Goal: Task Accomplishment & Management: Use online tool/utility

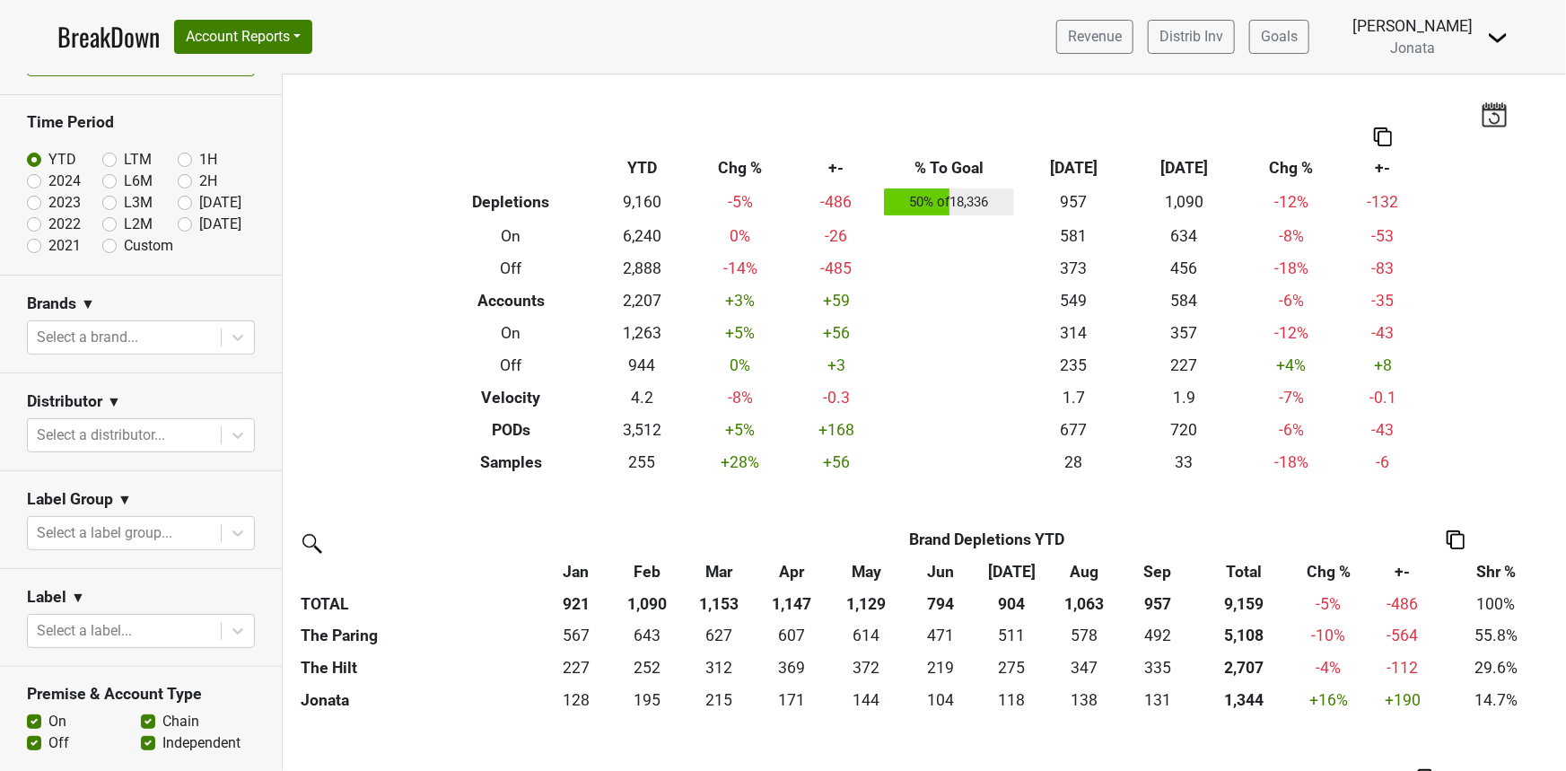
scroll to position [32, 0]
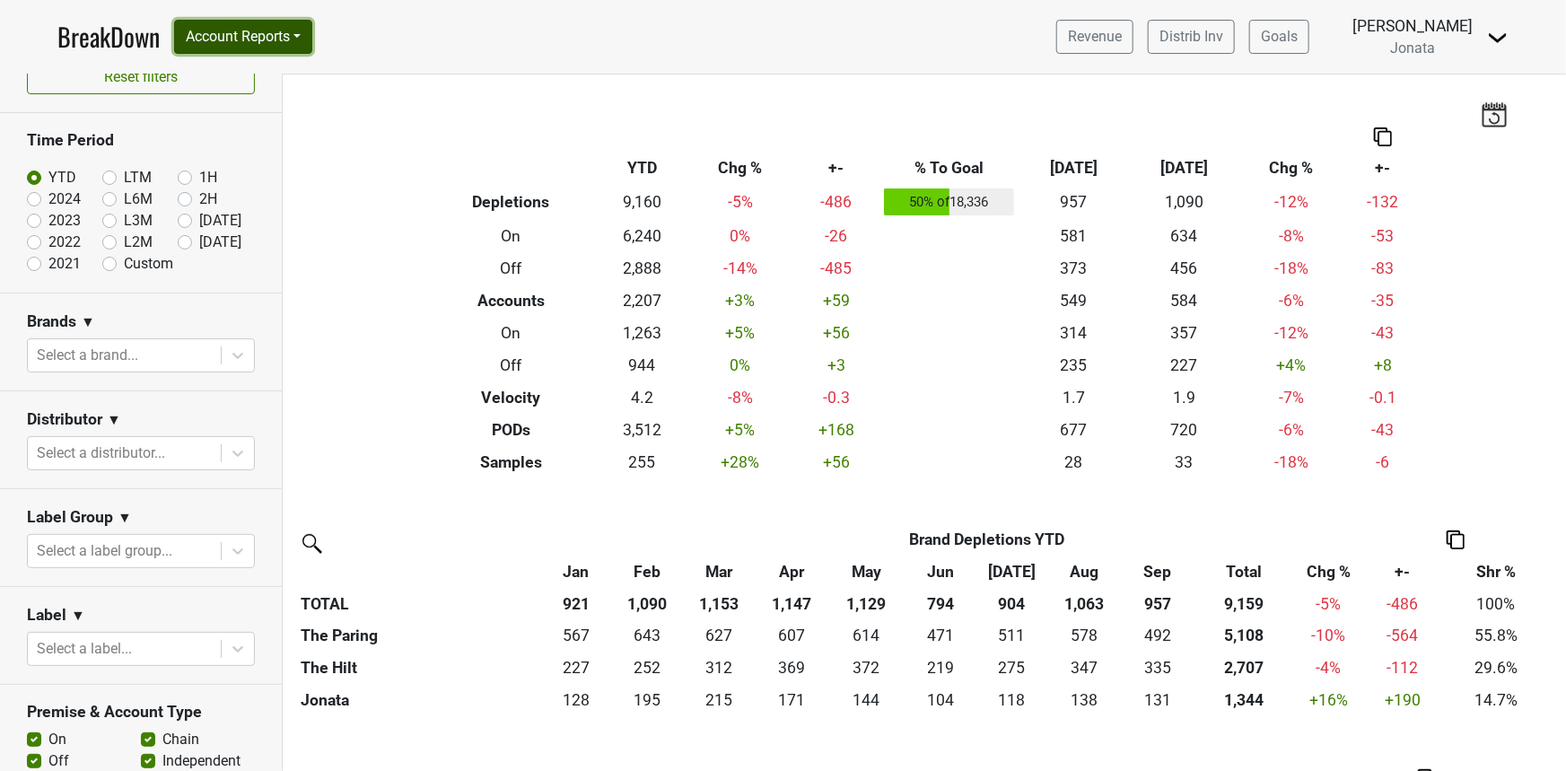
click at [242, 42] on button "Account Reports" at bounding box center [243, 37] width 138 height 34
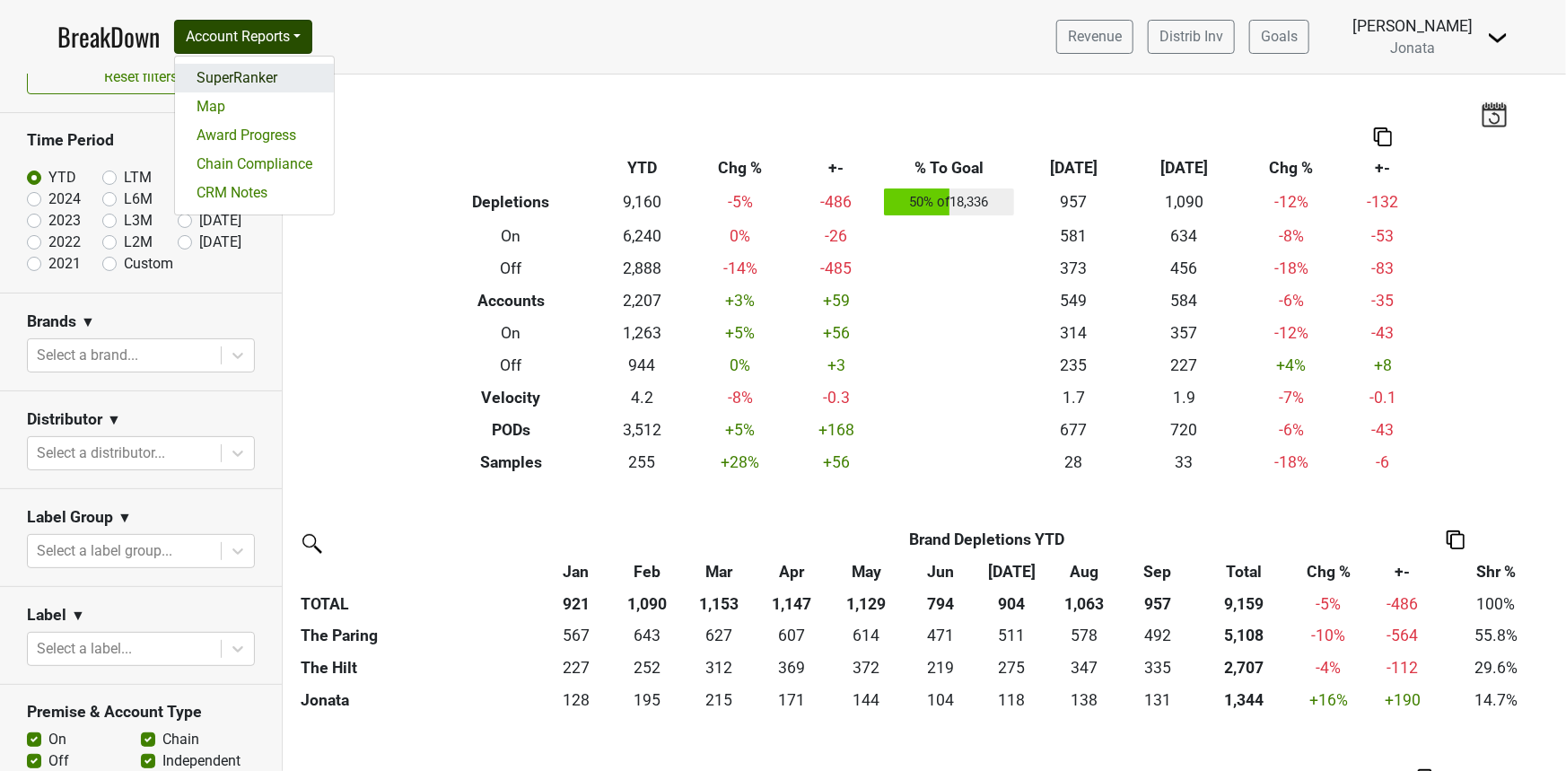
click at [249, 74] on link "SuperRanker" at bounding box center [254, 78] width 159 height 29
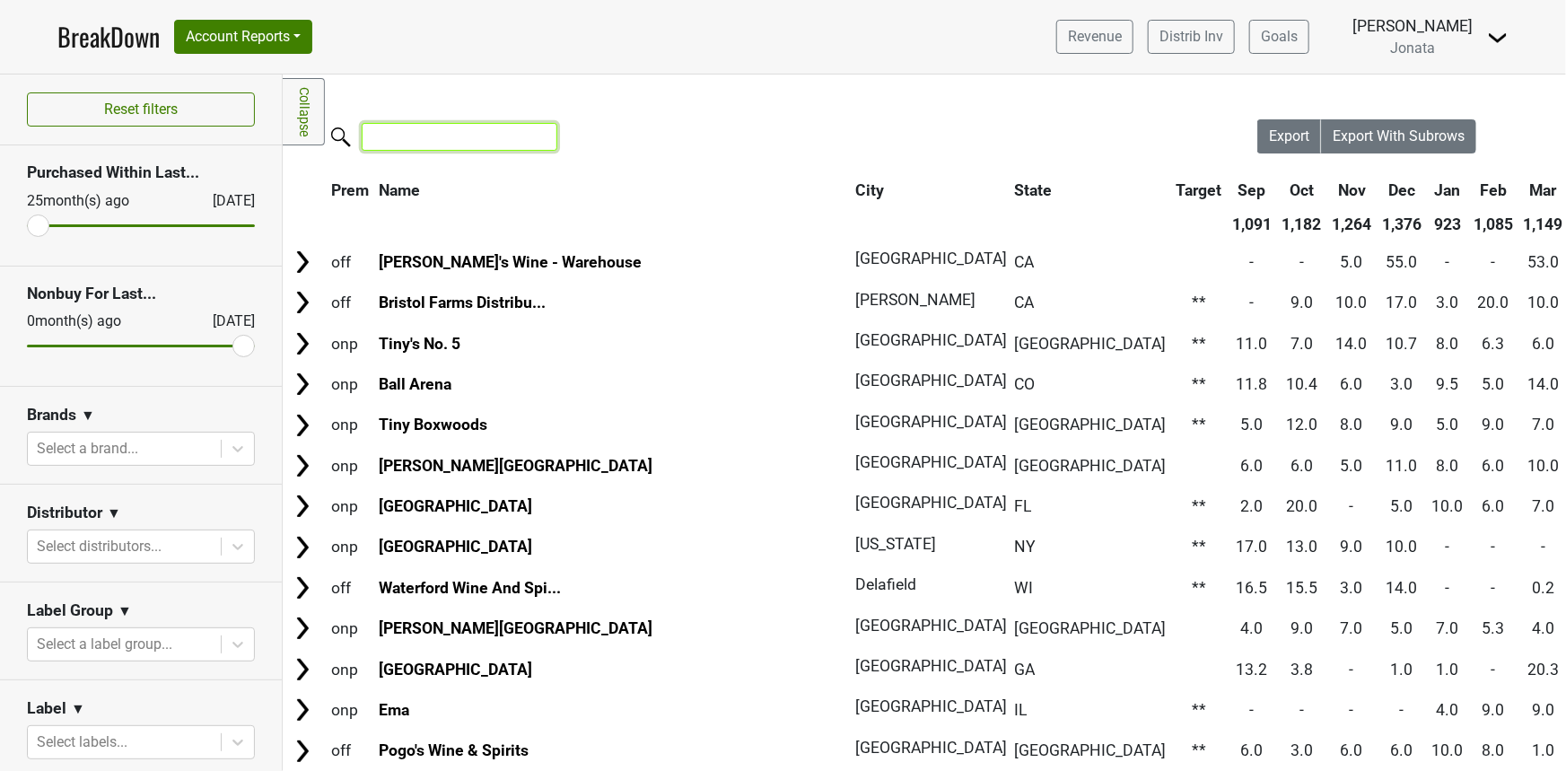
click at [421, 142] on input "search" at bounding box center [460, 137] width 196 height 28
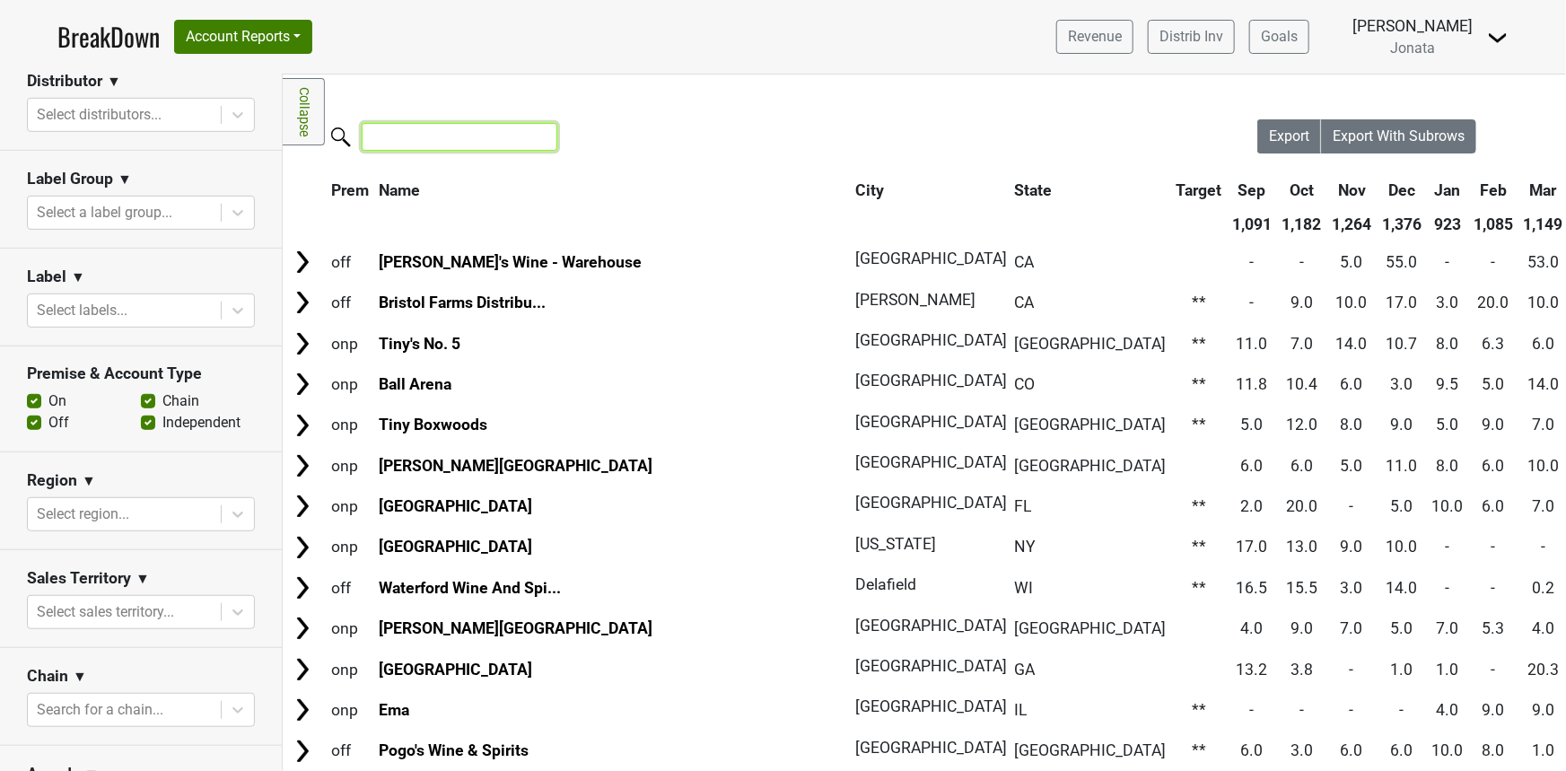
scroll to position [435, 0]
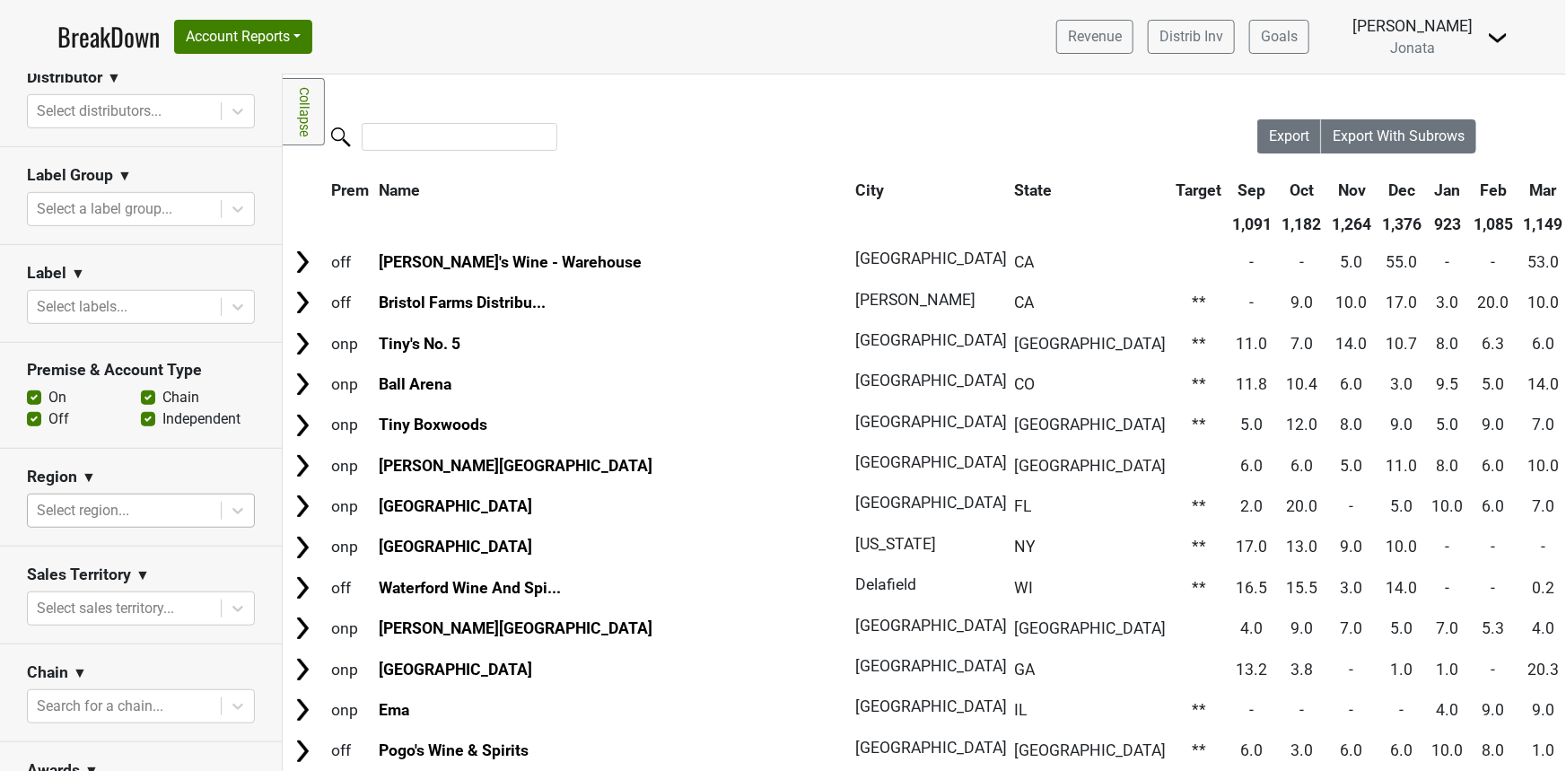
click at [90, 507] on div at bounding box center [124, 510] width 175 height 25
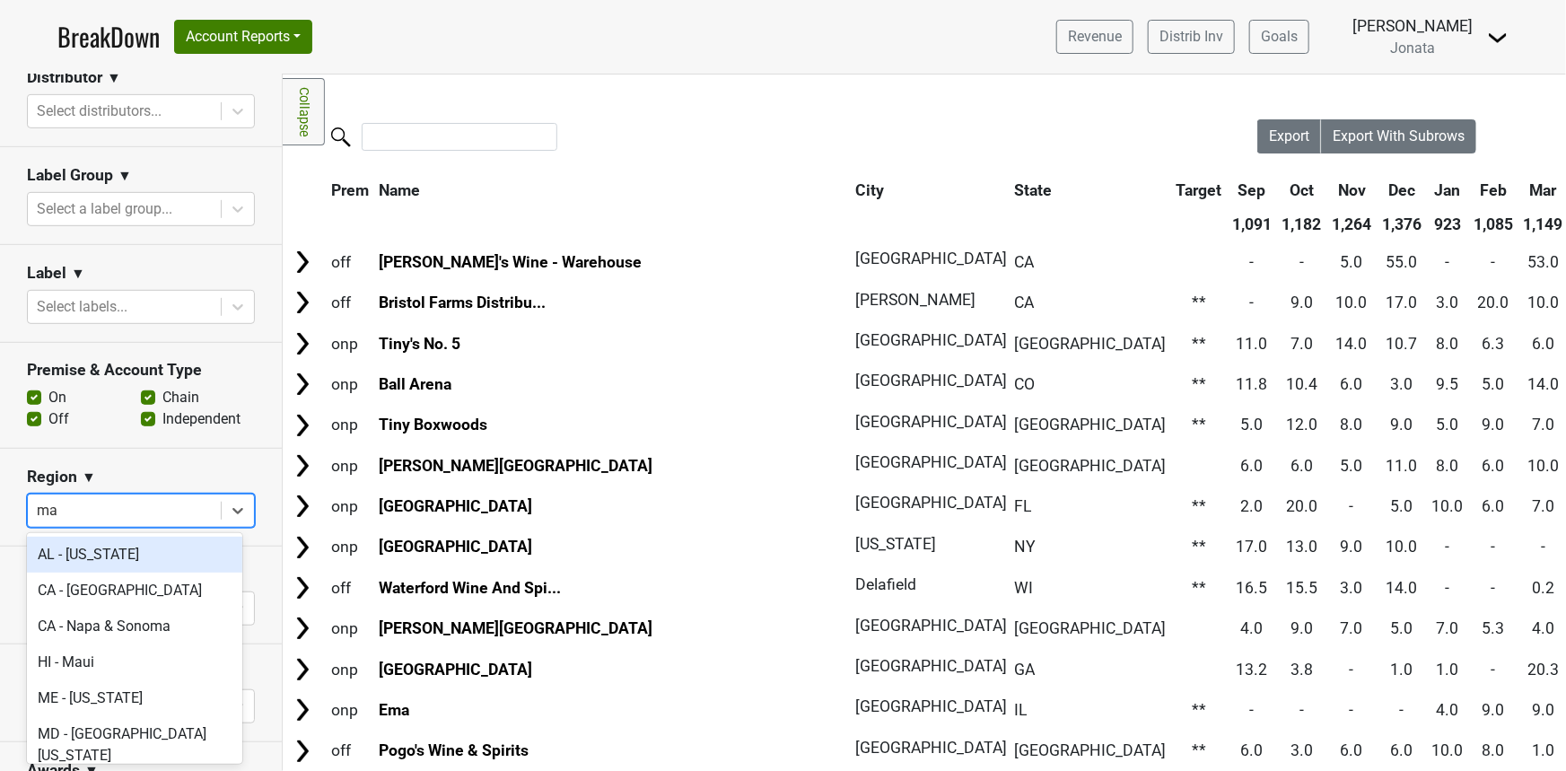
type input "mas"
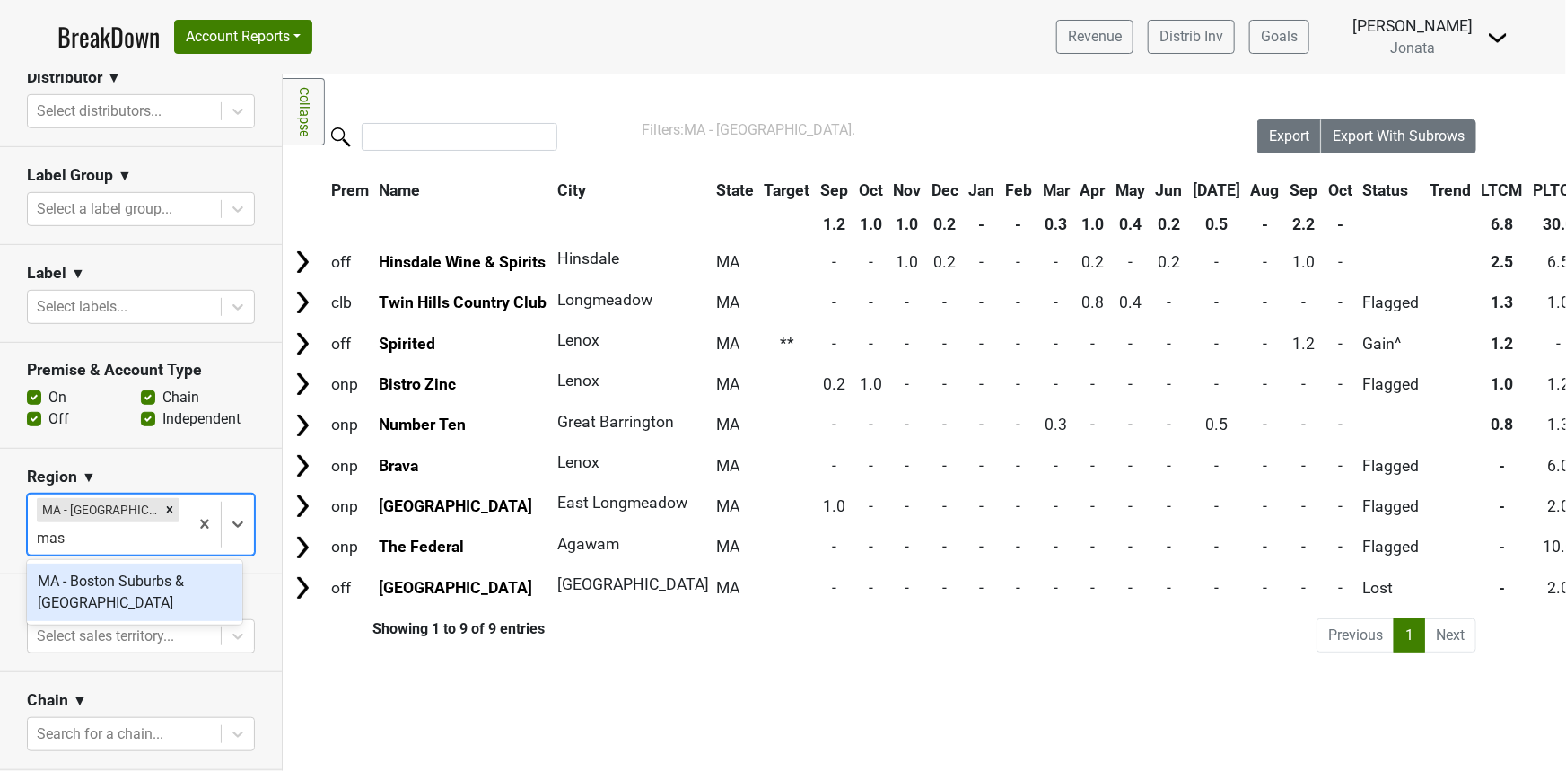
type input "mass"
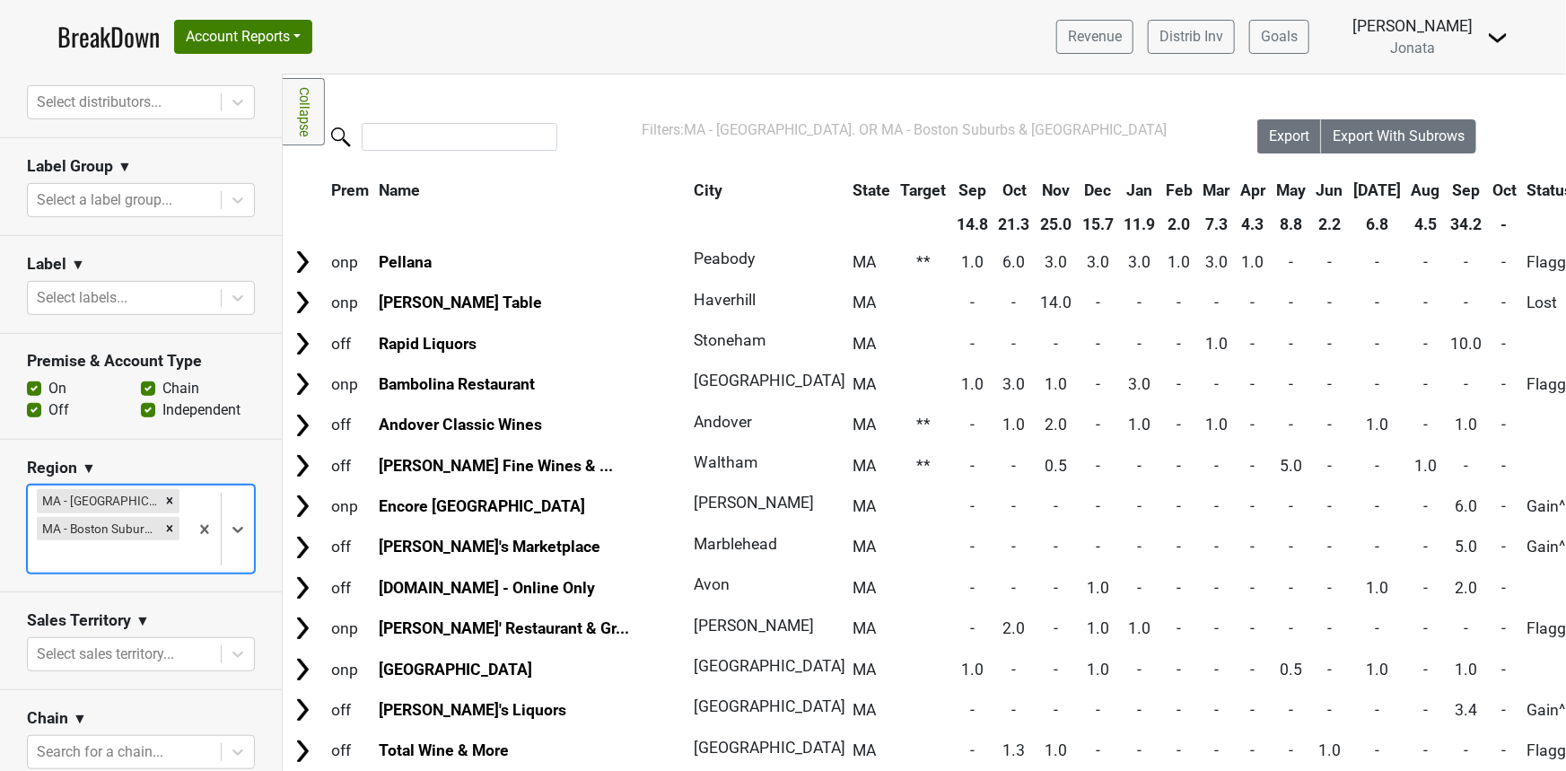
scroll to position [449, 0]
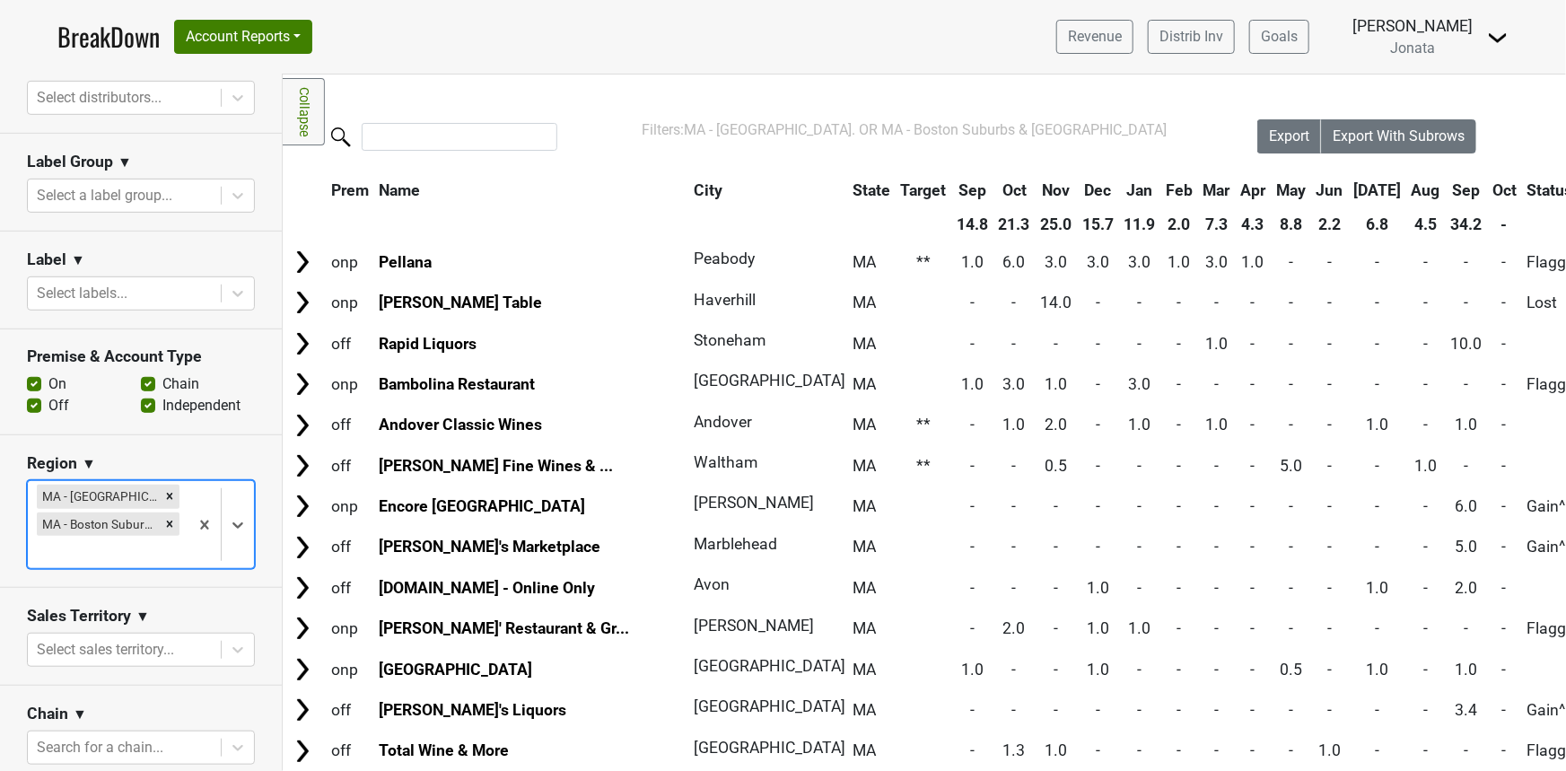
drag, startPoint x: 161, startPoint y: 488, endPoint x: 162, endPoint y: 513, distance: 25.1
click at [163, 491] on icon "Remove MA - Western Mass." at bounding box center [169, 496] width 13 height 13
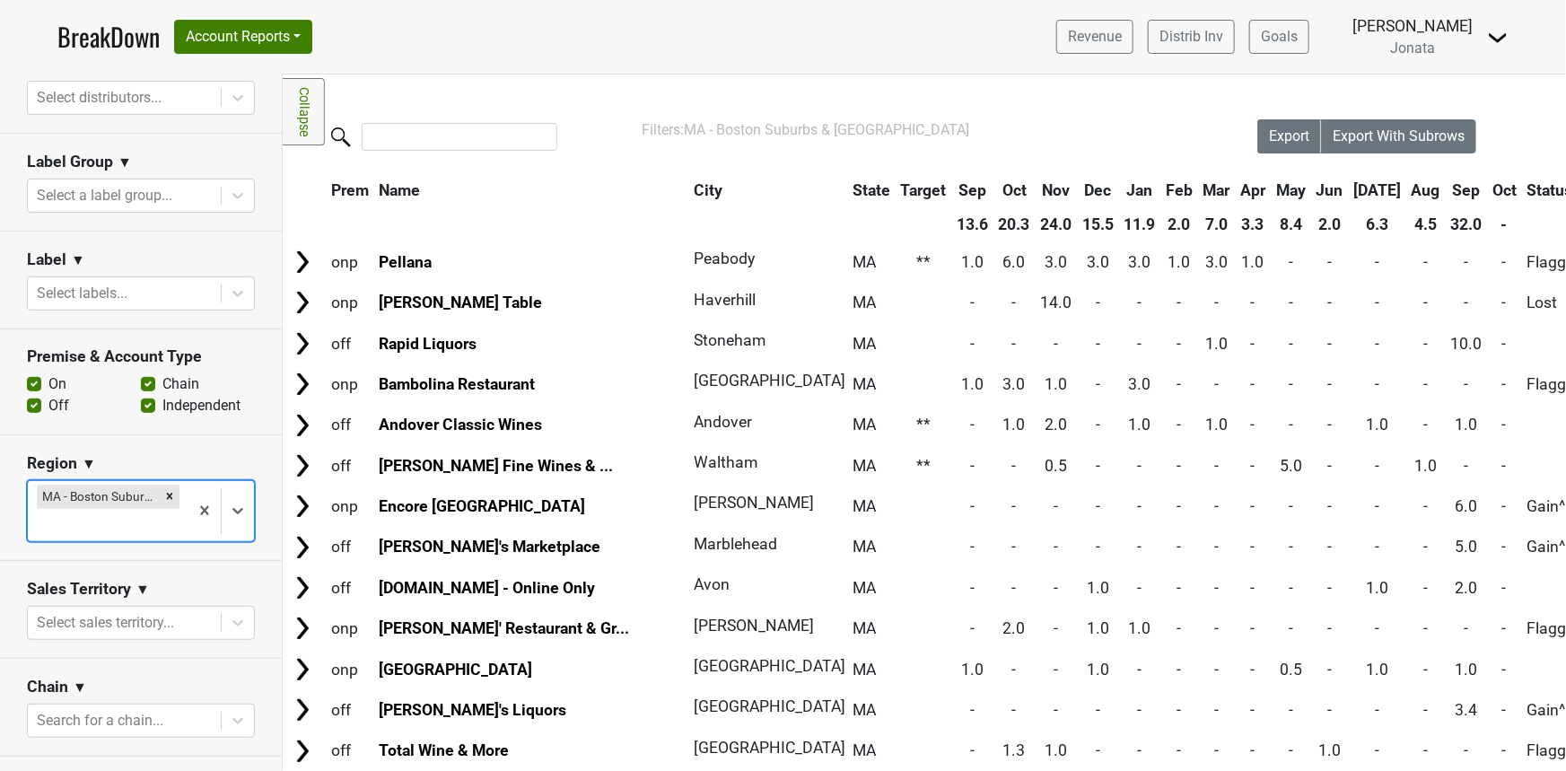
click at [163, 500] on icon "Remove MA - Boston Suburbs & Central Mass" at bounding box center [169, 496] width 13 height 13
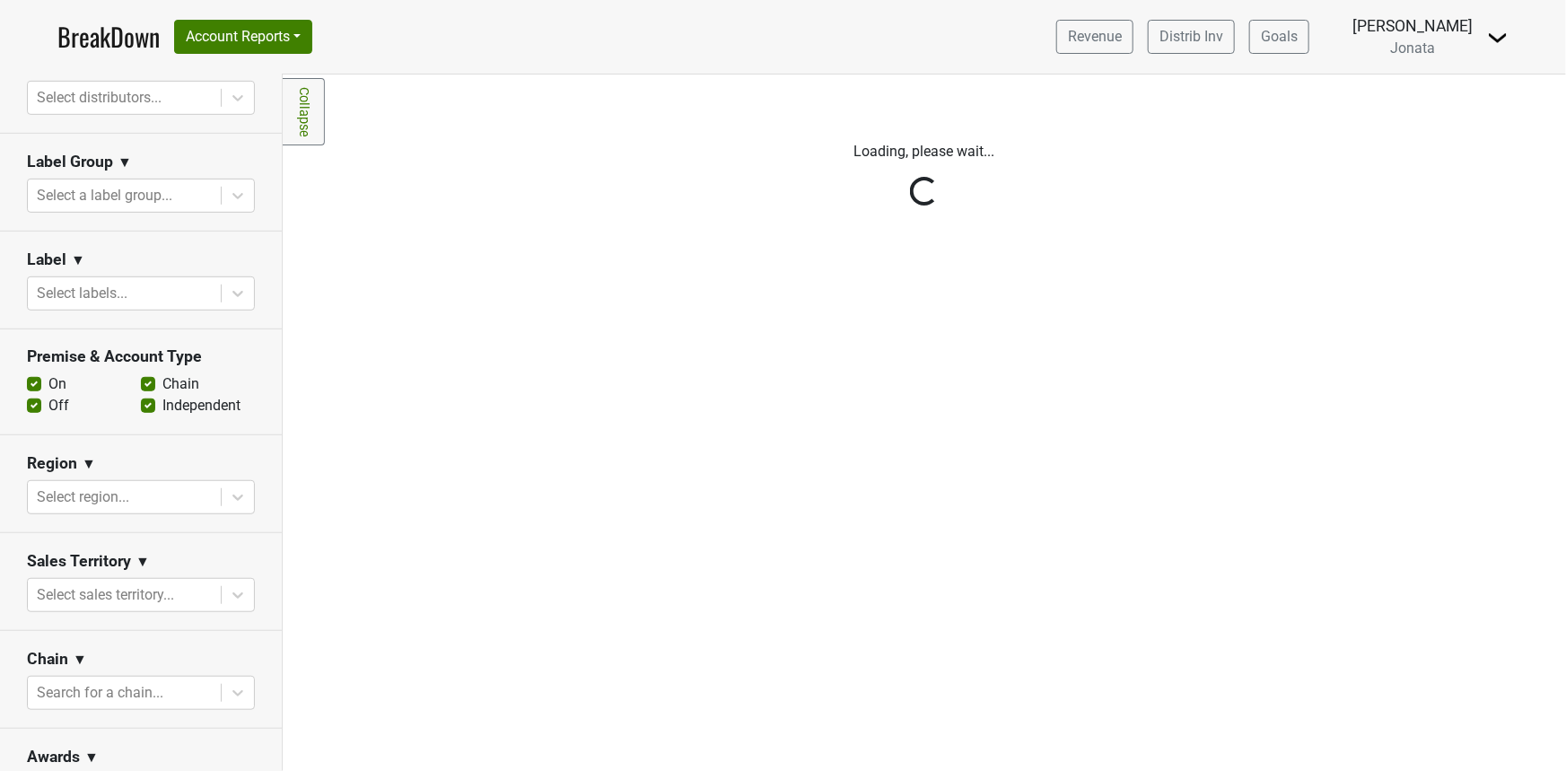
click at [107, 290] on div "Reset filters Purchased Within Last... 25 month(s) ago Oct '25 Nonbuy For Last.…" at bounding box center [141, 422] width 283 height 696
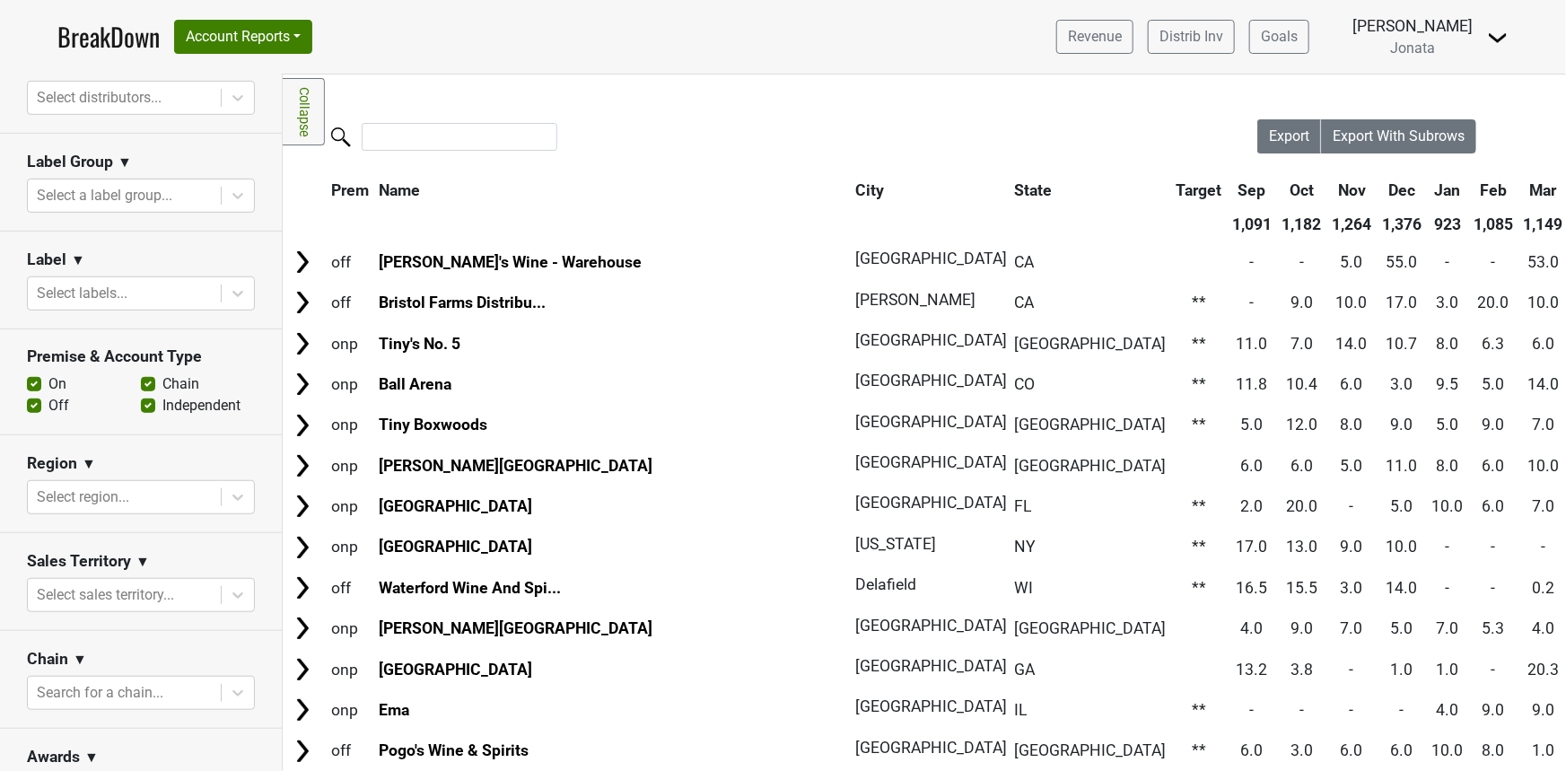
scroll to position [0, 0]
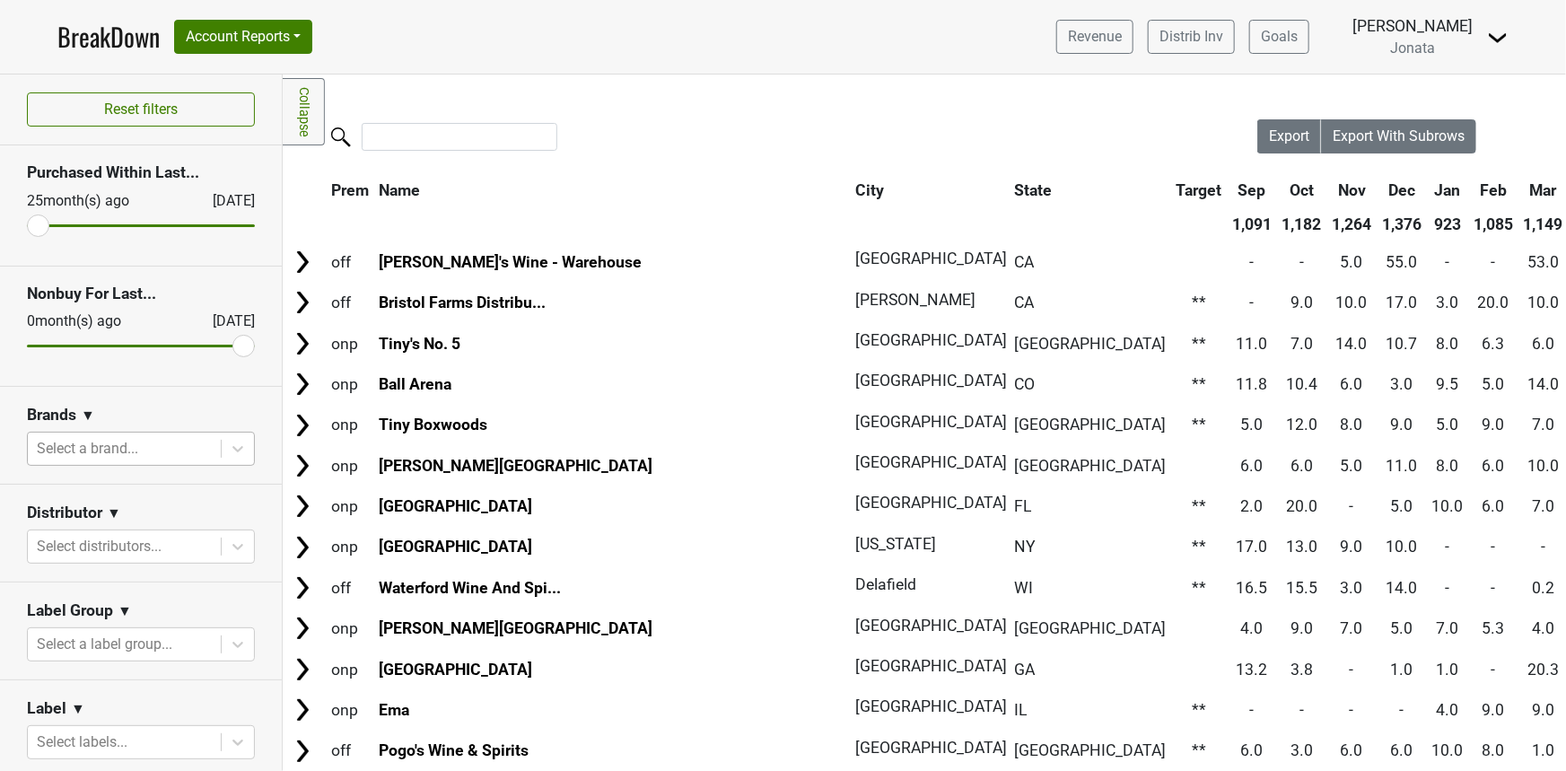
click at [92, 452] on div at bounding box center [124, 448] width 175 height 25
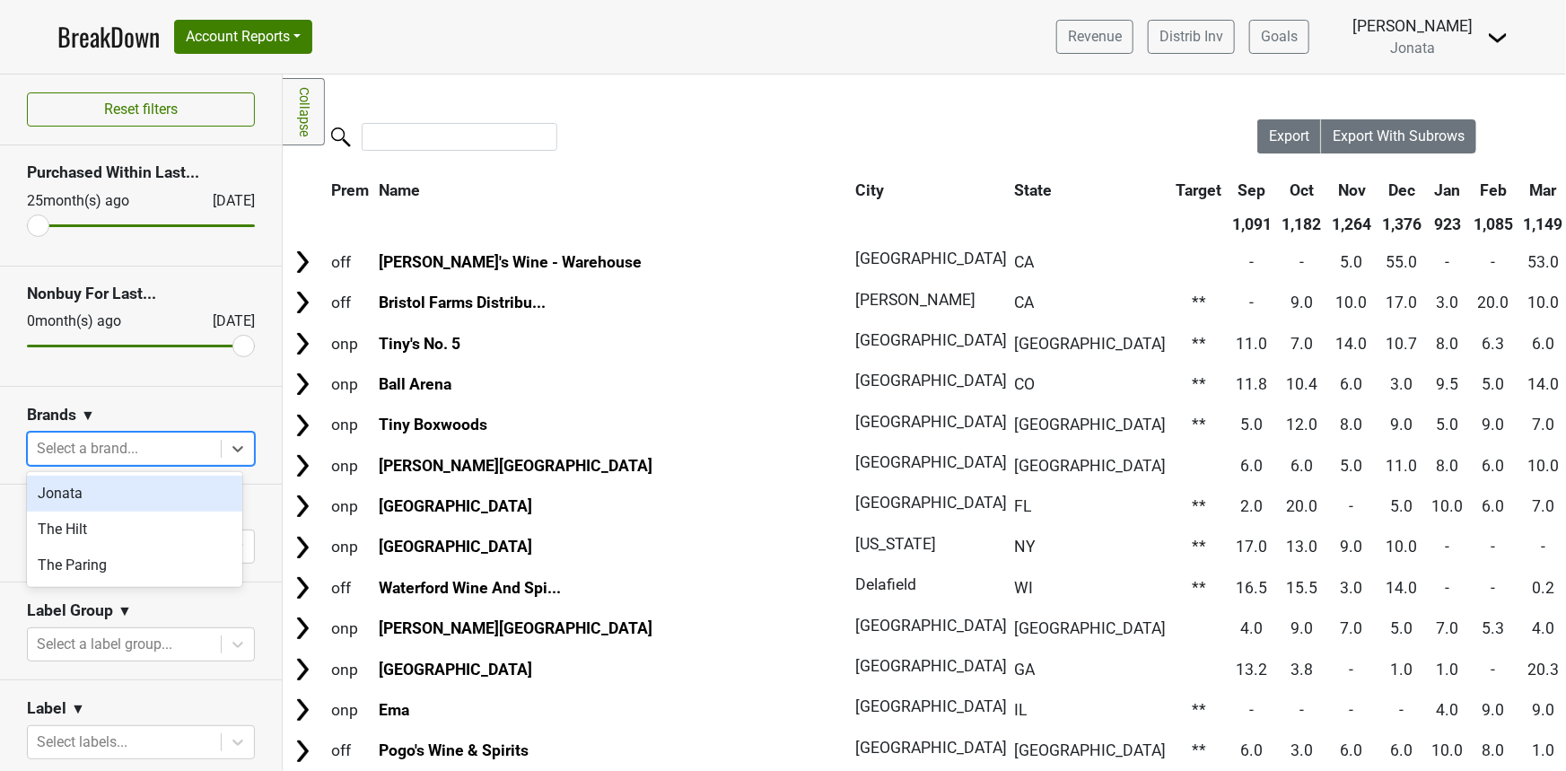
click at [92, 452] on div at bounding box center [124, 448] width 175 height 25
click at [104, 535] on div at bounding box center [124, 546] width 175 height 25
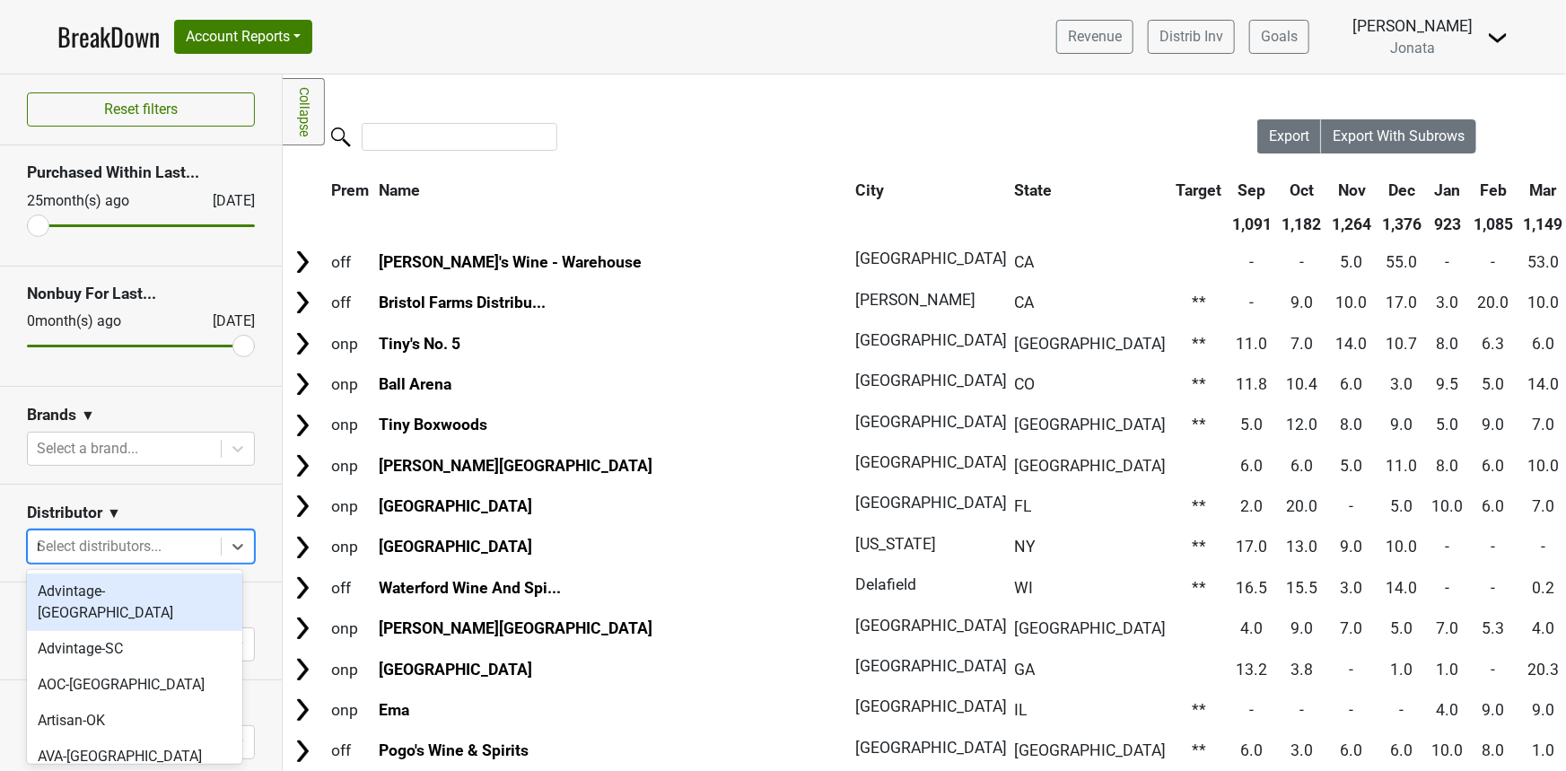
type input "ny"
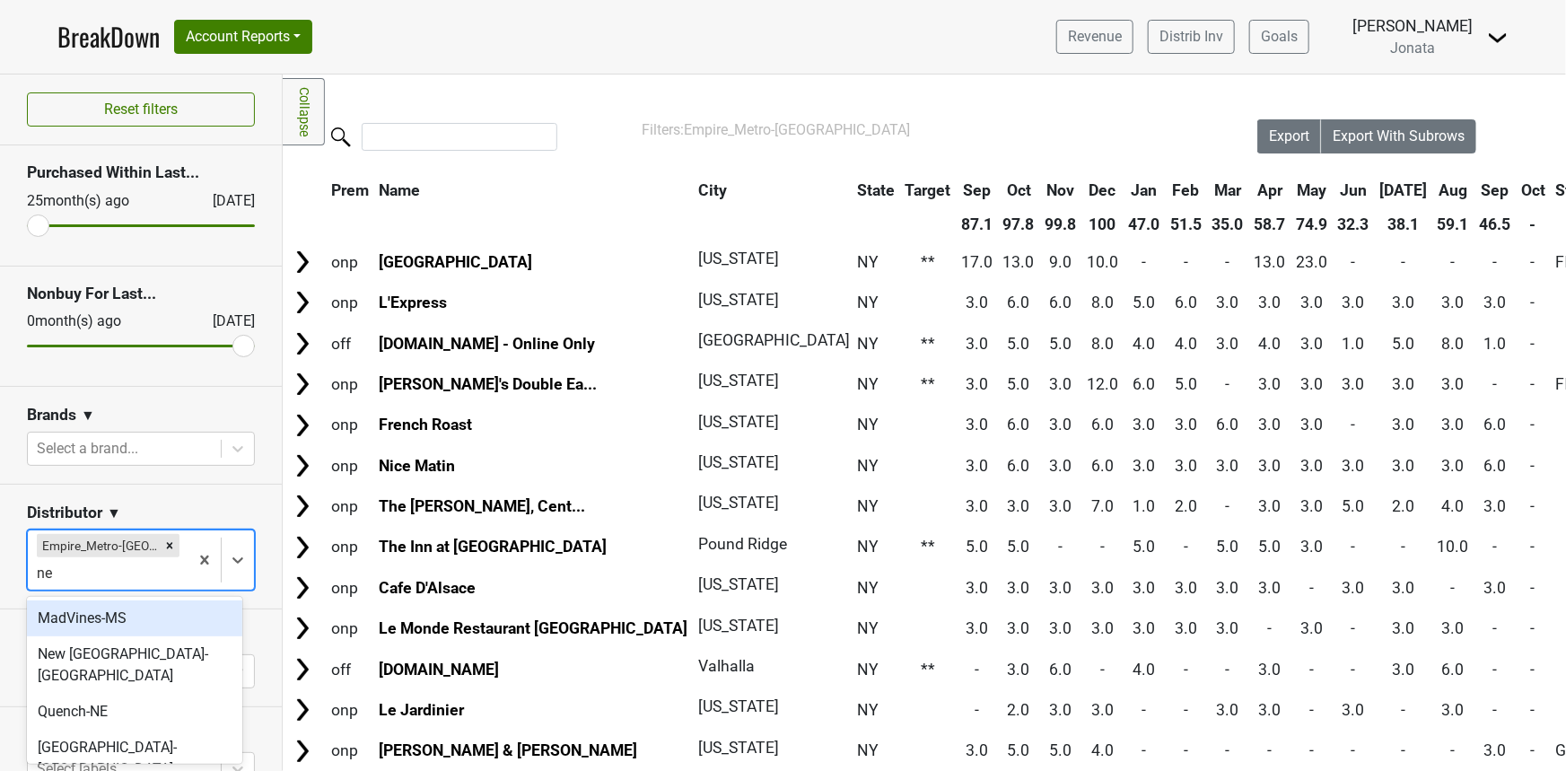
type input "n"
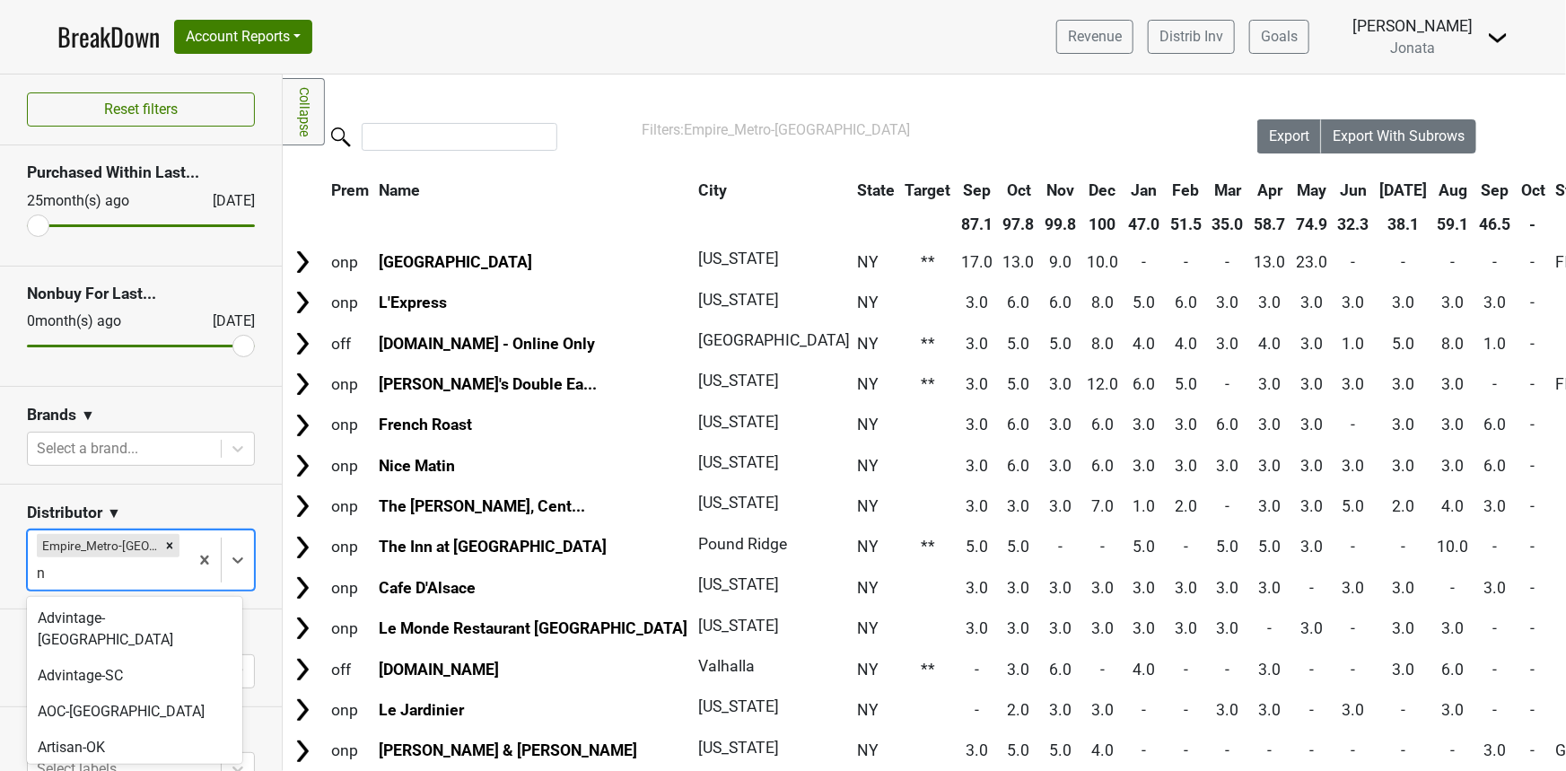
type input "ny"
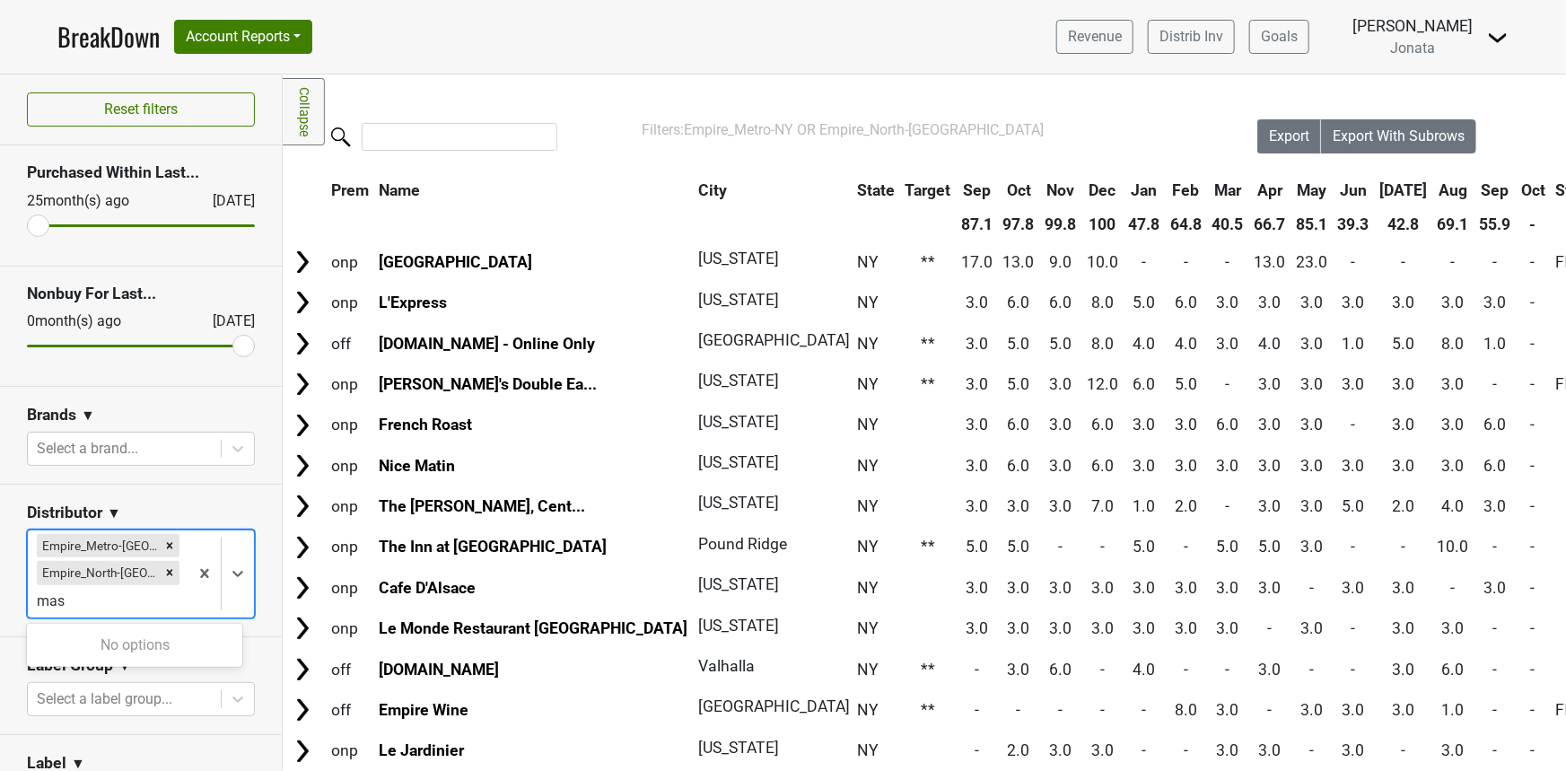
type input "ma"
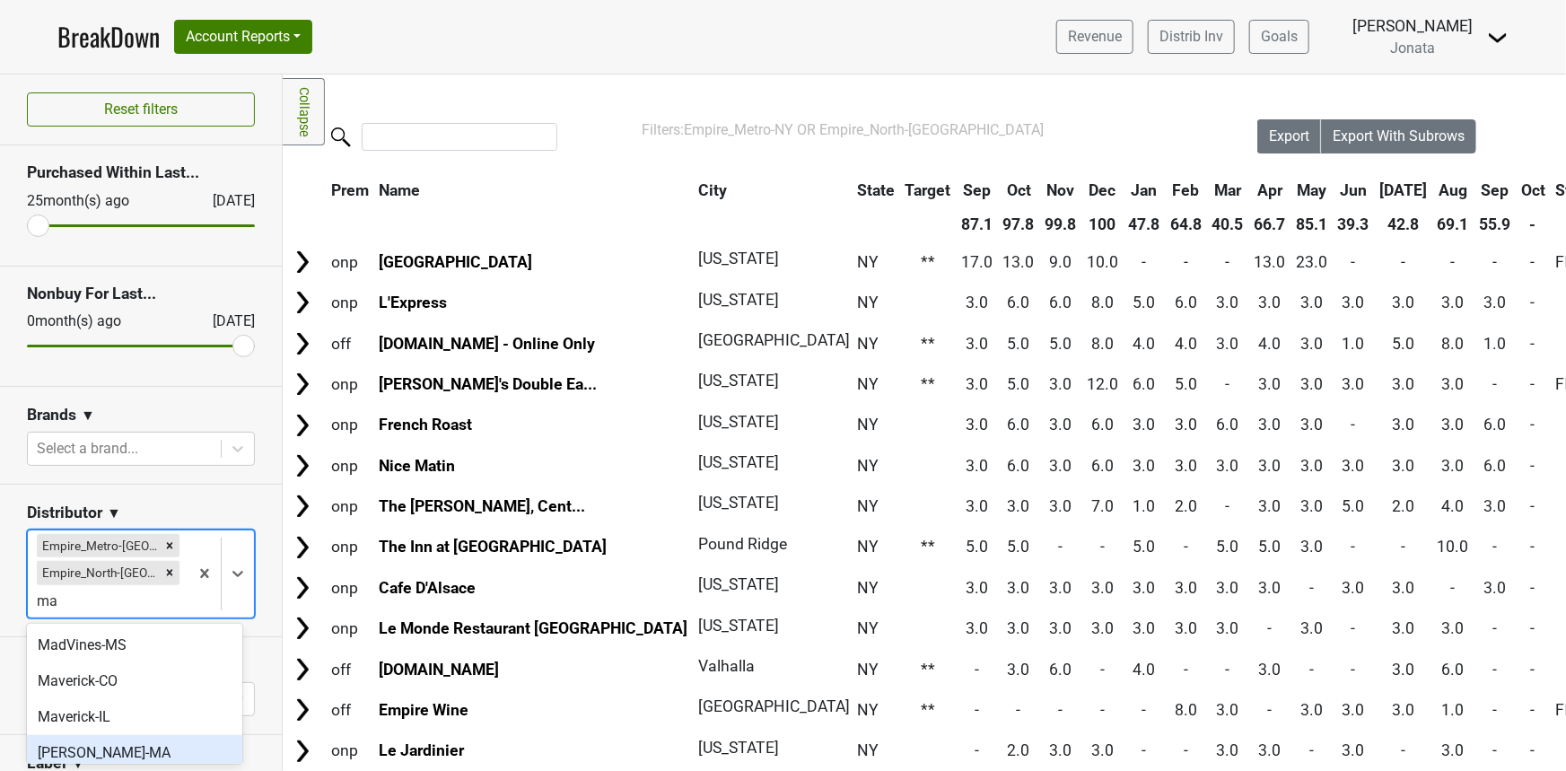
click at [101, 754] on div "[PERSON_NAME]-MA" at bounding box center [134, 753] width 215 height 36
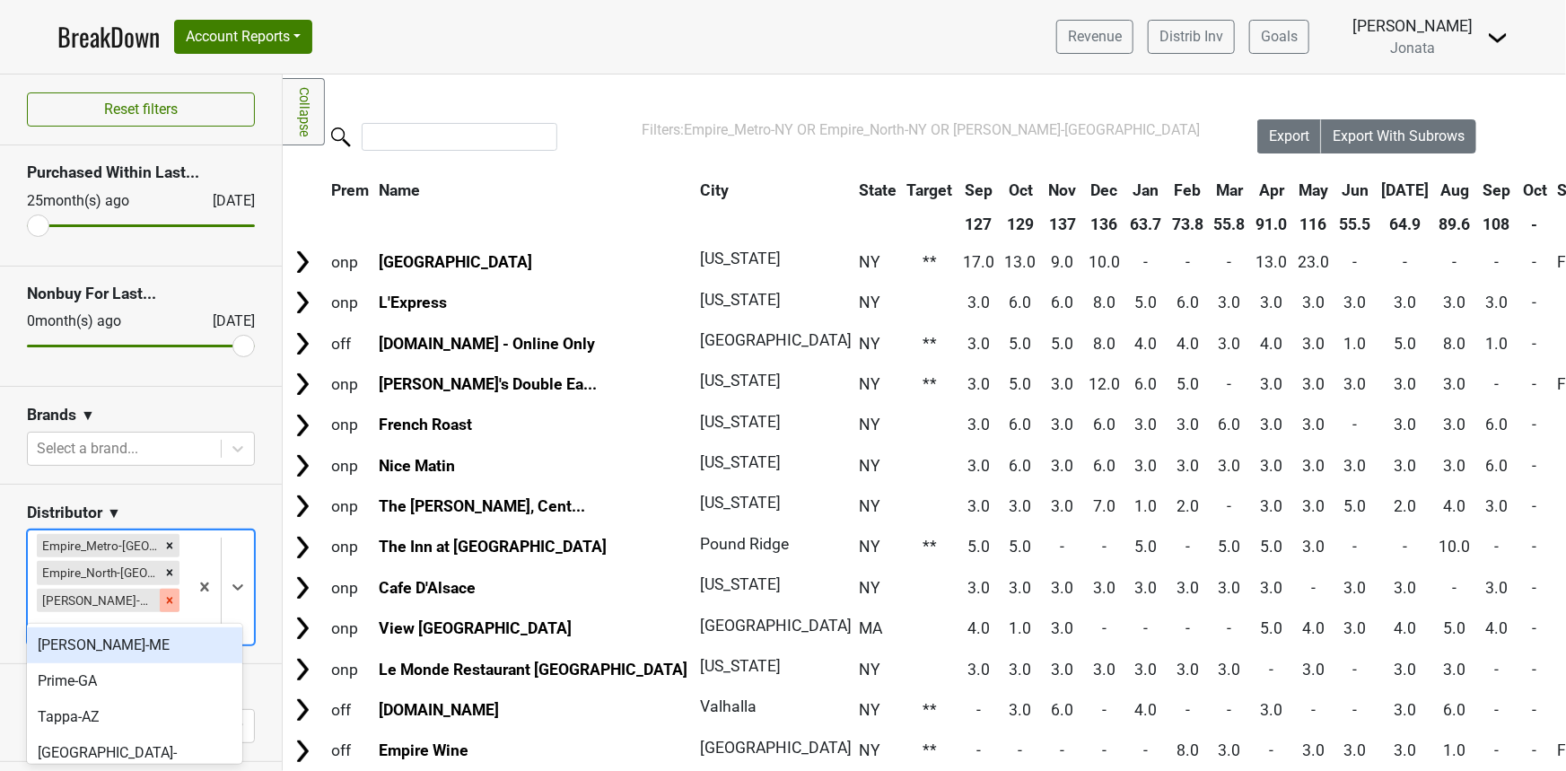
type input "pa"
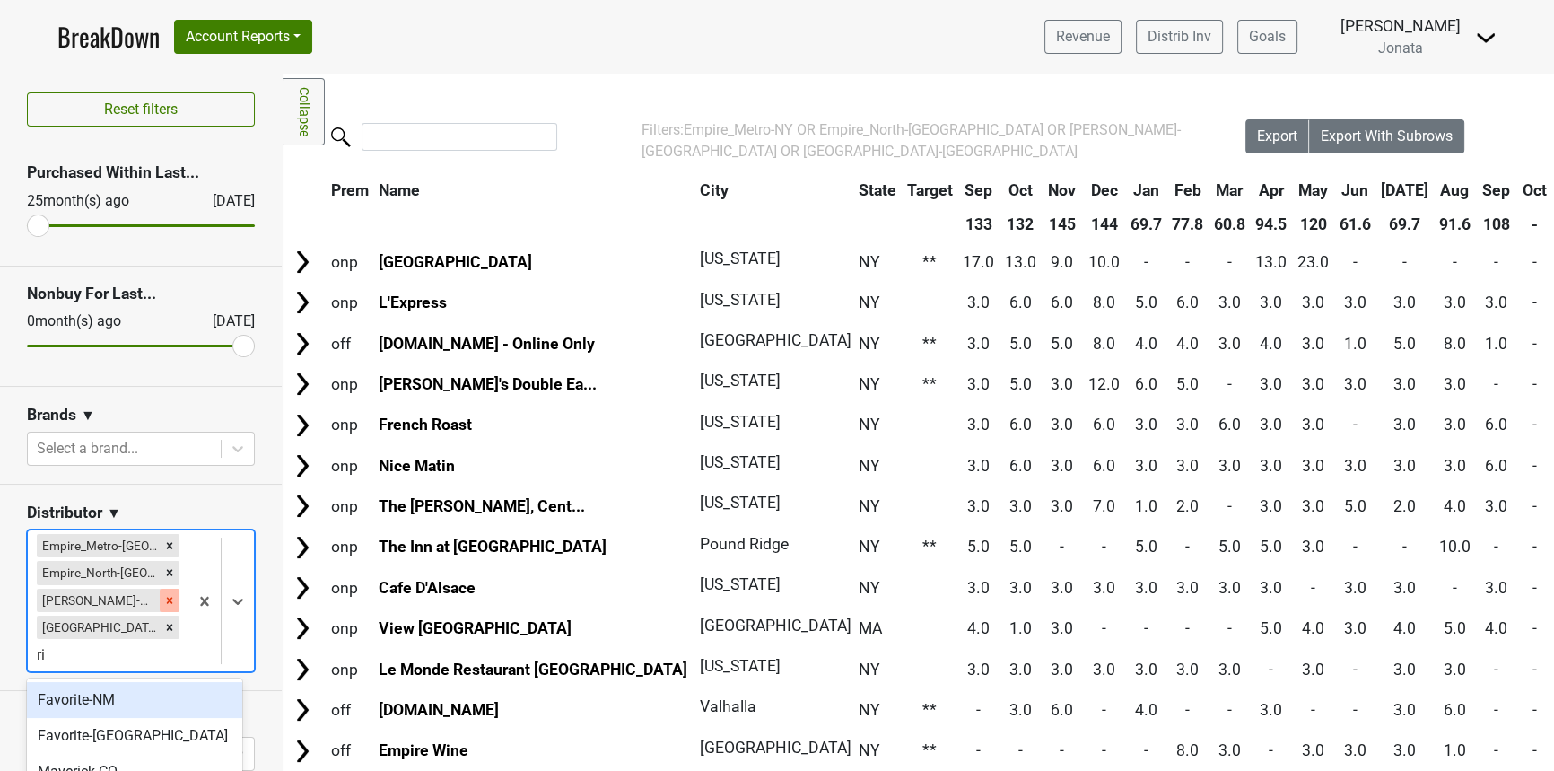
type input "r"
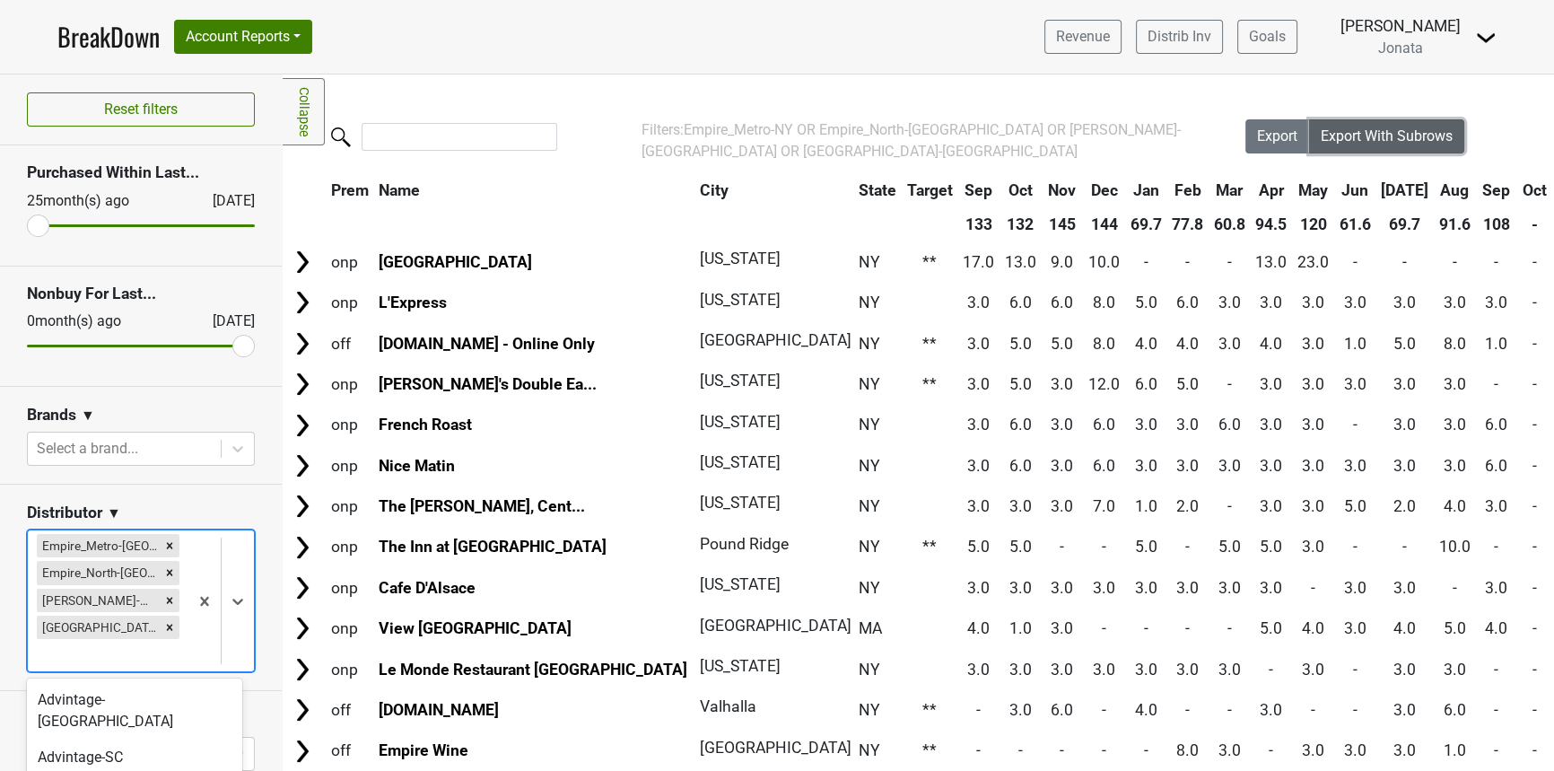
click at [1362, 135] on span "Export With Subrows" at bounding box center [1387, 135] width 132 height 17
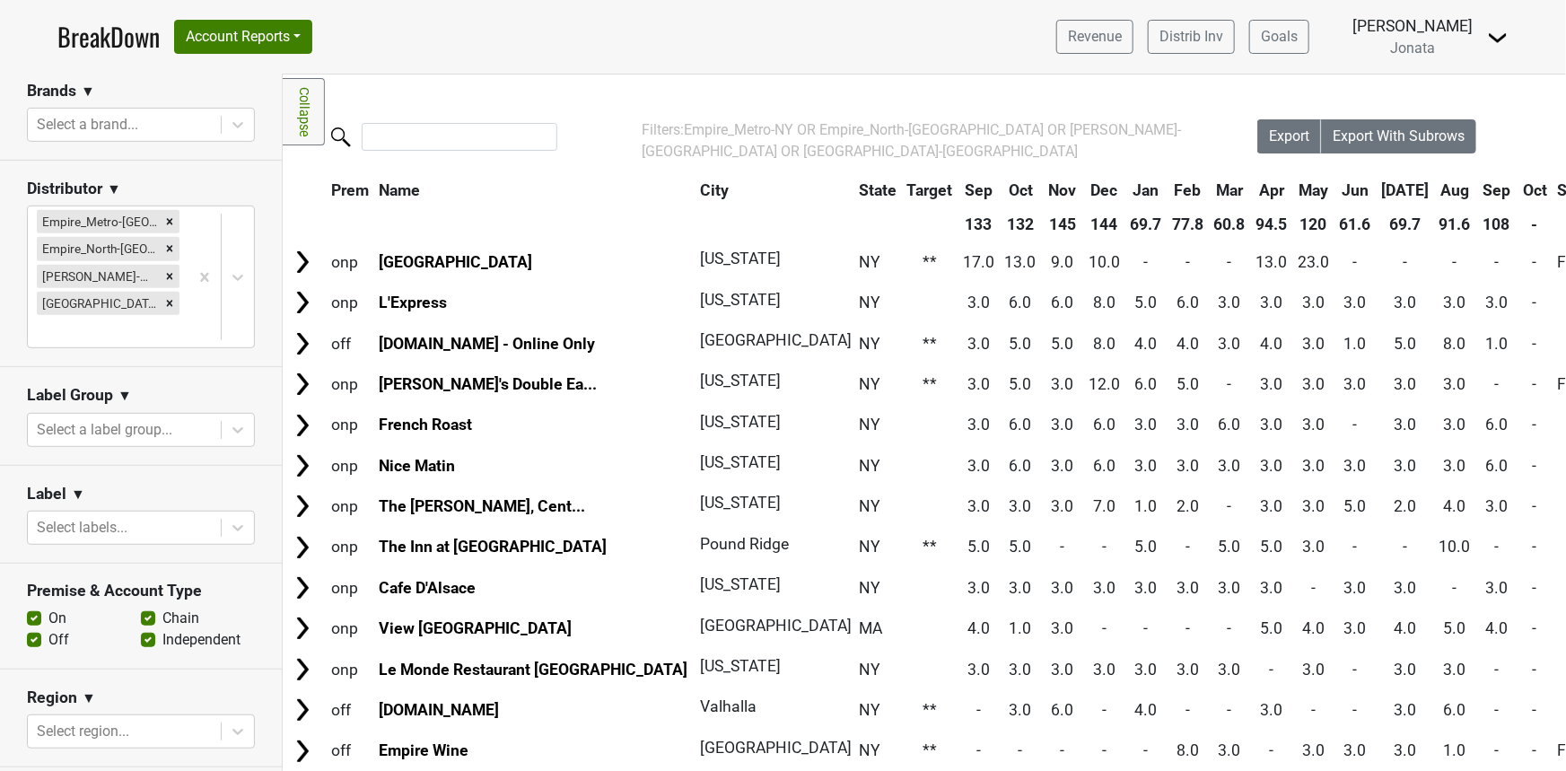
scroll to position [333, 0]
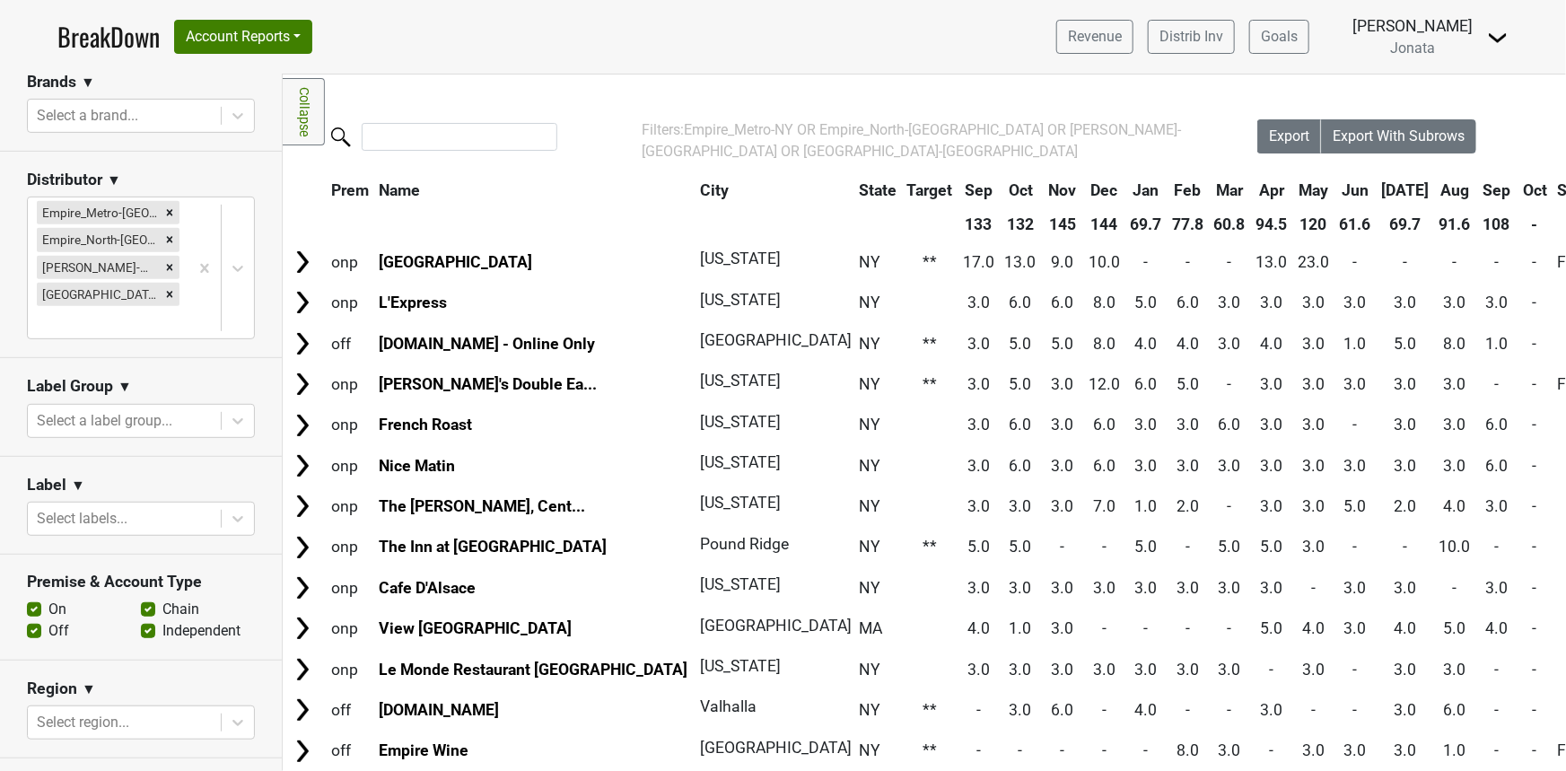
click at [48, 625] on label "Off" at bounding box center [58, 631] width 21 height 22
click at [41, 625] on input "Off" at bounding box center [34, 629] width 14 height 18
checkbox input "false"
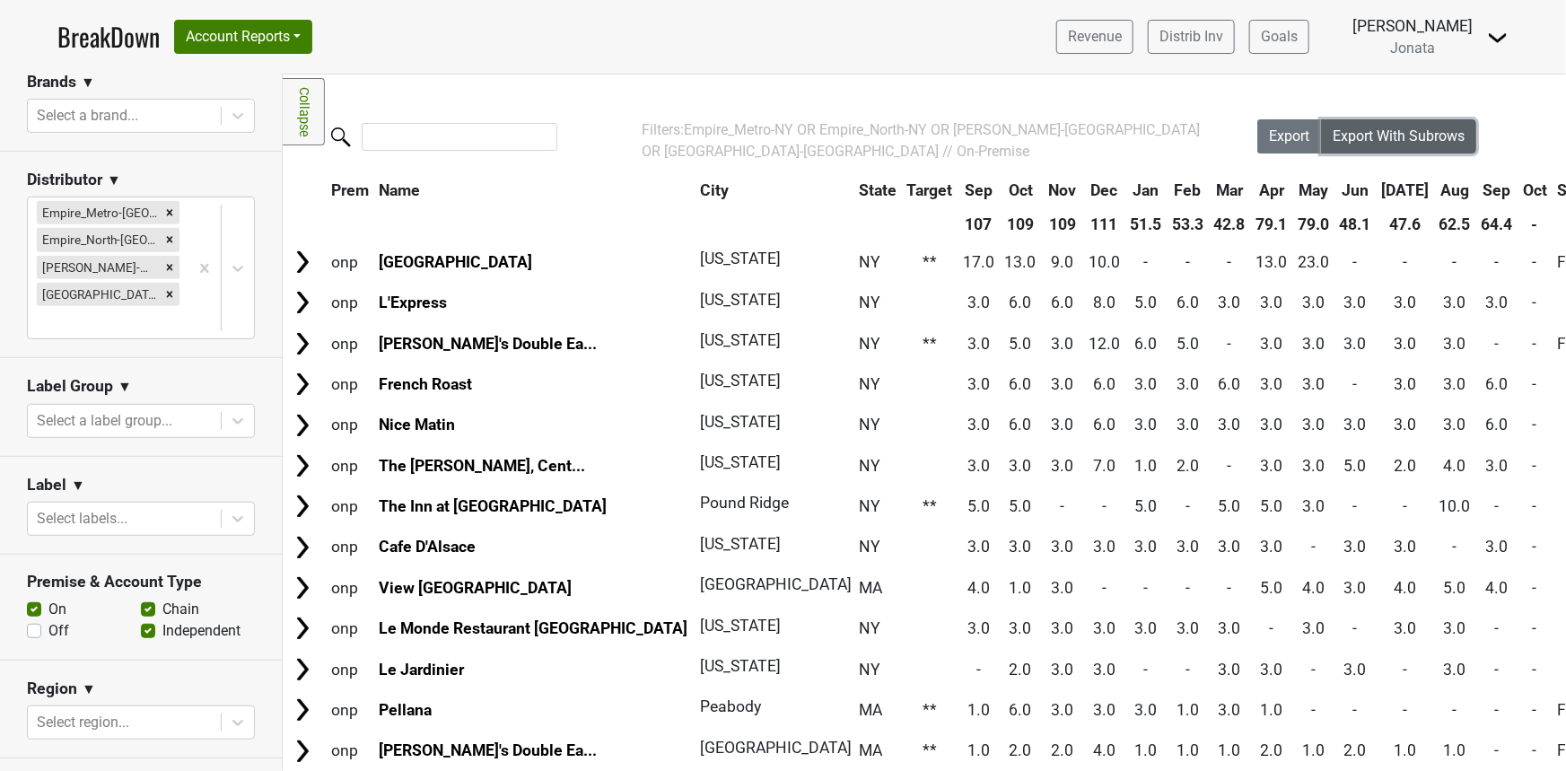
click at [1396, 141] on span "Export With Subrows" at bounding box center [1399, 135] width 132 height 17
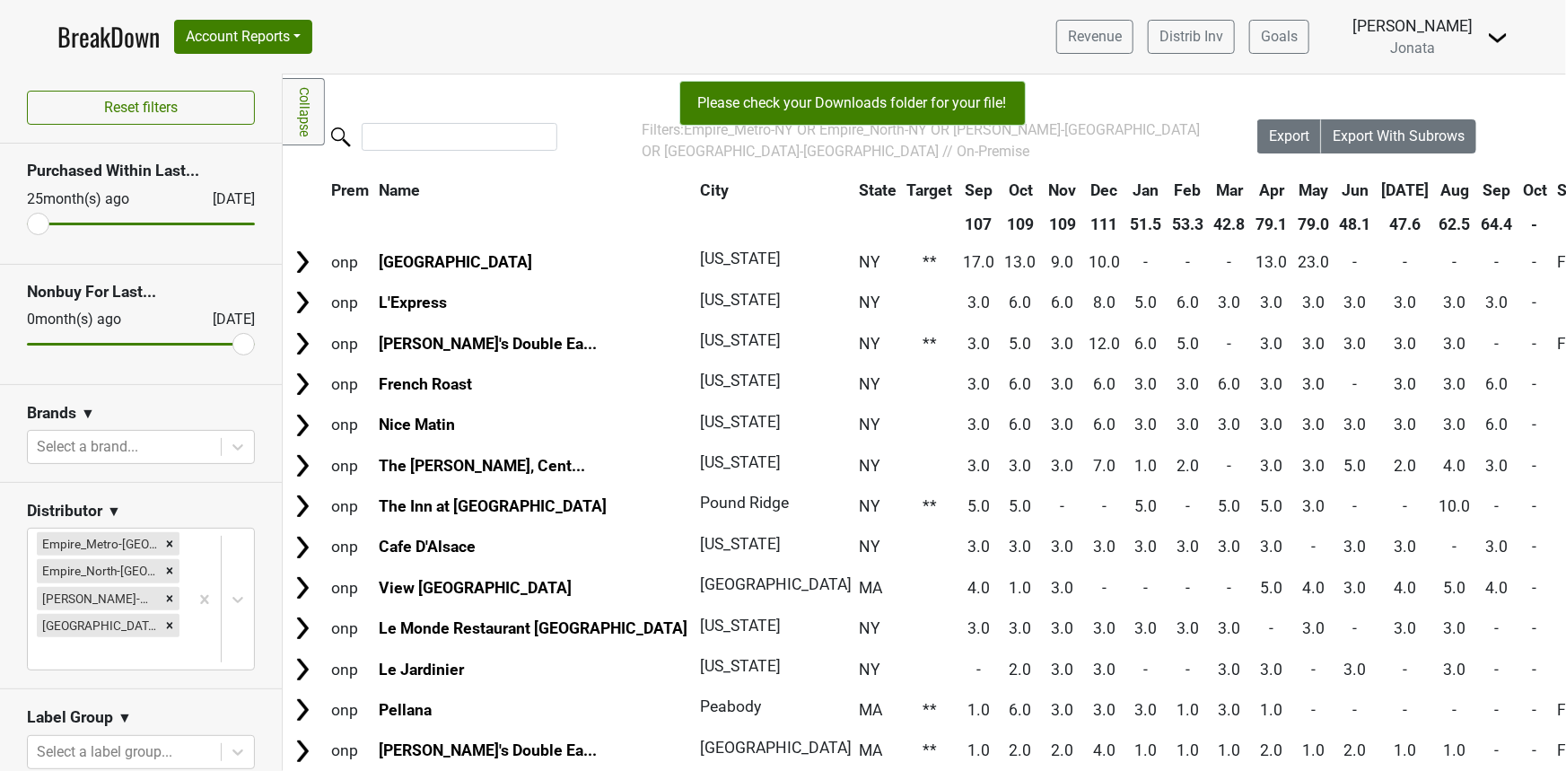
scroll to position [0, 0]
click at [1401, 48] on span "Jonata" at bounding box center [1412, 47] width 45 height 17
click at [1493, 43] on img at bounding box center [1498, 38] width 22 height 22
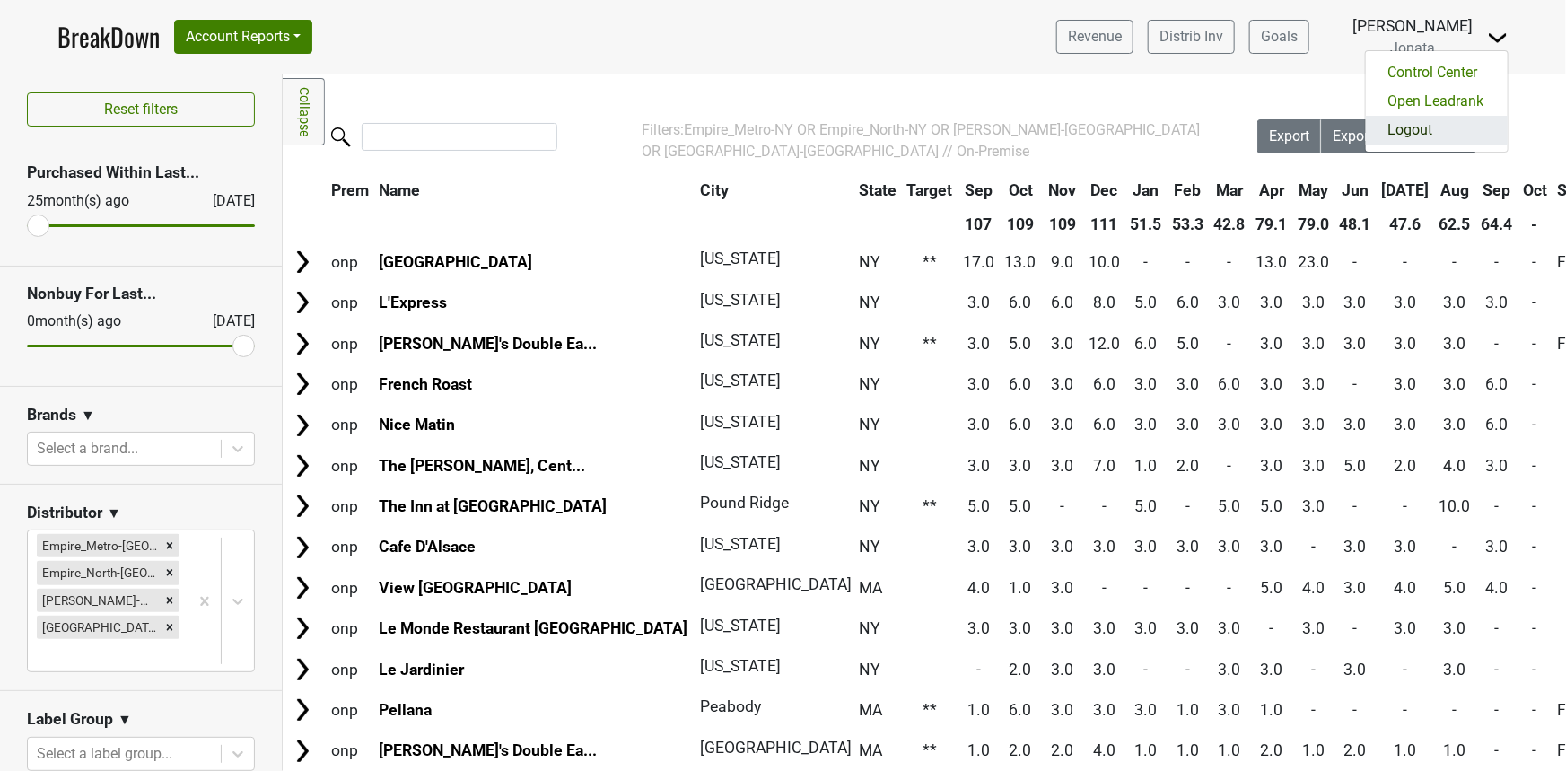
click at [1445, 116] on link "Logout" at bounding box center [1437, 130] width 142 height 29
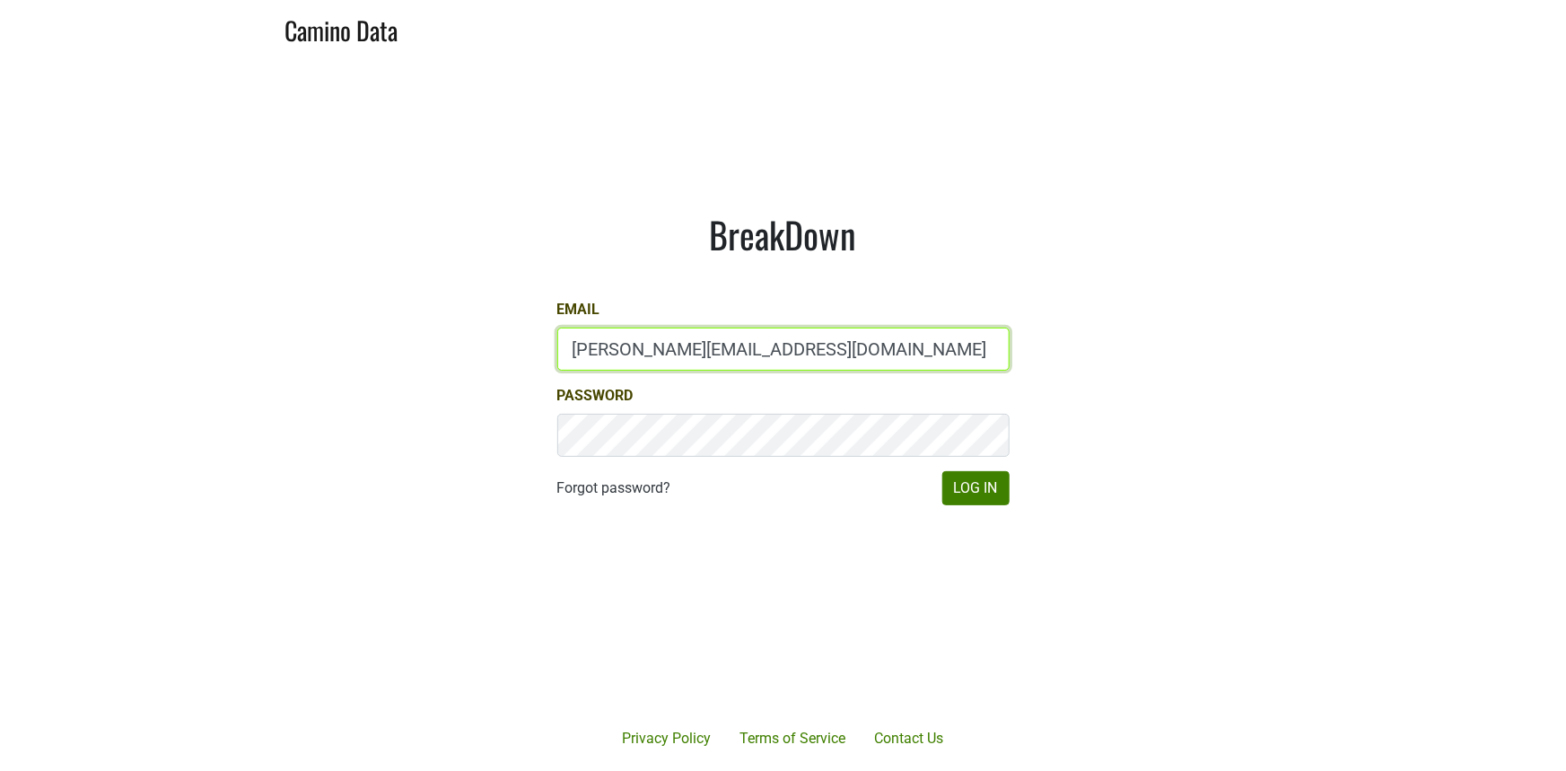
click at [717, 359] on input "natalie@jonata.com" at bounding box center [783, 349] width 452 height 43
type input "natalie@poggiocosta.com"
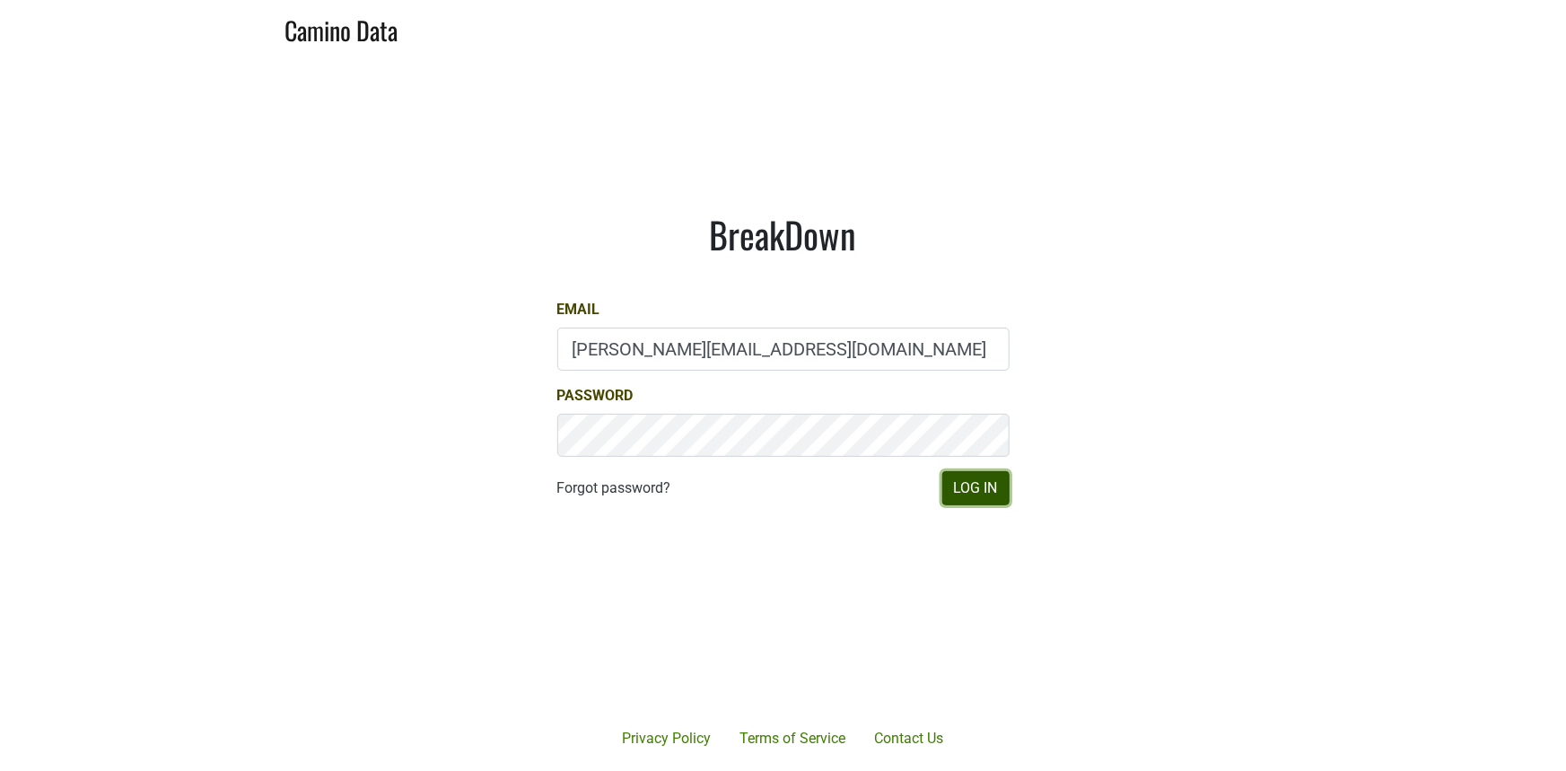
click at [1005, 489] on button "Log In" at bounding box center [975, 488] width 67 height 34
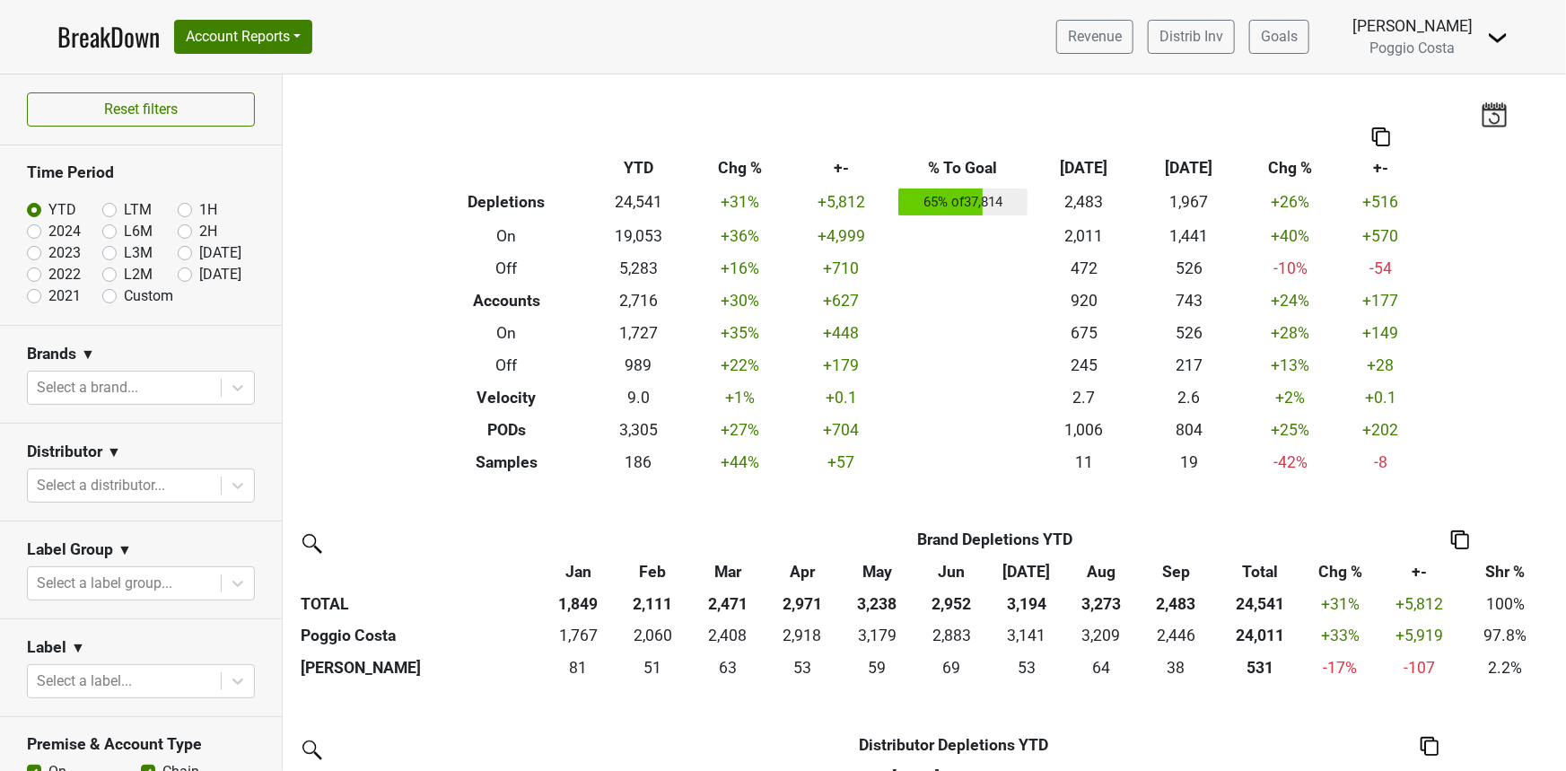
click at [1463, 44] on div "Natalie Vaclavik Poggio Costa" at bounding box center [1412, 36] width 120 height 45
click at [1493, 39] on img at bounding box center [1498, 38] width 22 height 22
click at [1435, 37] on div "Natalie Vaclavik Poggio Costa" at bounding box center [1412, 36] width 120 height 45
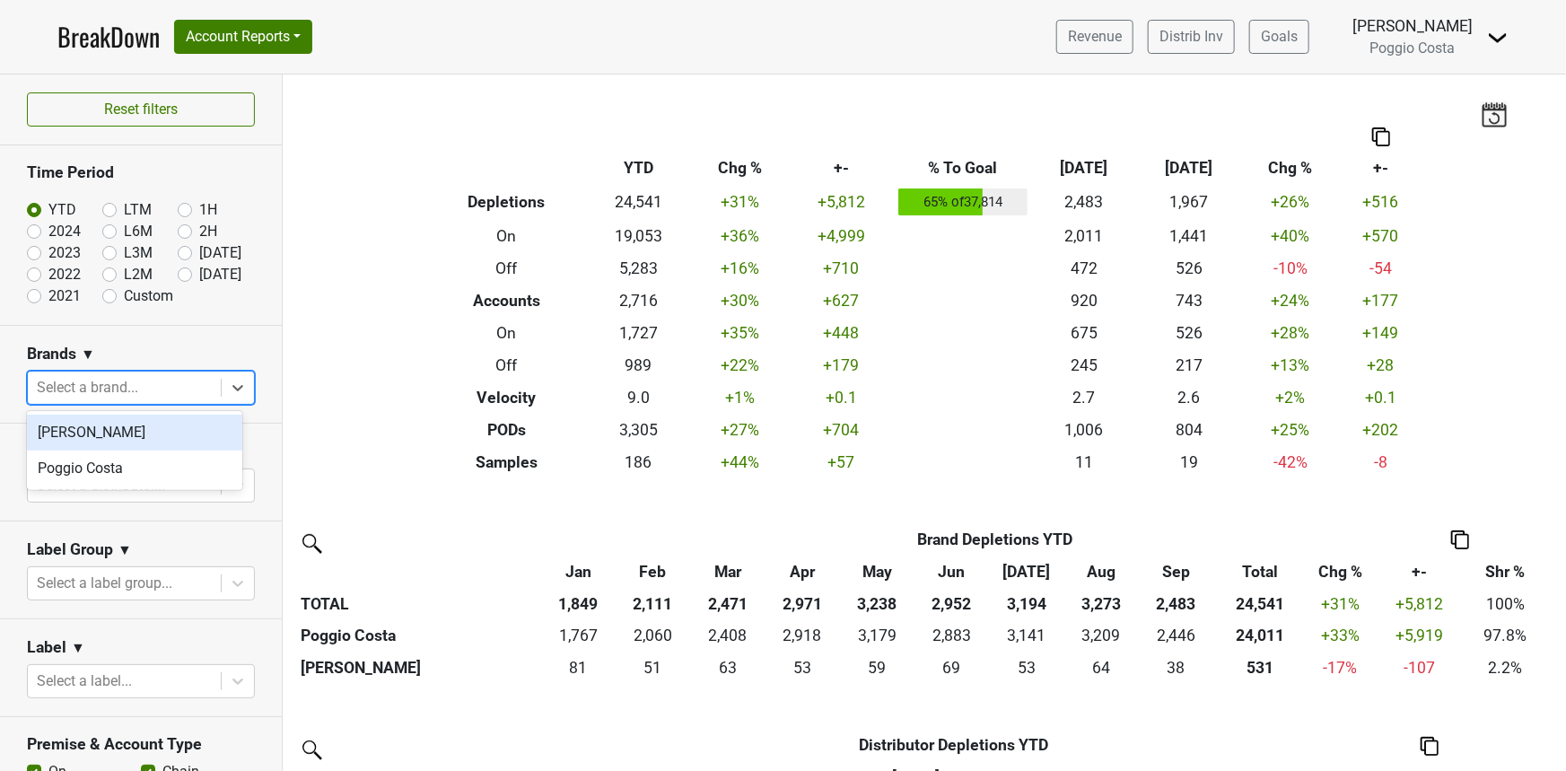
click at [122, 381] on div at bounding box center [124, 387] width 175 height 25
click at [144, 350] on div "Brands ▼" at bounding box center [141, 357] width 228 height 27
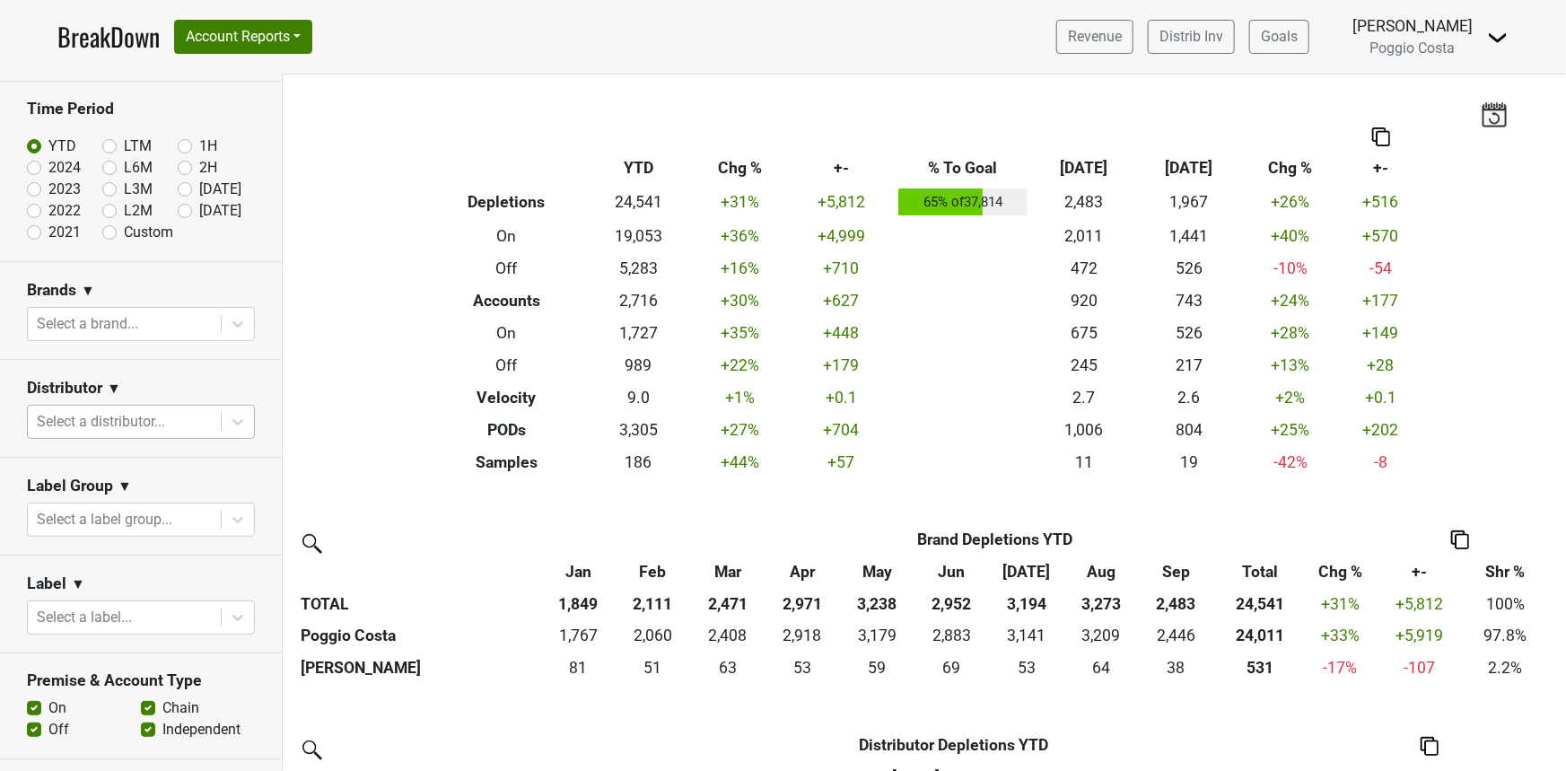
scroll to position [119, 0]
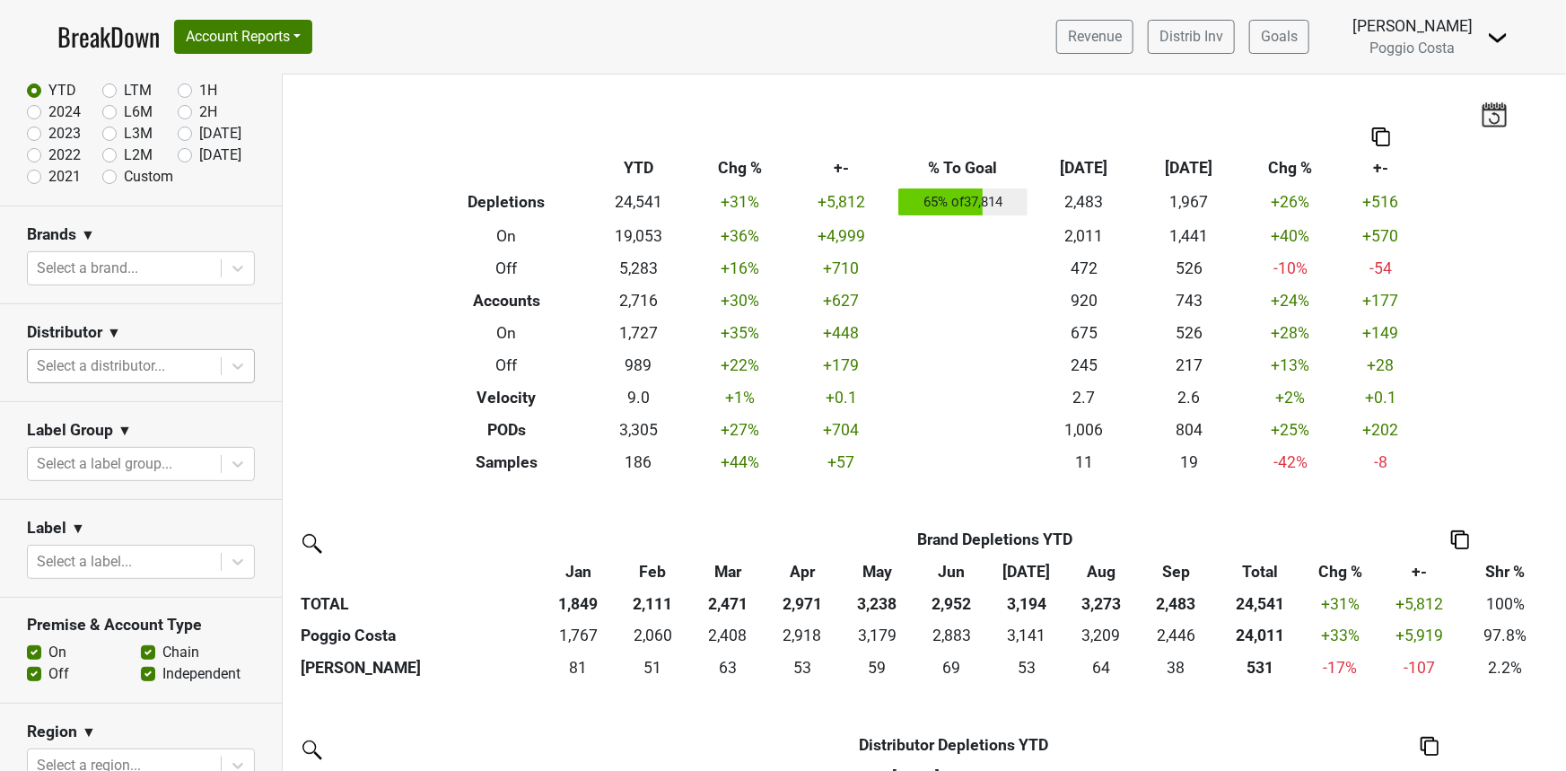
click at [91, 360] on div at bounding box center [124, 366] width 175 height 25
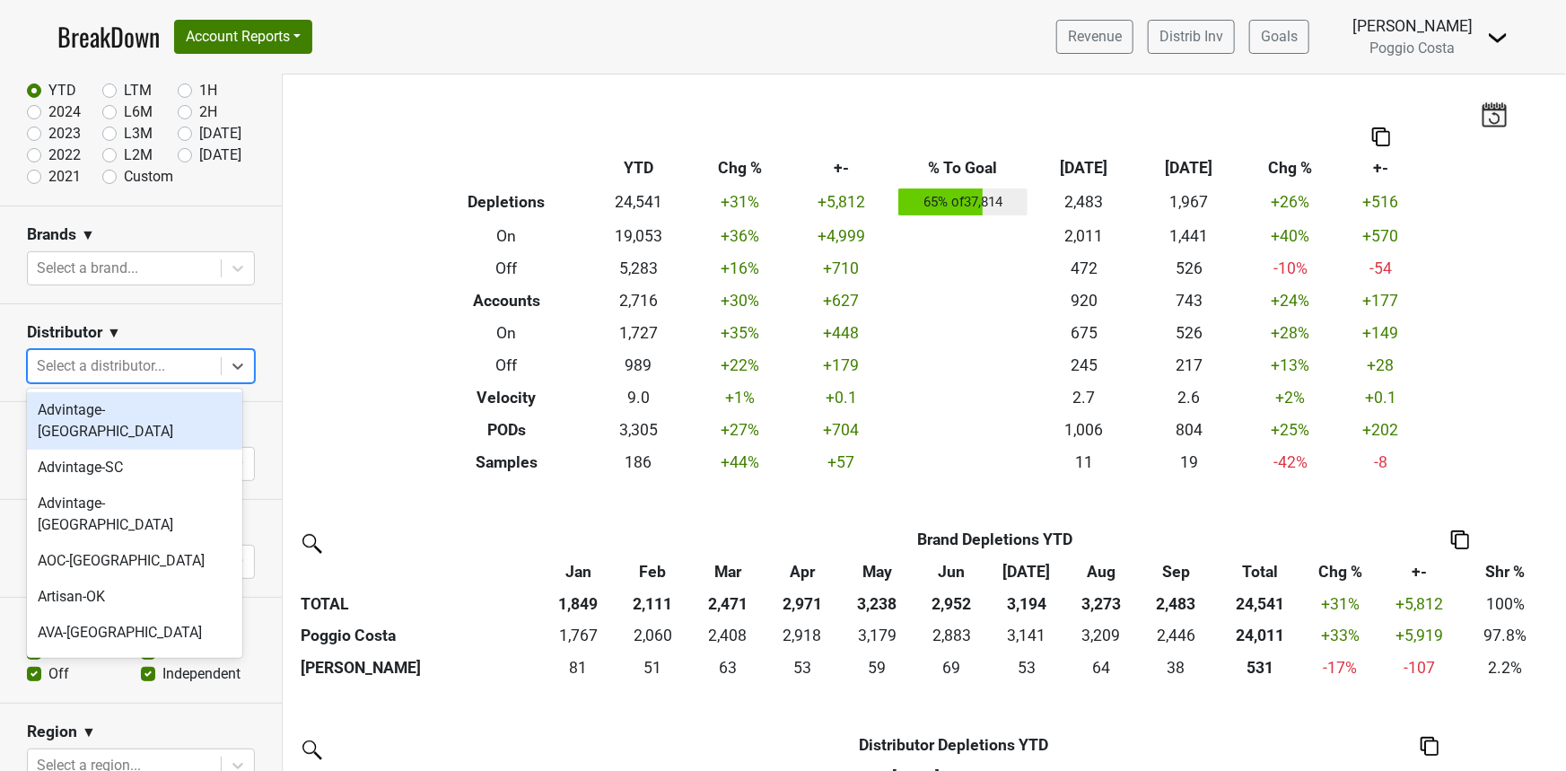
click at [354, 223] on div "Filters Breakdown Type YTD Chg % +- % To Goal Sep ‘25 Sep ‘24 Chg % +- Depletio…" at bounding box center [924, 422] width 1283 height 696
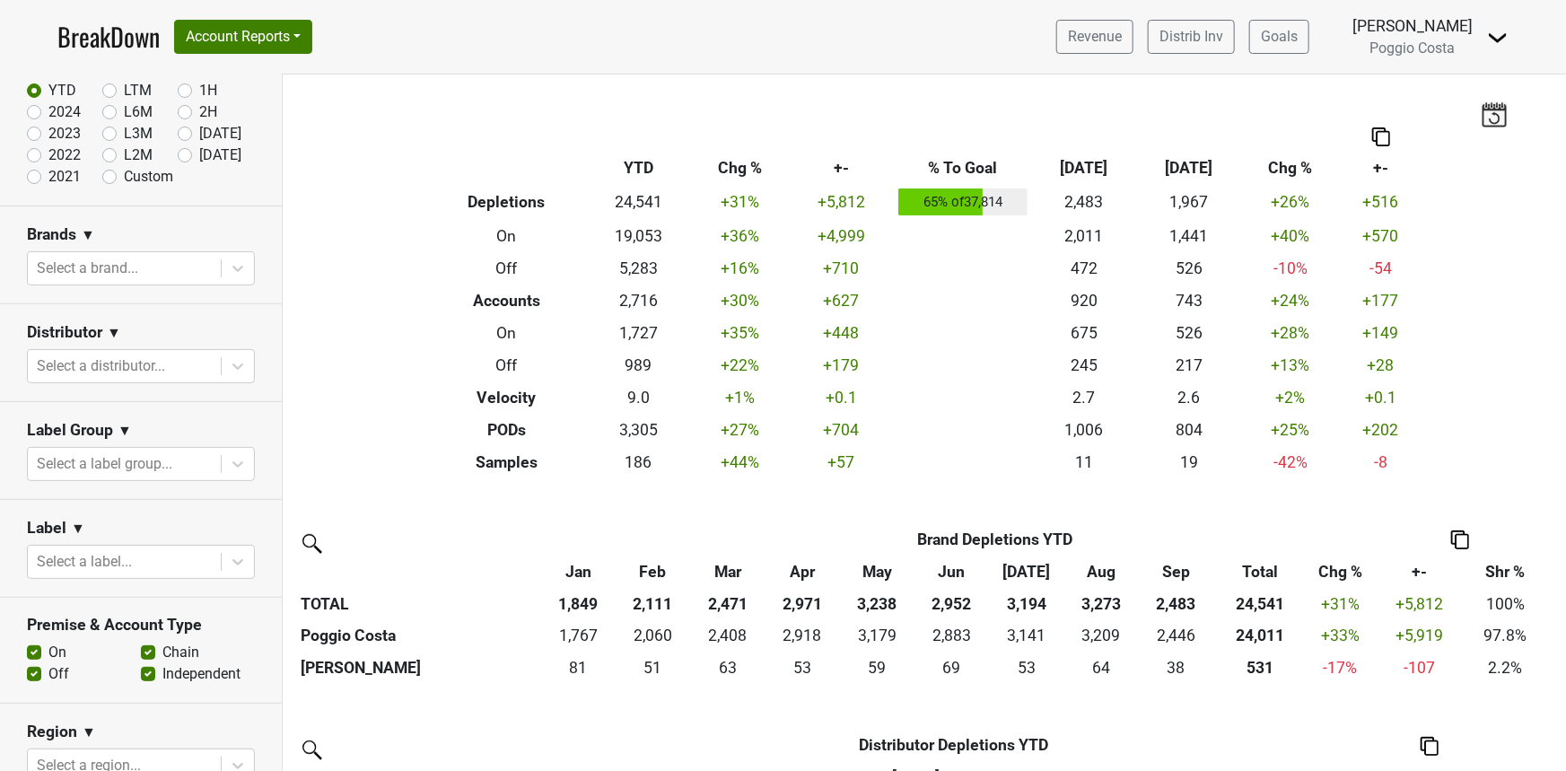
click at [546, 101] on div "Filters Breakdown Type YTD Chg % +- % To Goal Sep ‘25 Sep ‘24 Chg % +- Depletio…" at bounding box center [924, 422] width 1283 height 696
click at [242, 52] on button "Account Reports" at bounding box center [243, 37] width 138 height 34
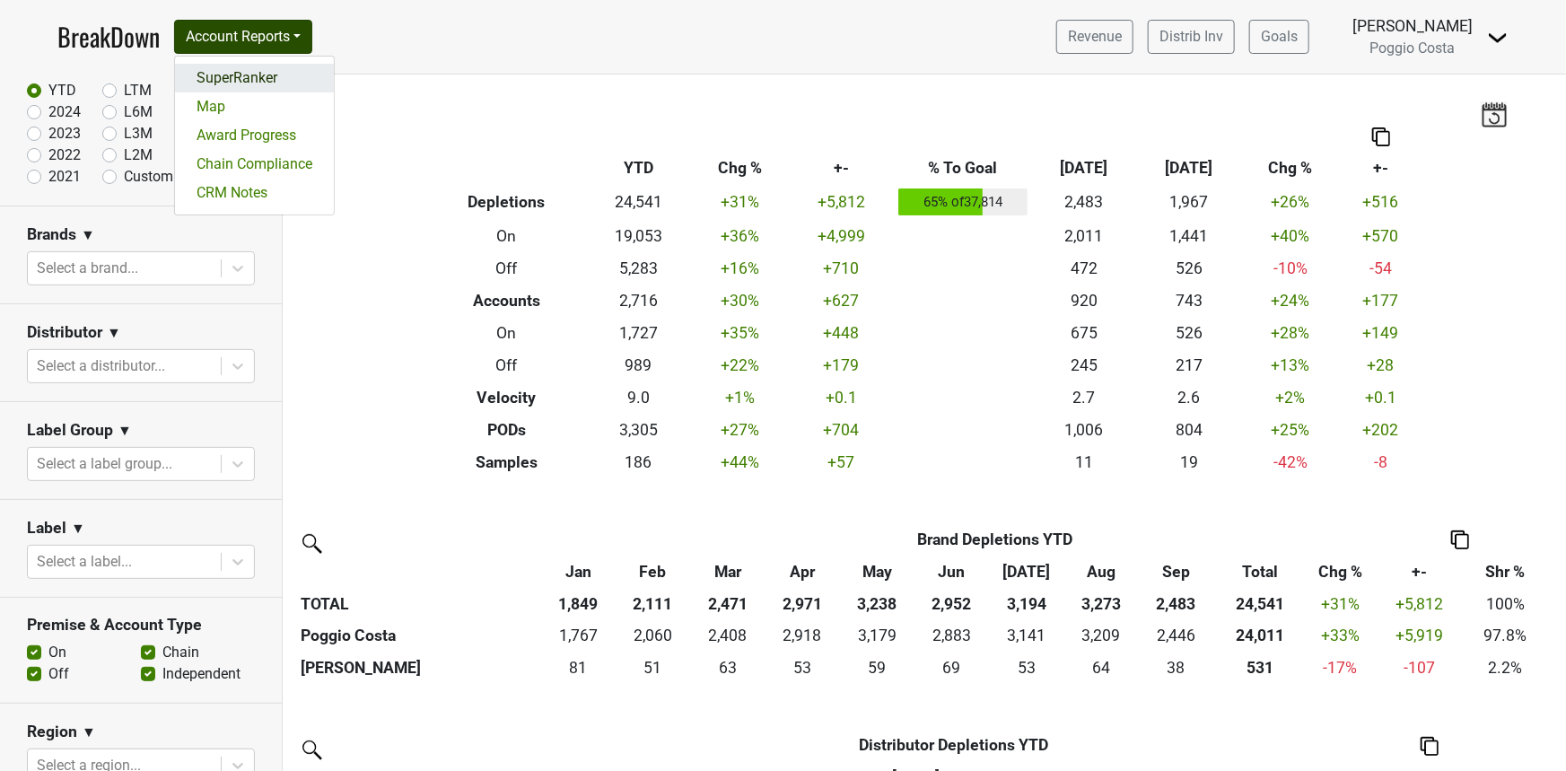
click at [249, 69] on link "SuperRanker" at bounding box center [254, 78] width 159 height 29
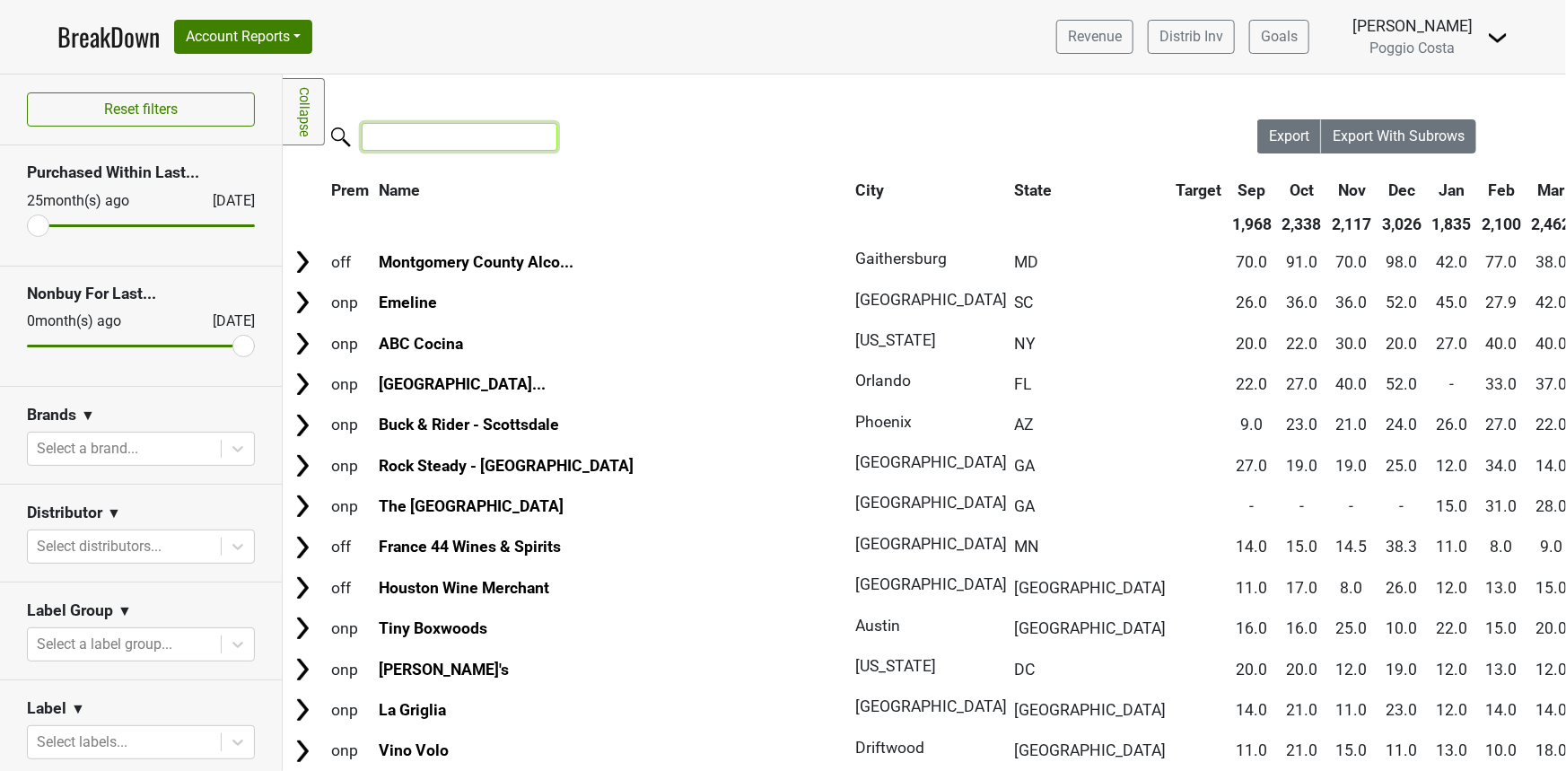
click at [381, 127] on input "search" at bounding box center [460, 137] width 196 height 28
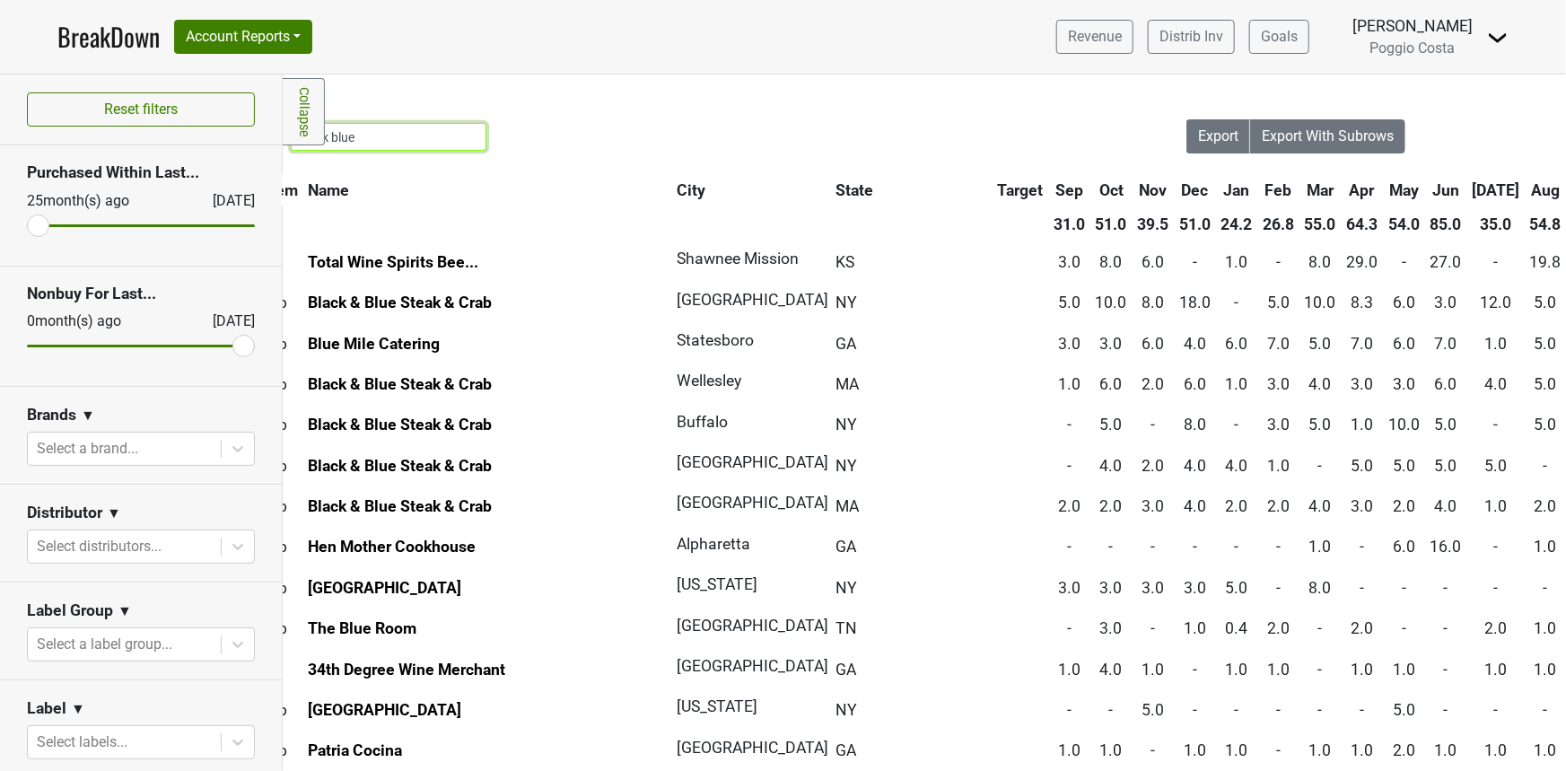
scroll to position [0, 90]
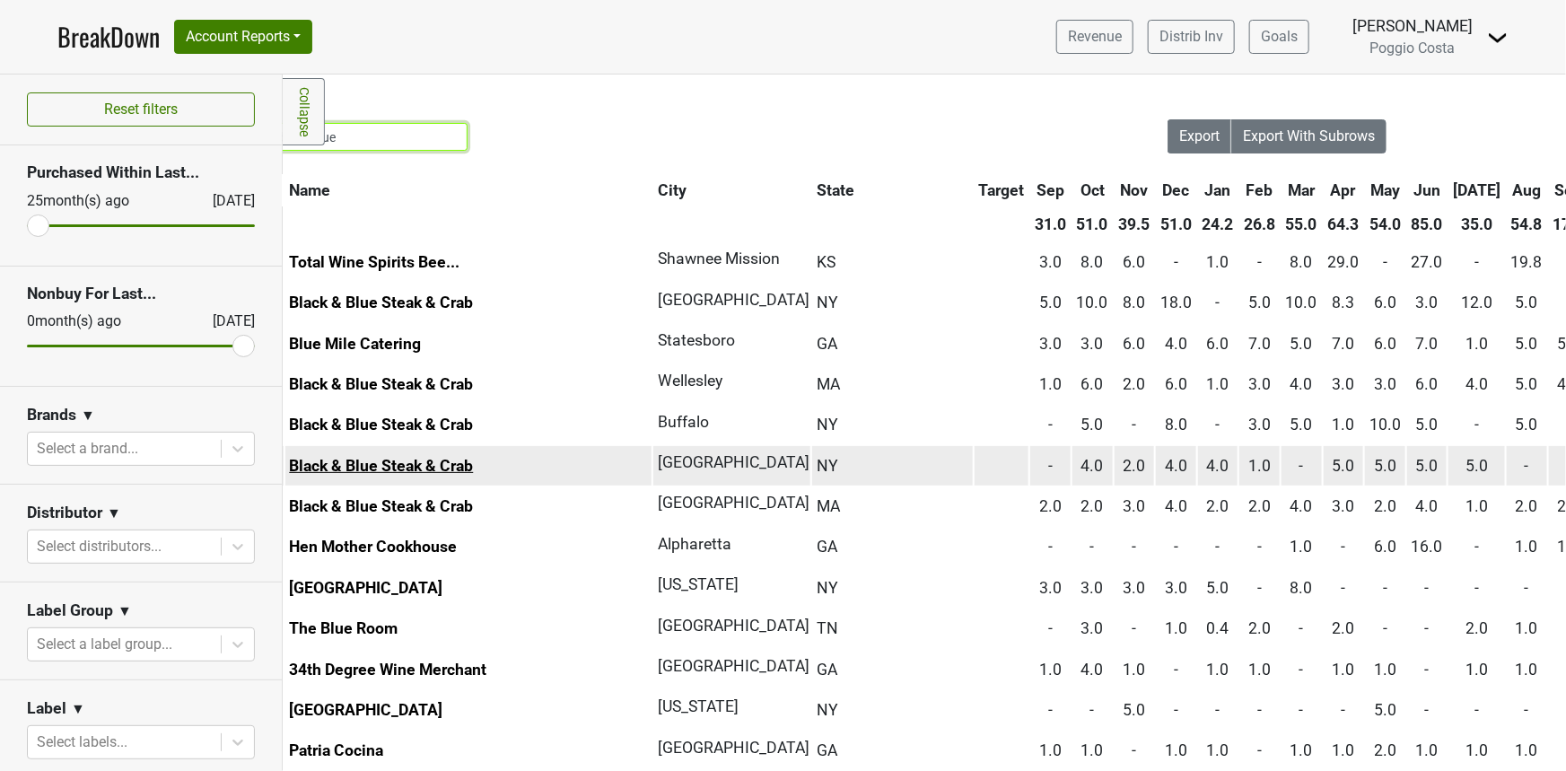
type input "black blue"
click at [433, 468] on link "Black & Blue Steak & Crab" at bounding box center [381, 466] width 184 height 18
click at [412, 457] on link "Black & Blue Steak & Crab" at bounding box center [381, 466] width 184 height 18
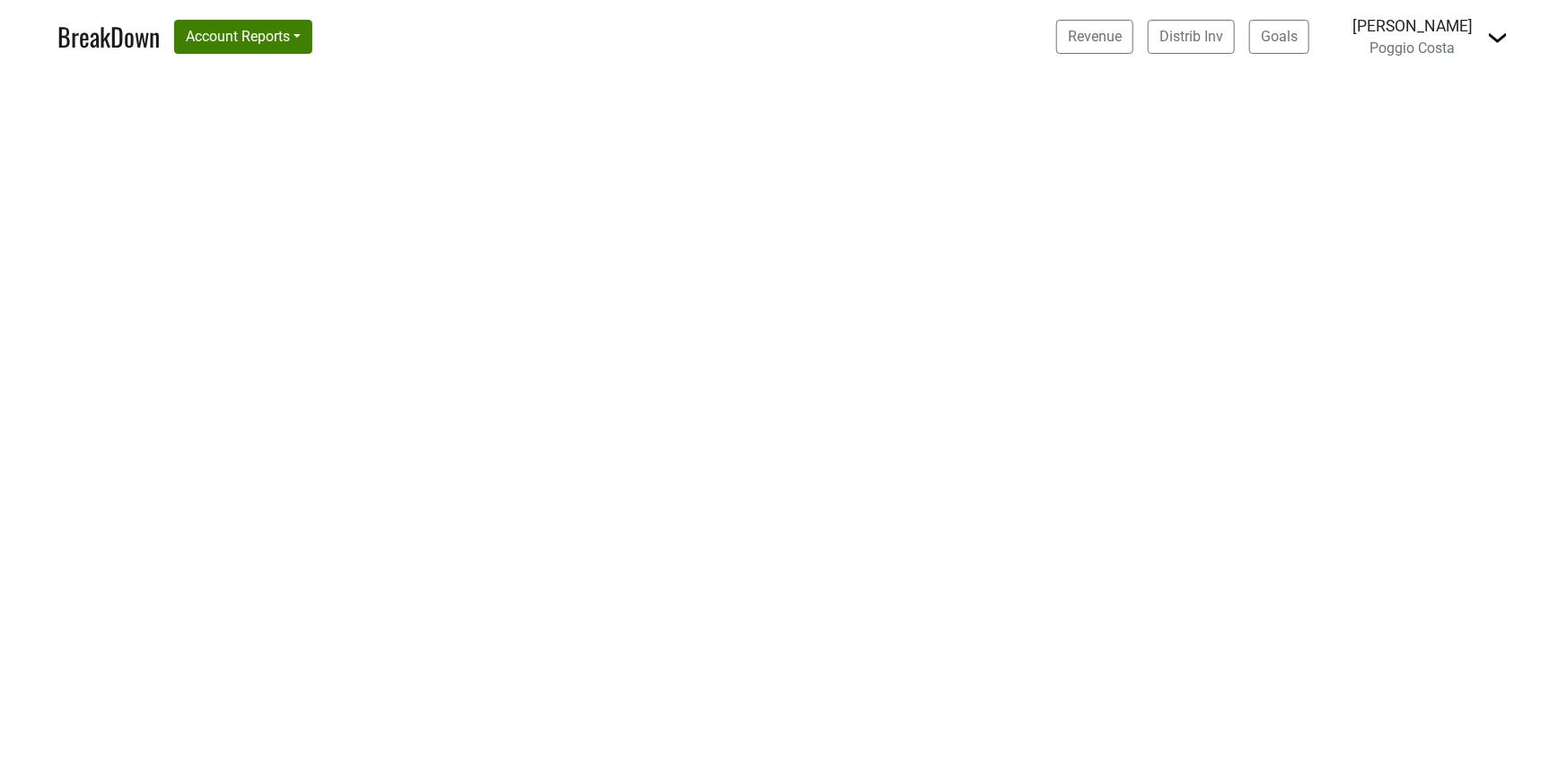
select select "[GEOGRAPHIC_DATA]"
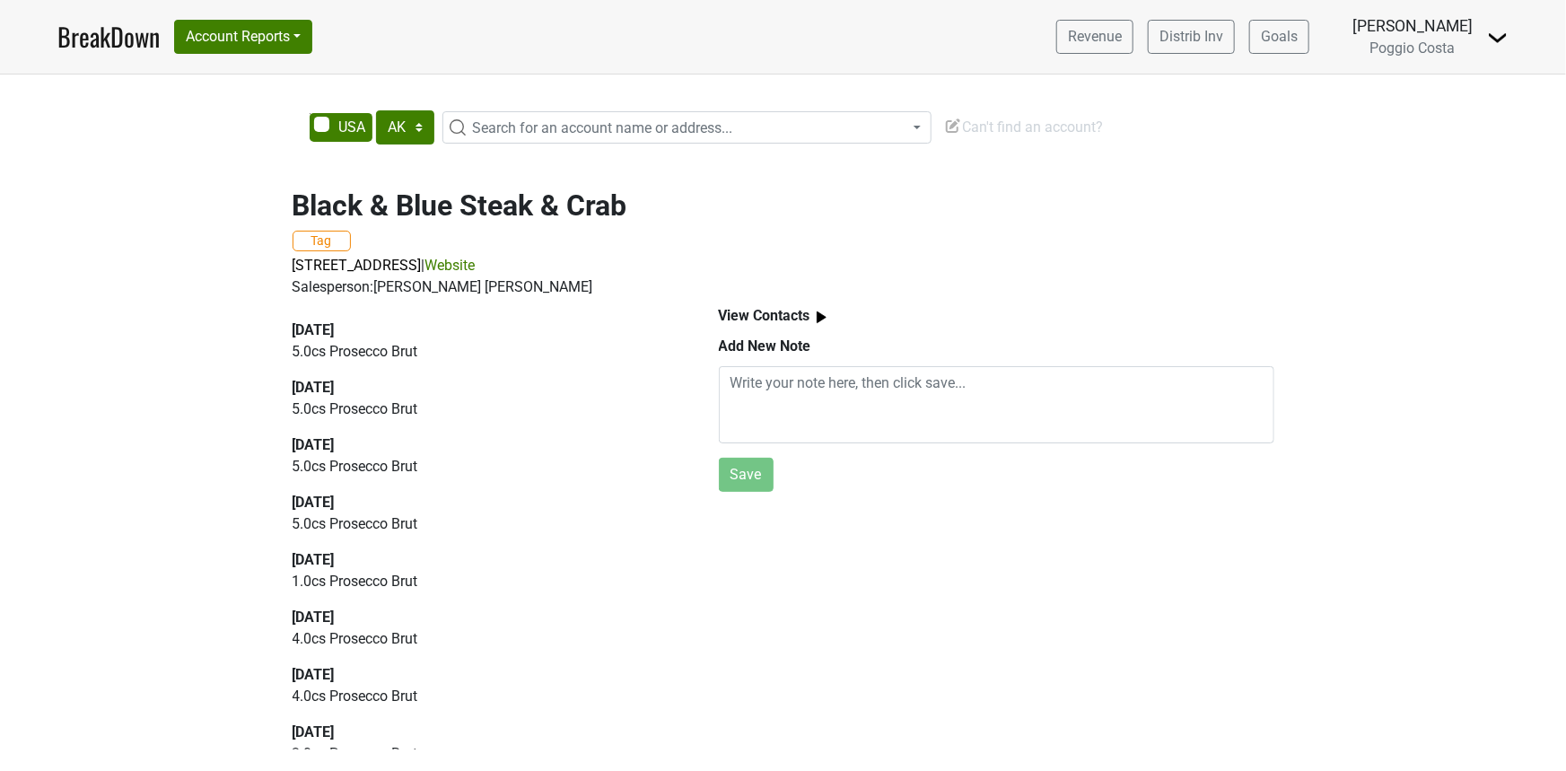
click at [1496, 36] on img at bounding box center [1498, 38] width 22 height 22
click at [1425, 98] on link "Logout" at bounding box center [1437, 101] width 142 height 29
click at [1493, 37] on img at bounding box center [1498, 38] width 22 height 22
select select "TX"
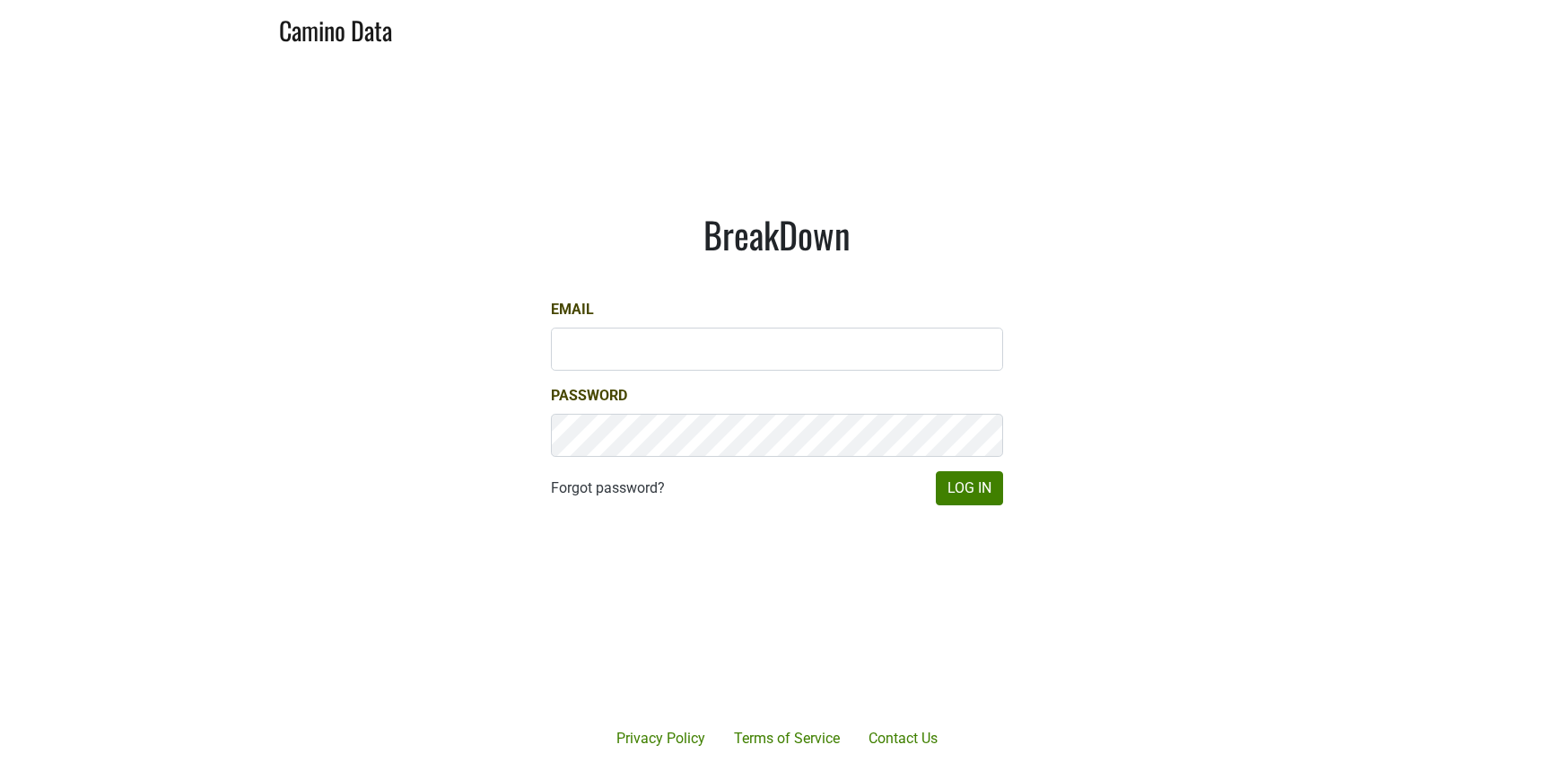
click at [1416, 107] on main "BreakDown Email Password Forgot password? Log In" at bounding box center [777, 359] width 1554 height 605
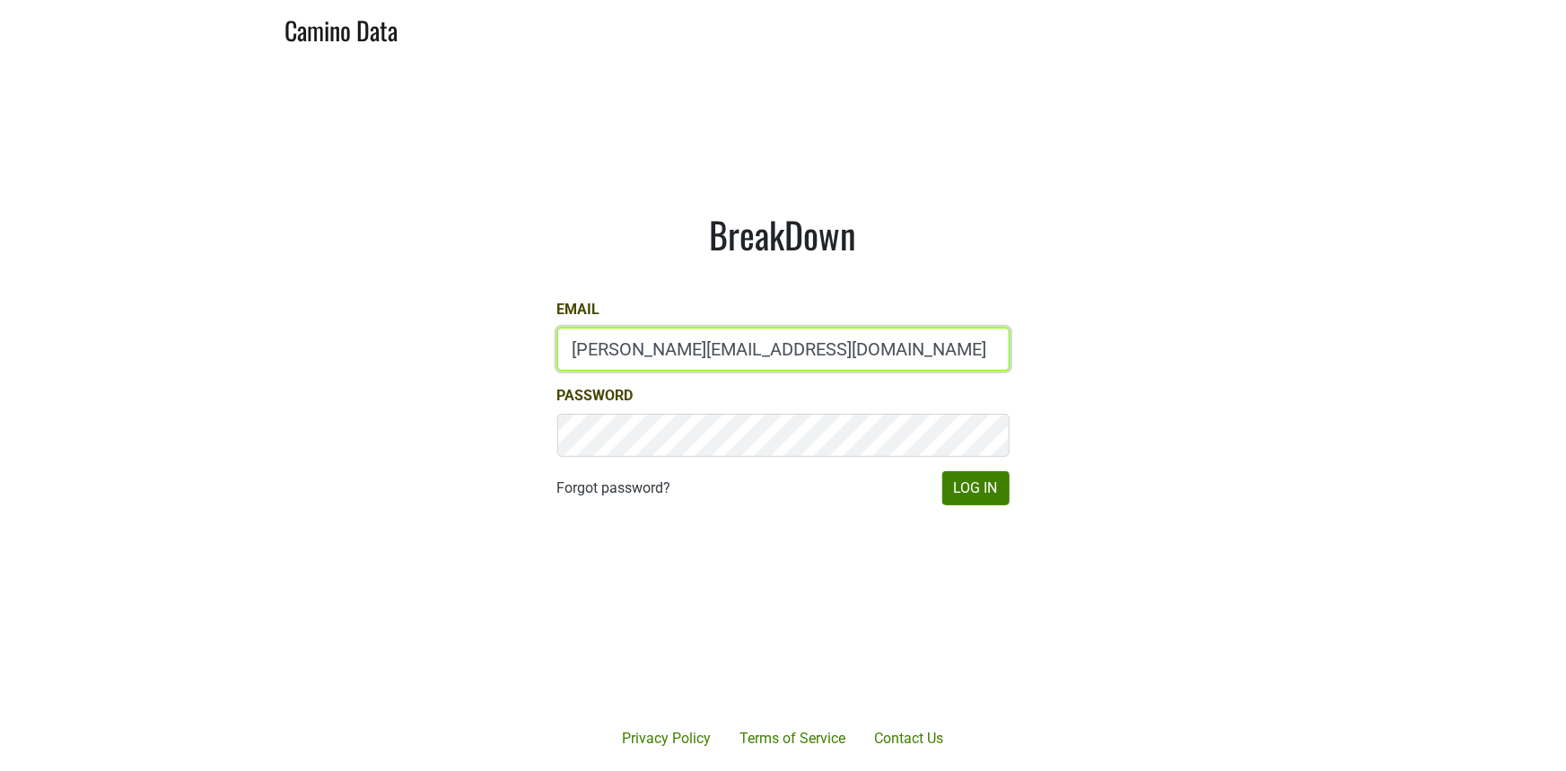
click at [776, 365] on input "[PERSON_NAME][EMAIL_ADDRESS][DOMAIN_NAME]" at bounding box center [783, 349] width 452 height 43
type input "[PERSON_NAME][EMAIL_ADDRESS][DOMAIN_NAME]"
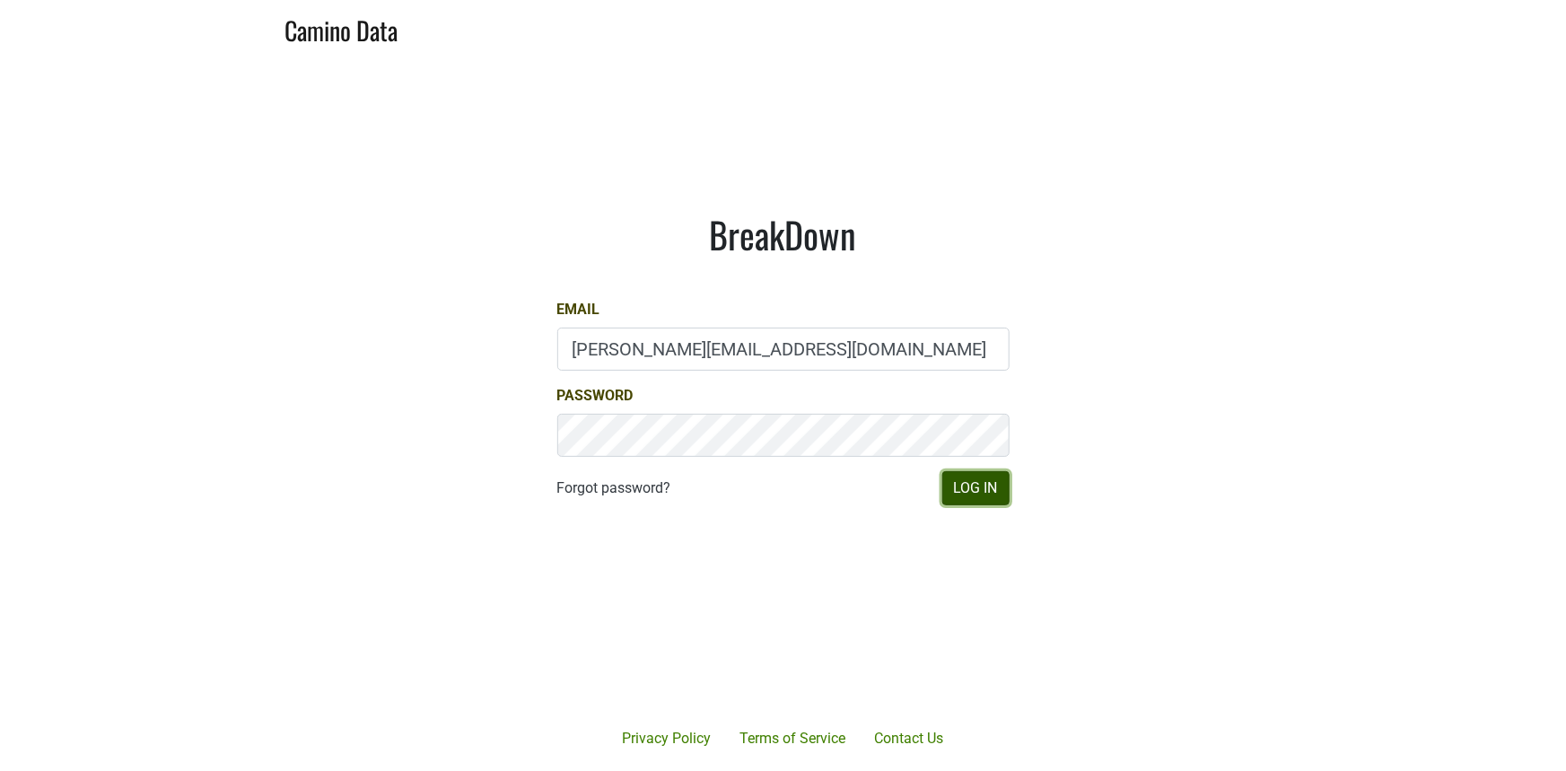
click at [963, 491] on button "Log In" at bounding box center [975, 488] width 67 height 34
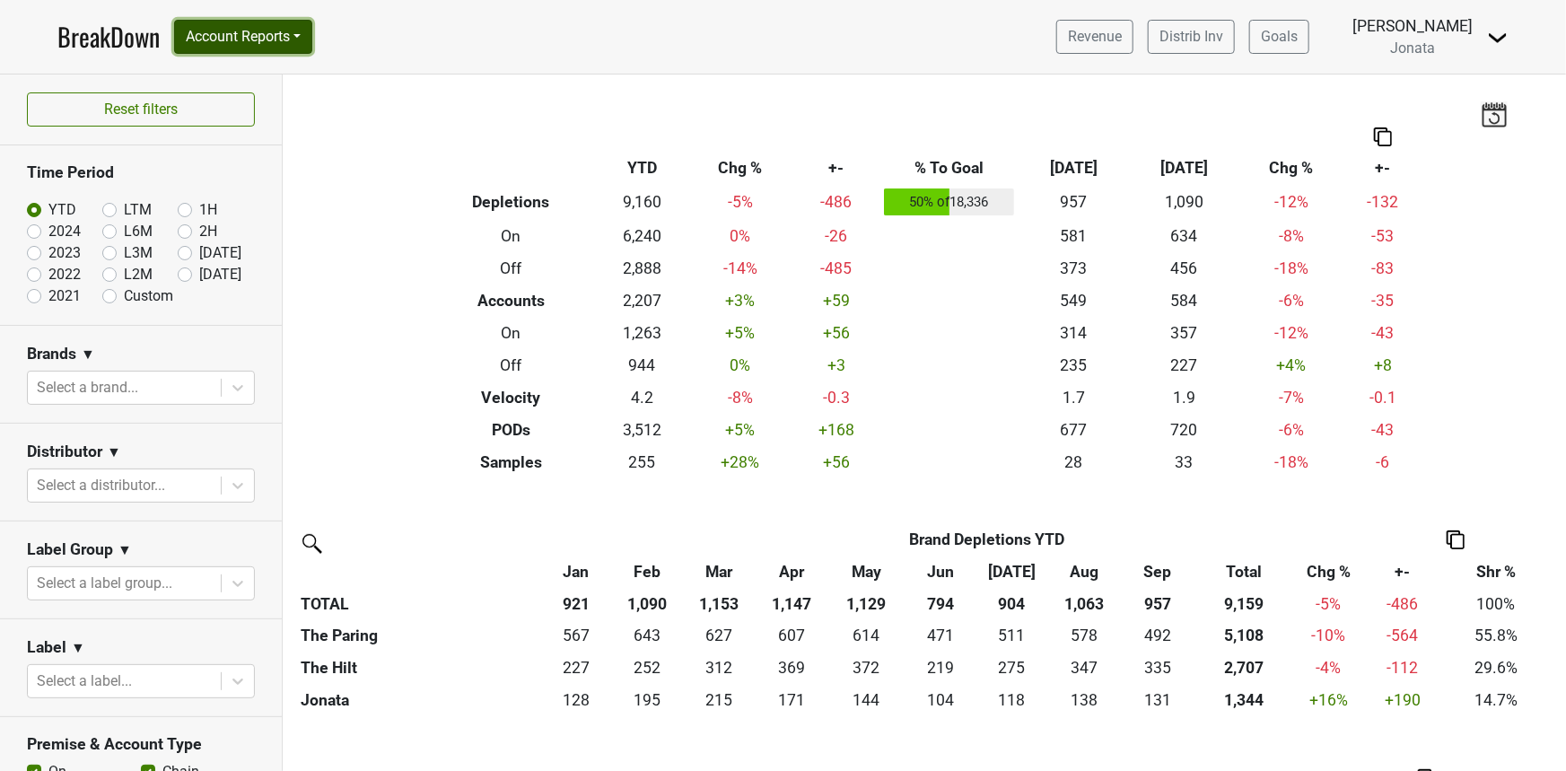
click at [276, 36] on button "Account Reports" at bounding box center [243, 37] width 138 height 34
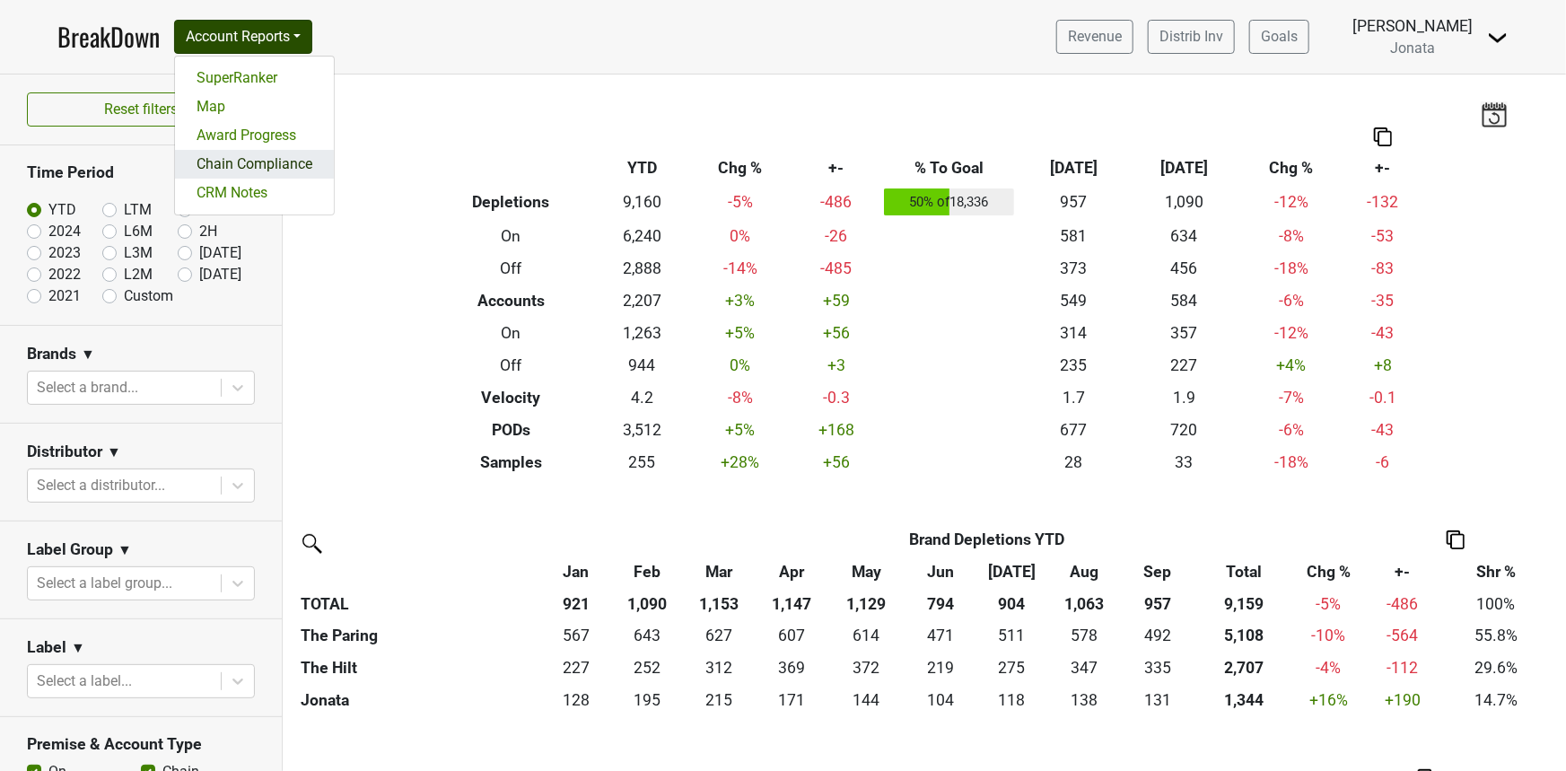
click at [276, 162] on link "Chain Compliance" at bounding box center [254, 164] width 159 height 29
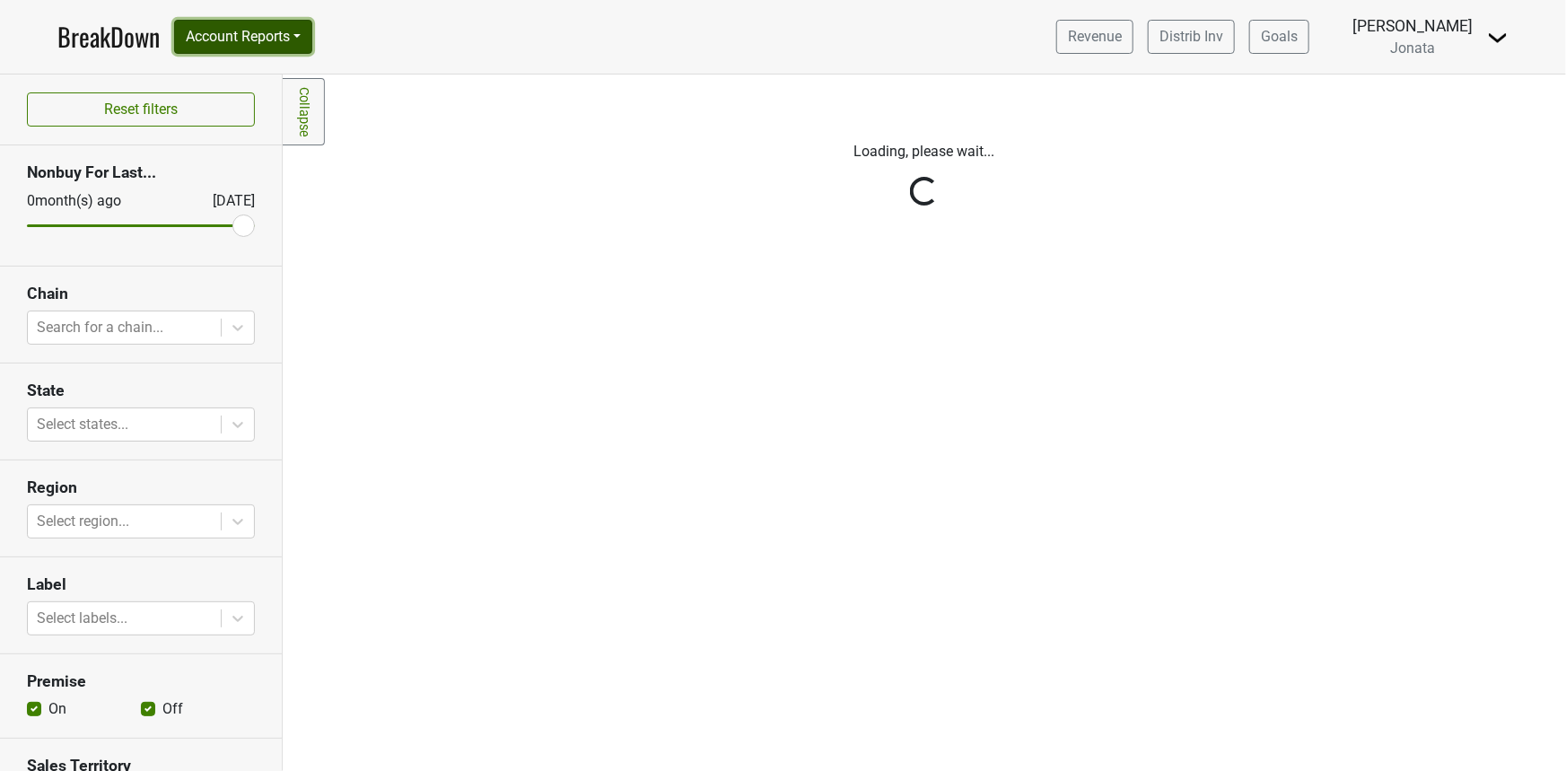
click at [290, 43] on button "Account Reports" at bounding box center [243, 37] width 138 height 34
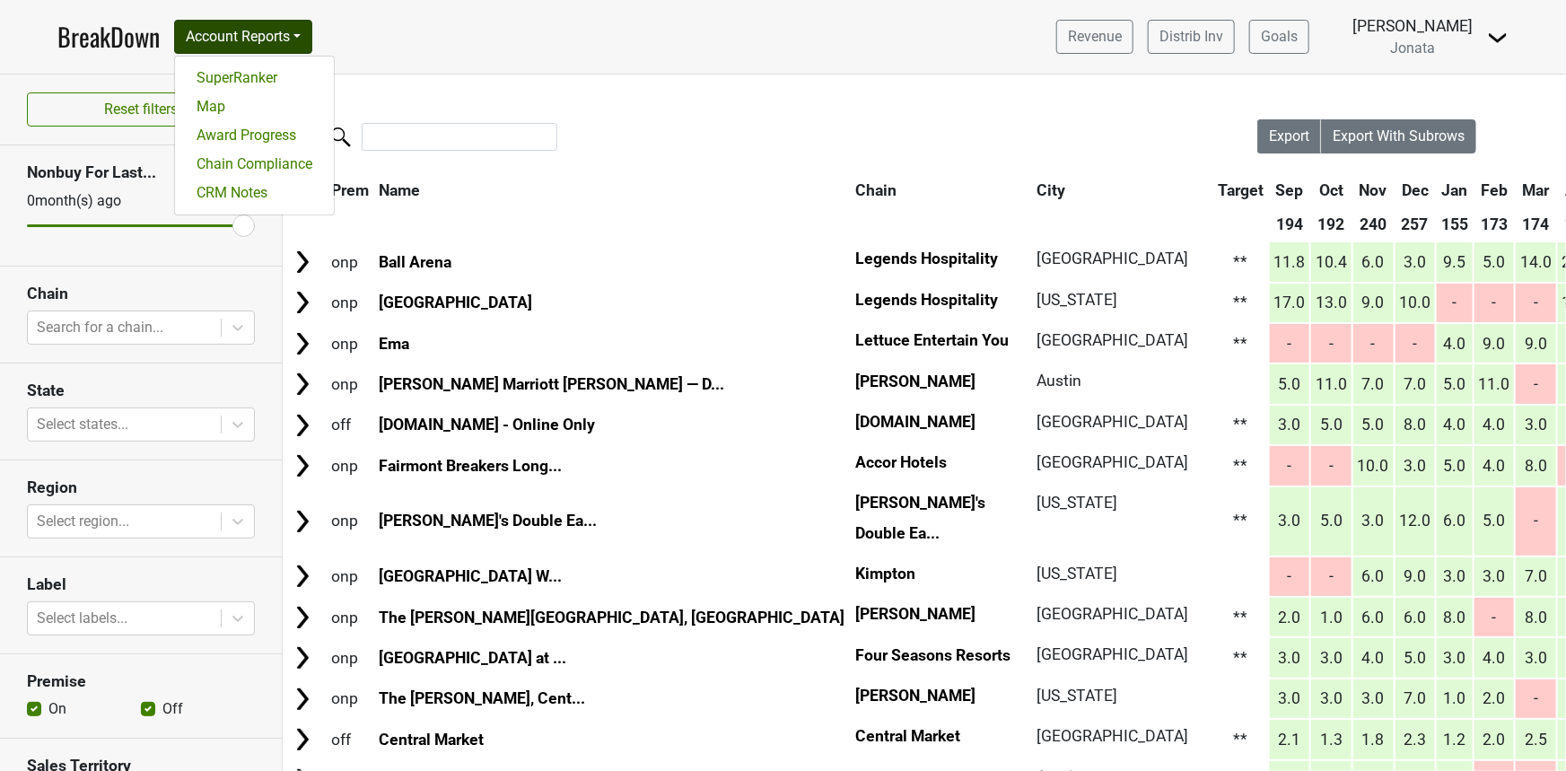
click at [387, 34] on nav "BreakDown Account Reports SuperRanker Map Award Progress Chain Compliance CRM N…" at bounding box center [783, 37] width 1480 height 74
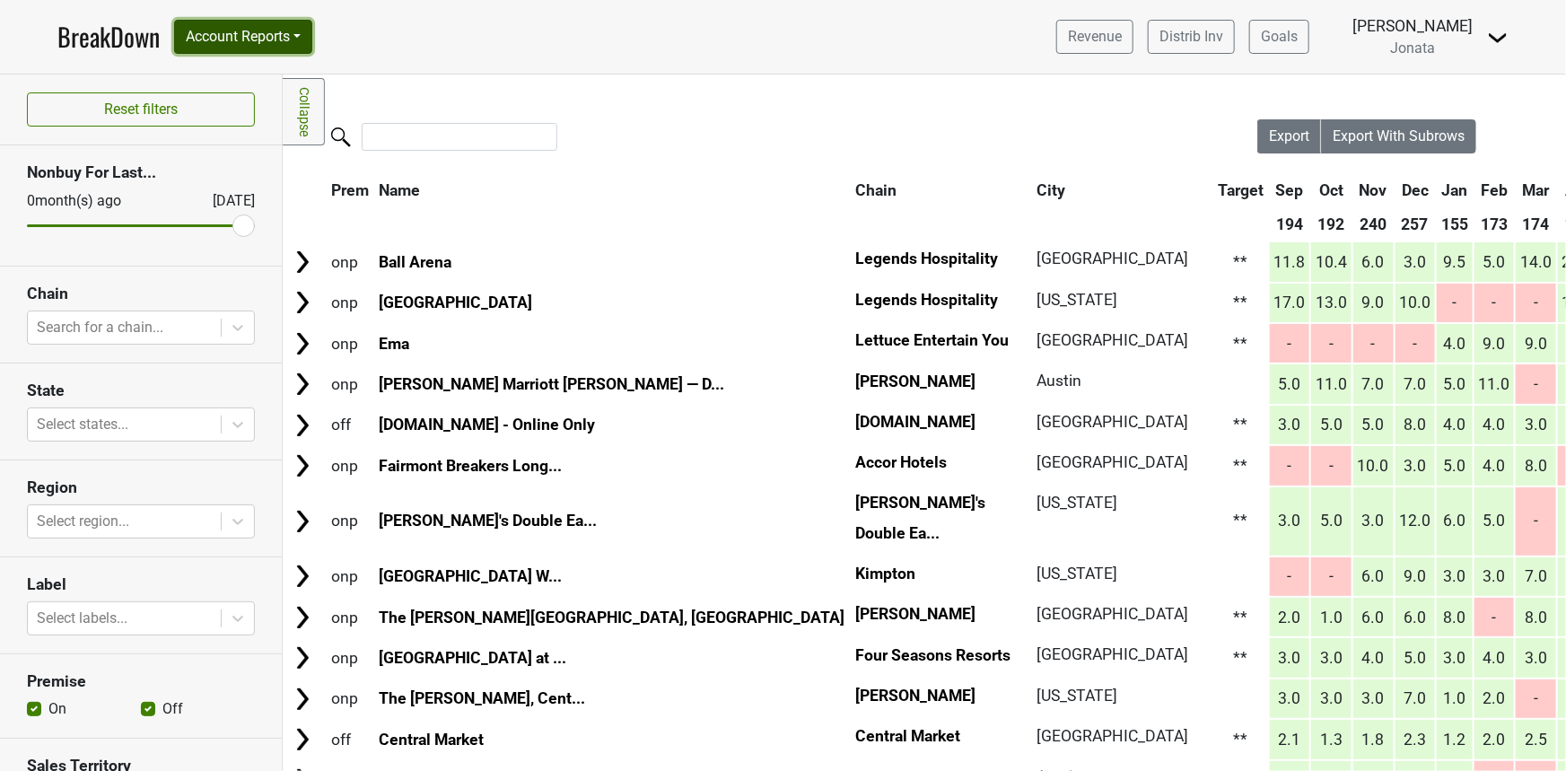
click at [303, 45] on button "Account Reports" at bounding box center [243, 37] width 138 height 34
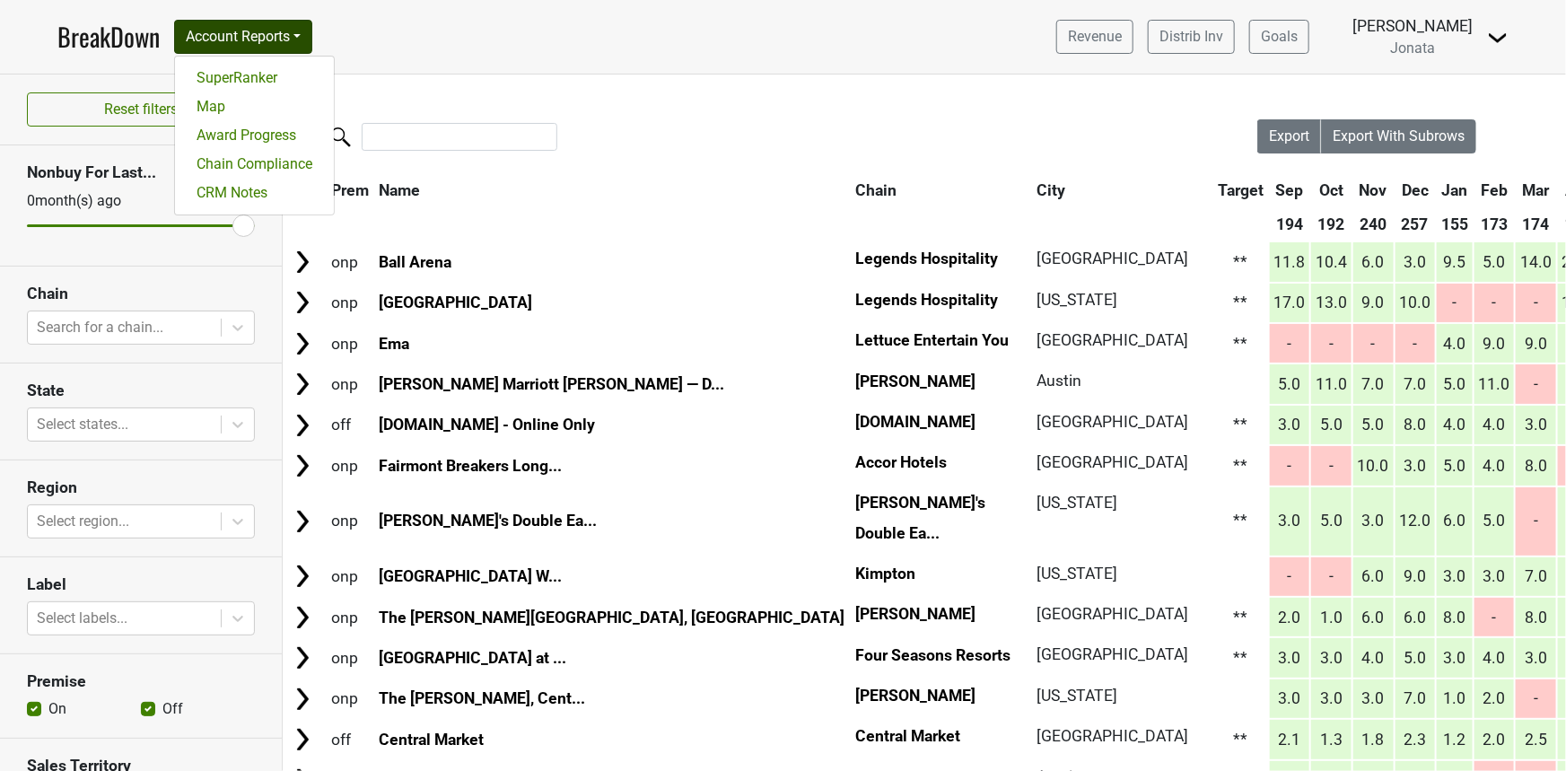
click at [1455, 26] on div "[PERSON_NAME]" at bounding box center [1412, 25] width 120 height 23
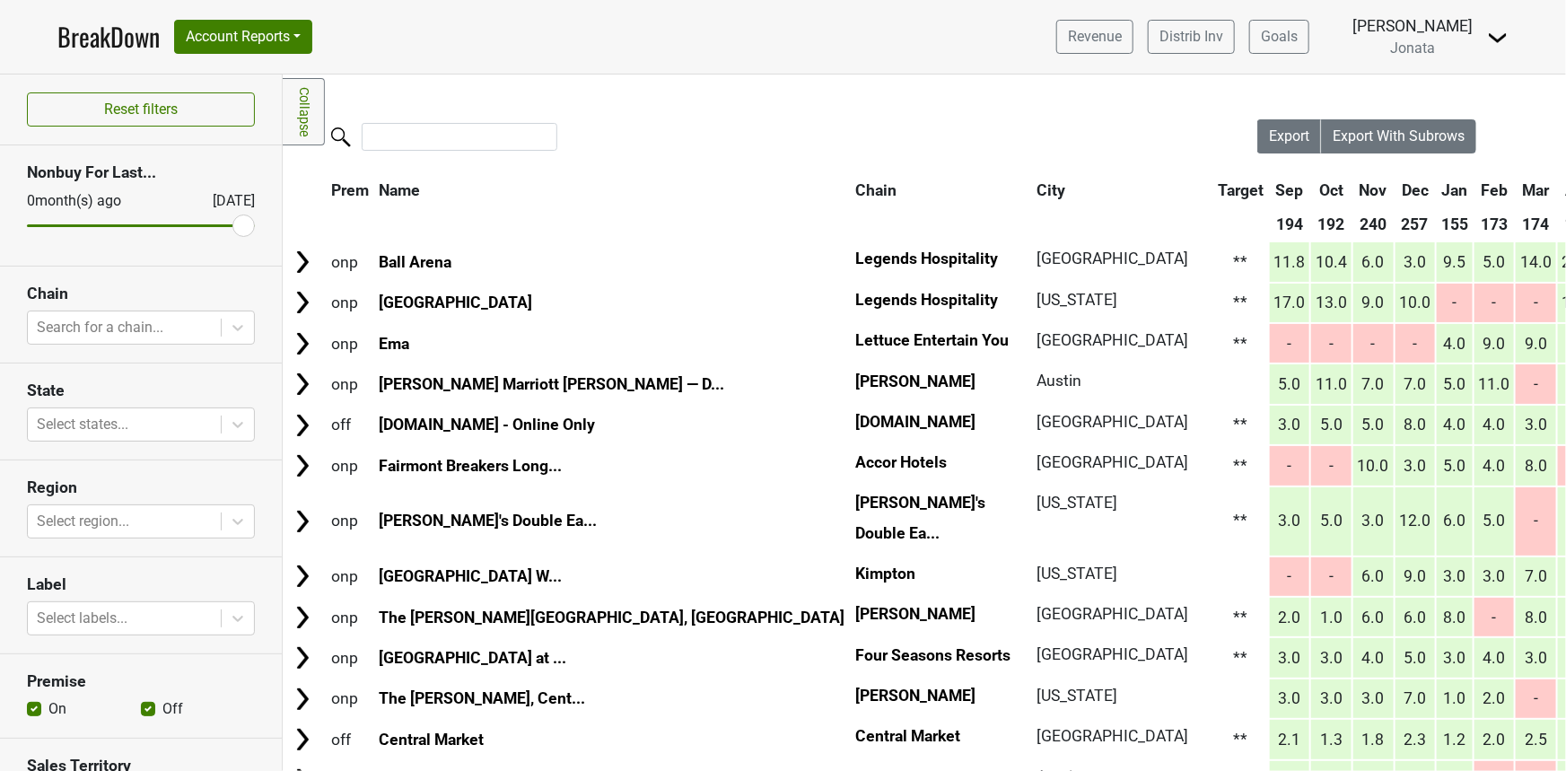
click at [1499, 36] on img at bounding box center [1498, 38] width 22 height 22
click at [504, 35] on nav "BreakDown Account Reports SuperRanker Map Award Progress Chain Compliance CRM N…" at bounding box center [783, 37] width 1480 height 74
click at [1473, 35] on div "Revenue Distrib Inv Goals Natalie Vaclavik Jonata Control Center Open Leadrank …" at bounding box center [1275, 36] width 467 height 45
click at [1481, 34] on div "Revenue Distrib Inv Goals Natalie Vaclavik Jonata Control Center Open Leadrank …" at bounding box center [1275, 36] width 467 height 45
click at [1489, 34] on img at bounding box center [1498, 38] width 22 height 22
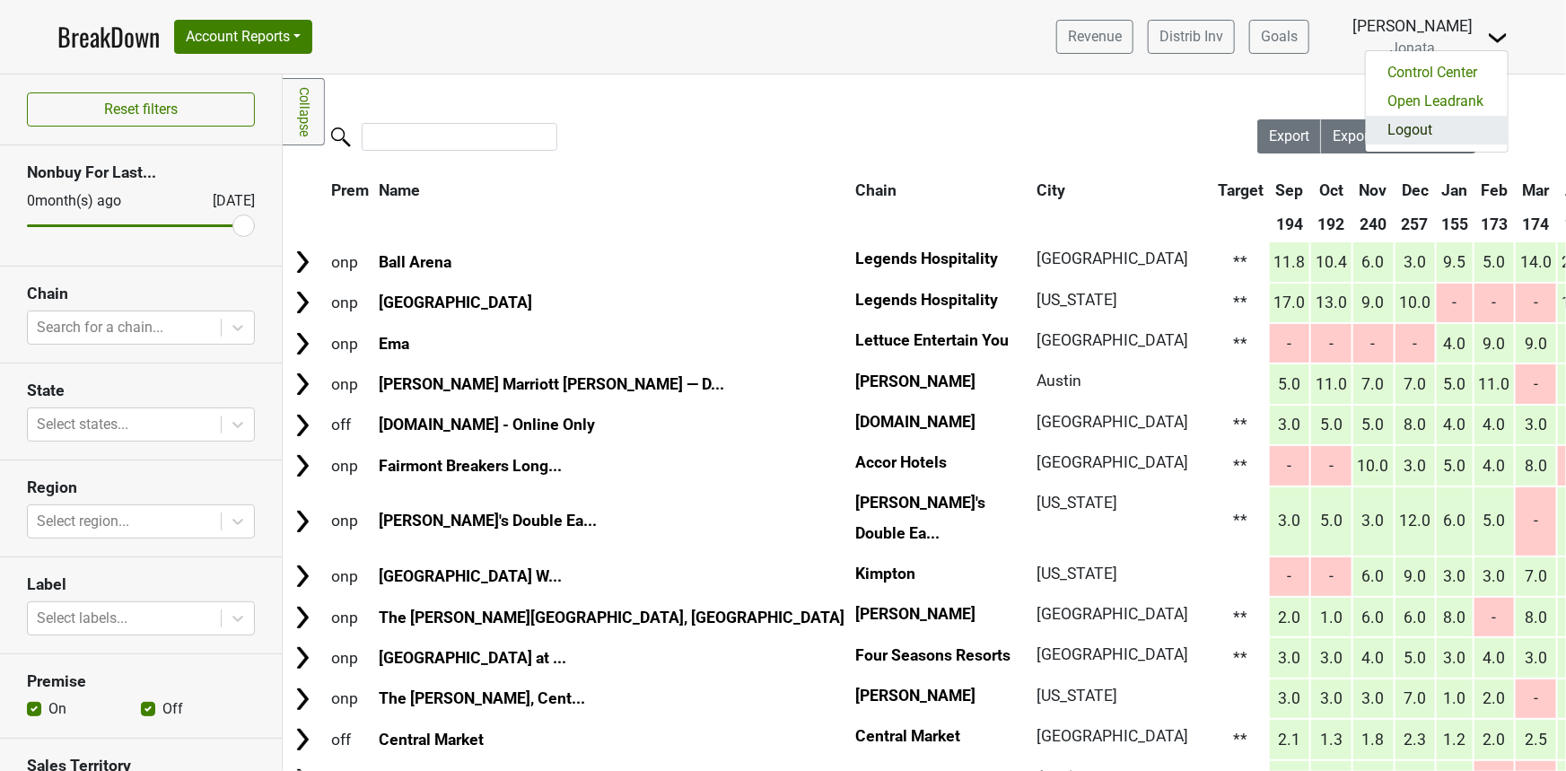
click at [1438, 117] on link "Logout" at bounding box center [1437, 130] width 142 height 29
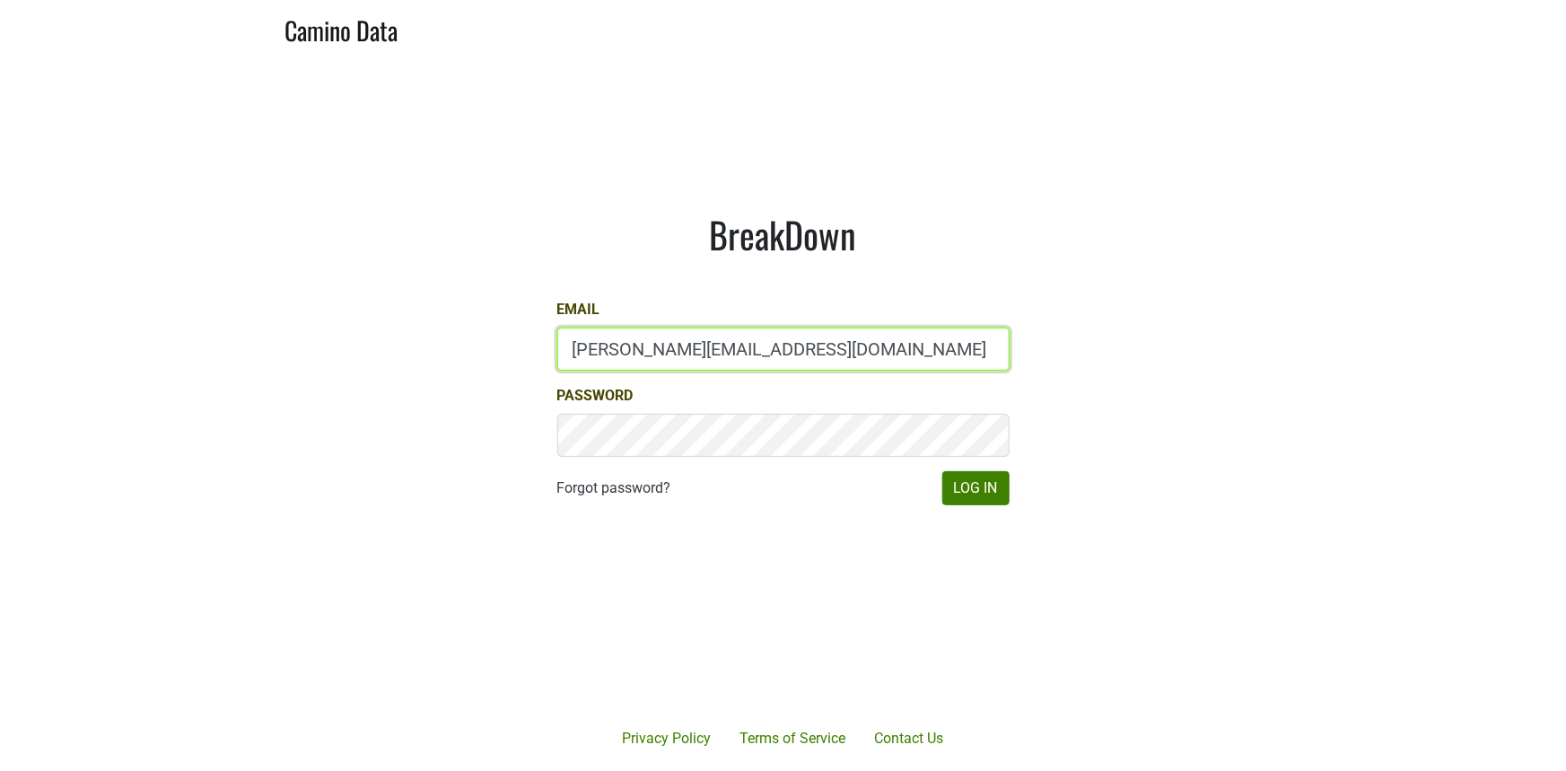
drag, startPoint x: 734, startPoint y: 360, endPoint x: 745, endPoint y: 370, distance: 14.6
click at [738, 360] on input "[PERSON_NAME][EMAIL_ADDRESS][DOMAIN_NAME]" at bounding box center [783, 349] width 452 height 43
type input "[PERSON_NAME][EMAIL_ADDRESS][DOMAIN_NAME]"
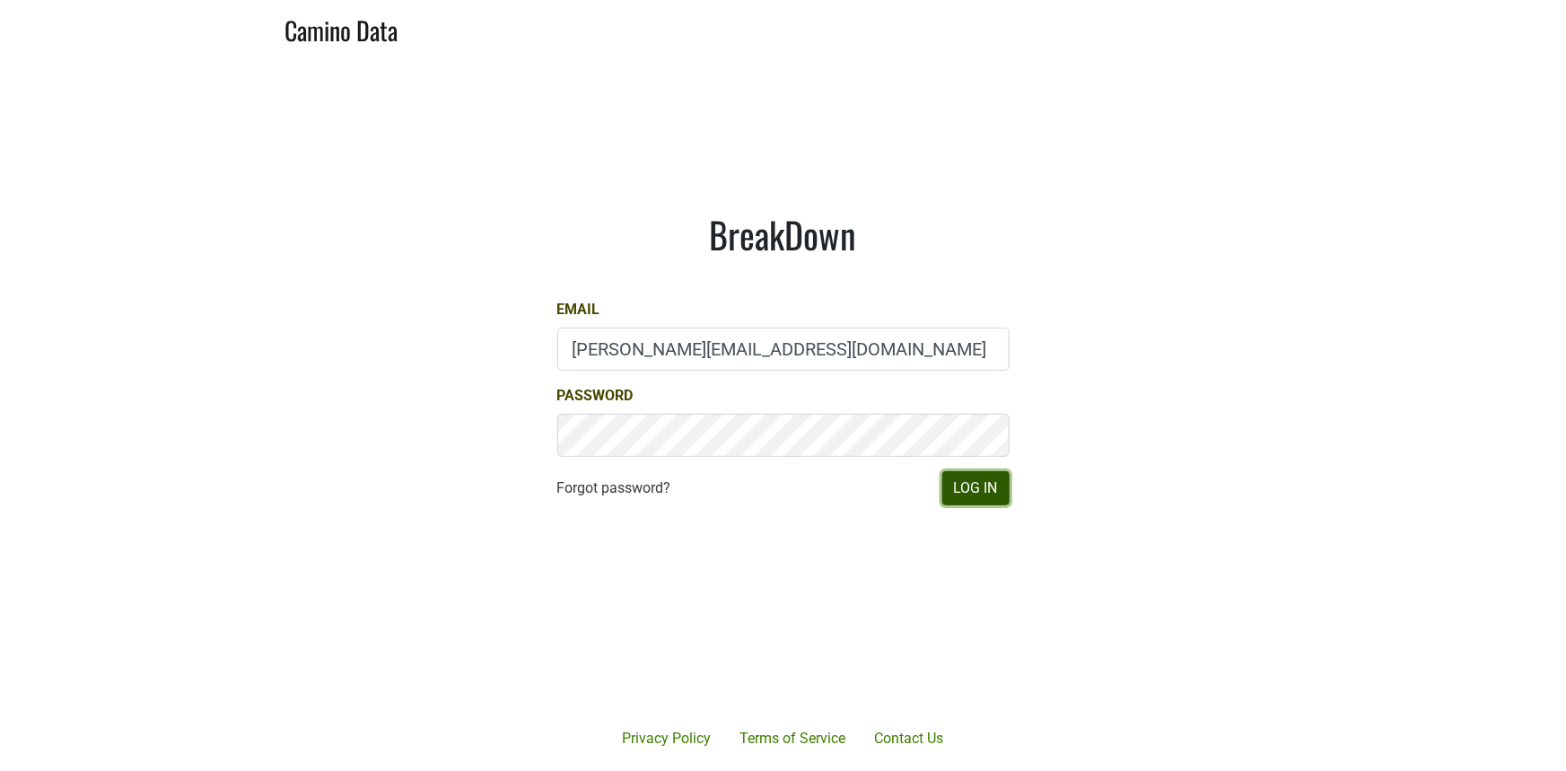
click at [991, 489] on button "Log In" at bounding box center [975, 488] width 67 height 34
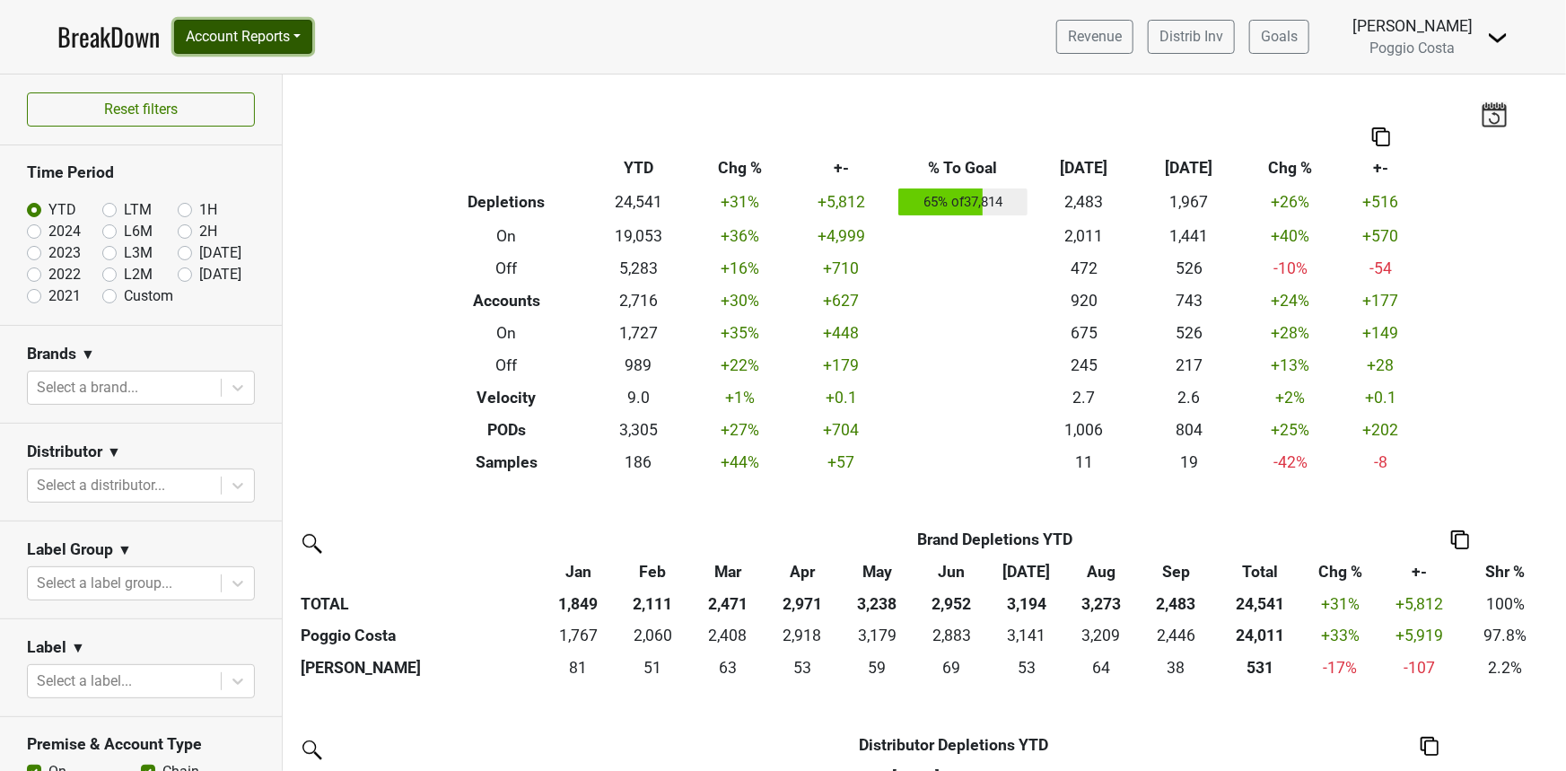
click at [291, 42] on button "Account Reports" at bounding box center [243, 37] width 138 height 34
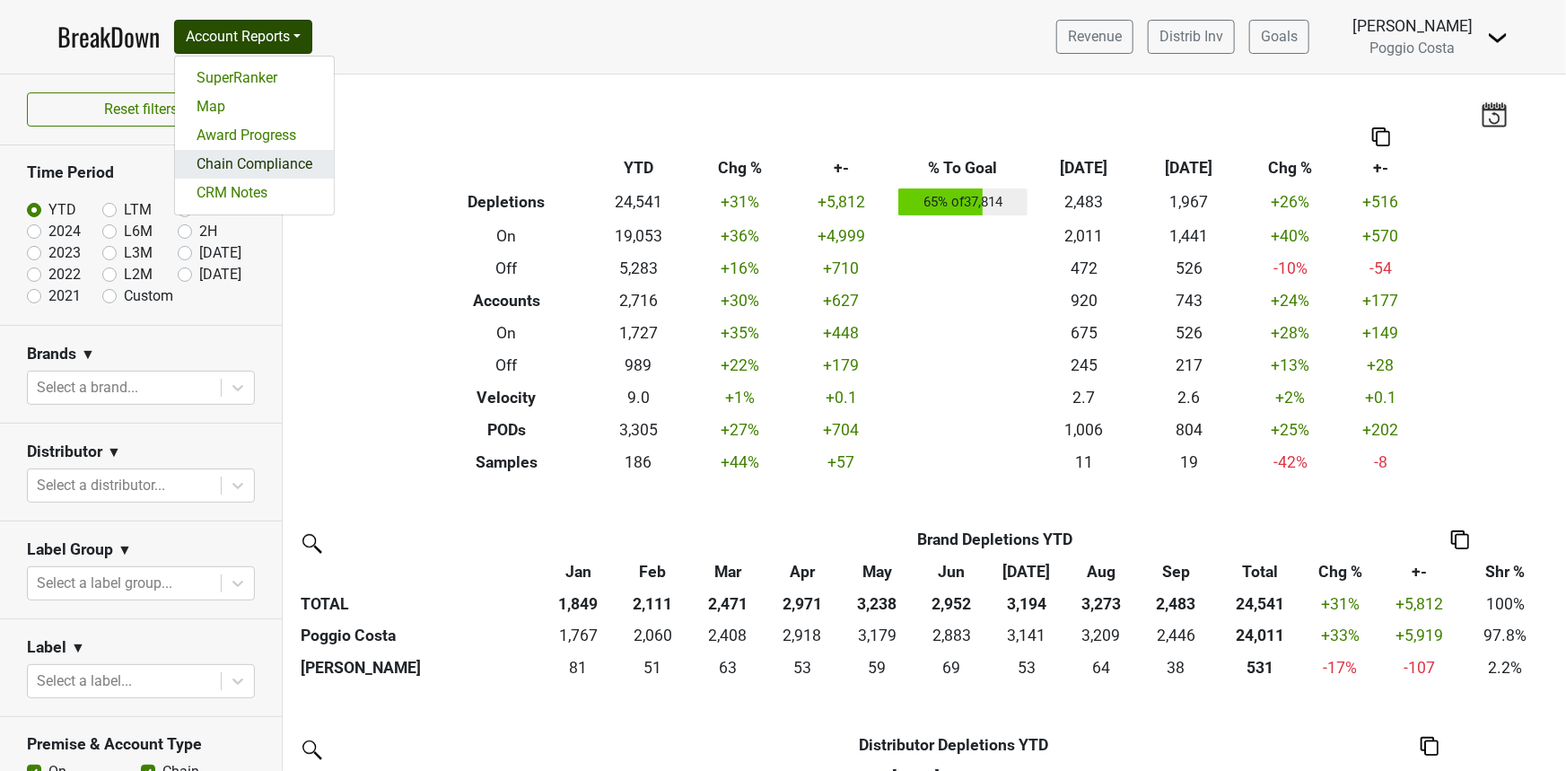
click at [245, 168] on link "Chain Compliance" at bounding box center [254, 164] width 159 height 29
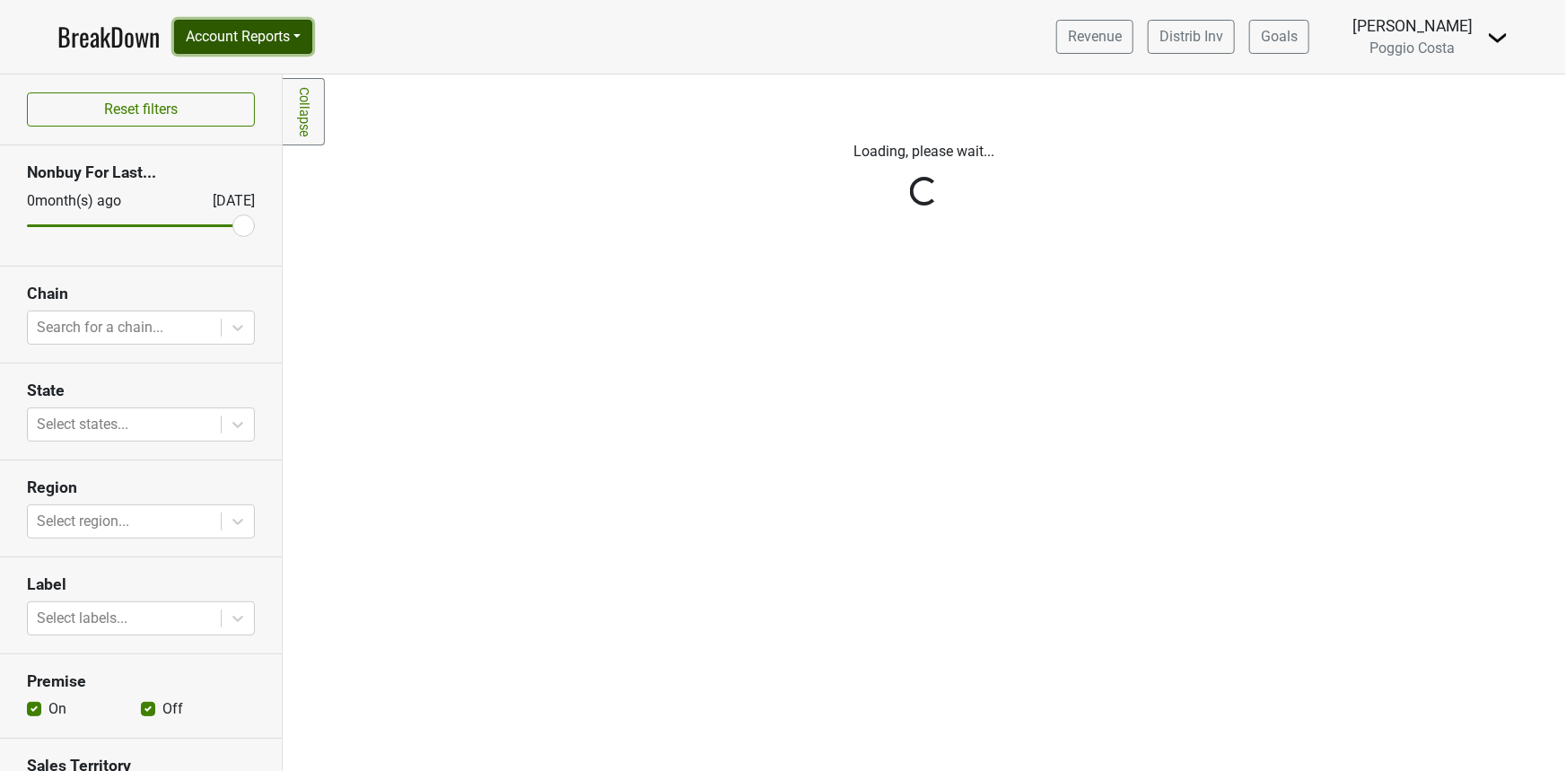
click at [267, 21] on button "Account Reports" at bounding box center [243, 37] width 138 height 34
click at [262, 82] on link "SuperRanker" at bounding box center [254, 78] width 159 height 29
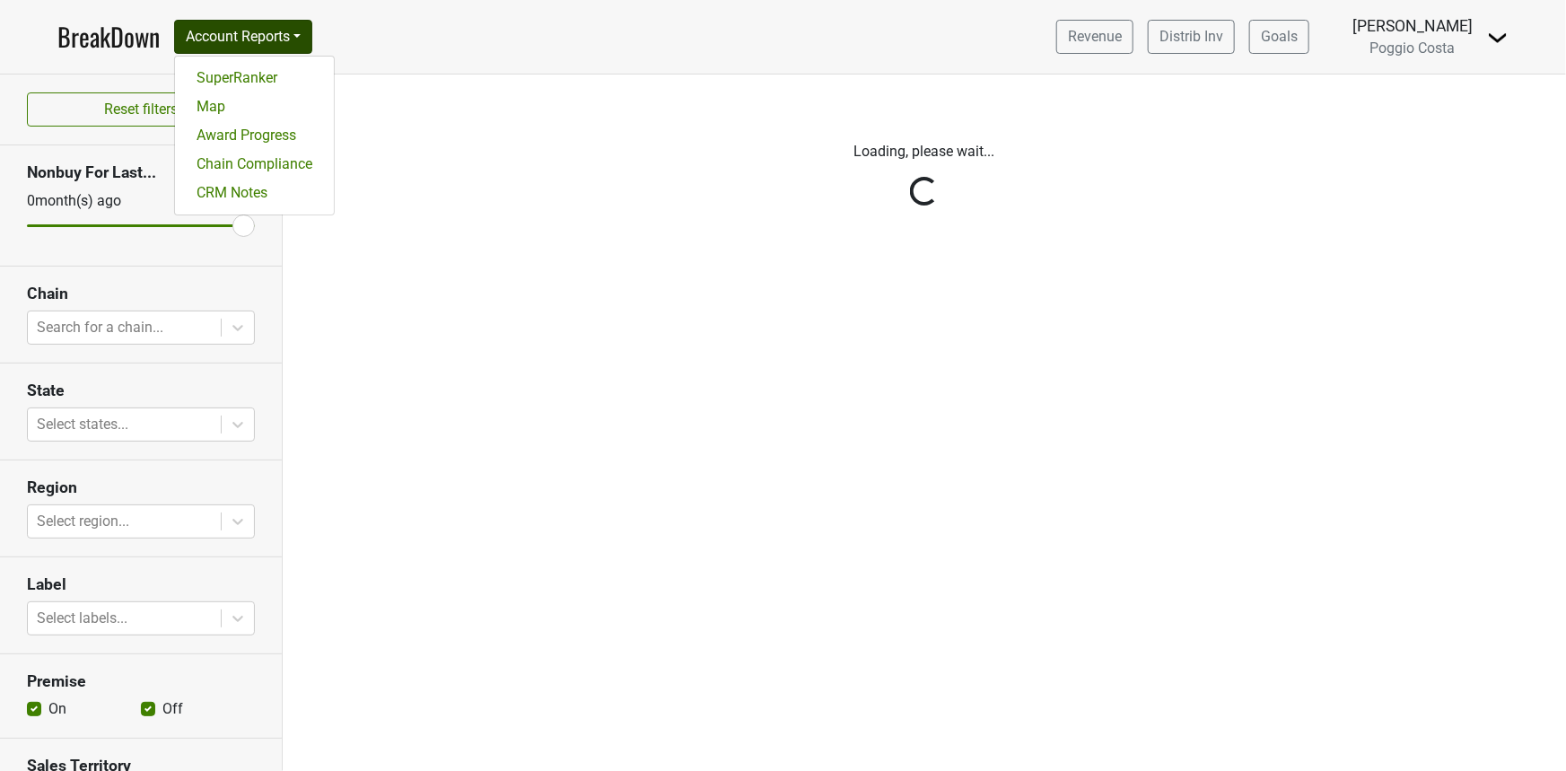
click at [259, 77] on section "Reset filters" at bounding box center [141, 109] width 282 height 71
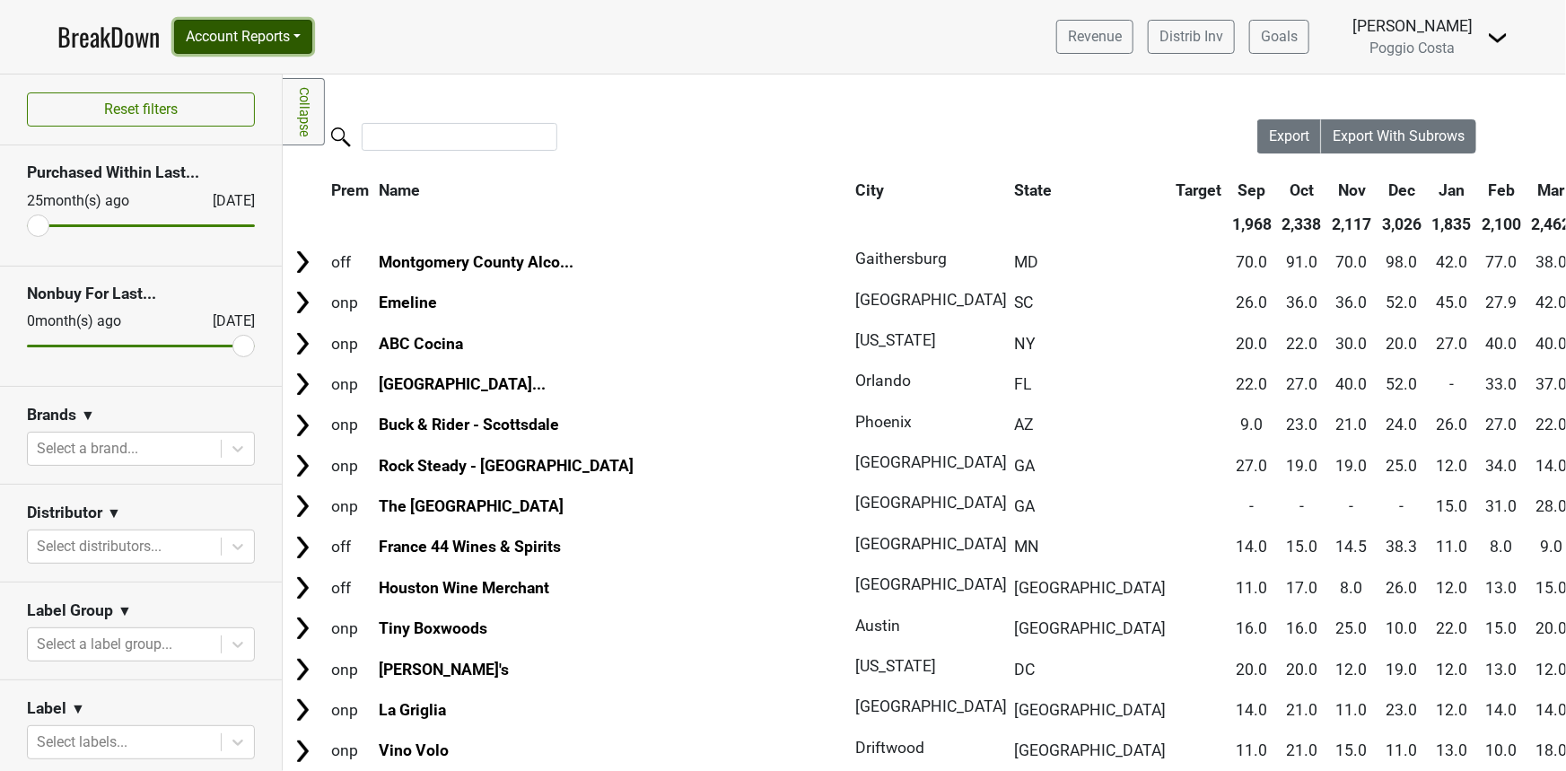
click at [267, 53] on button "Account Reports" at bounding box center [243, 37] width 138 height 34
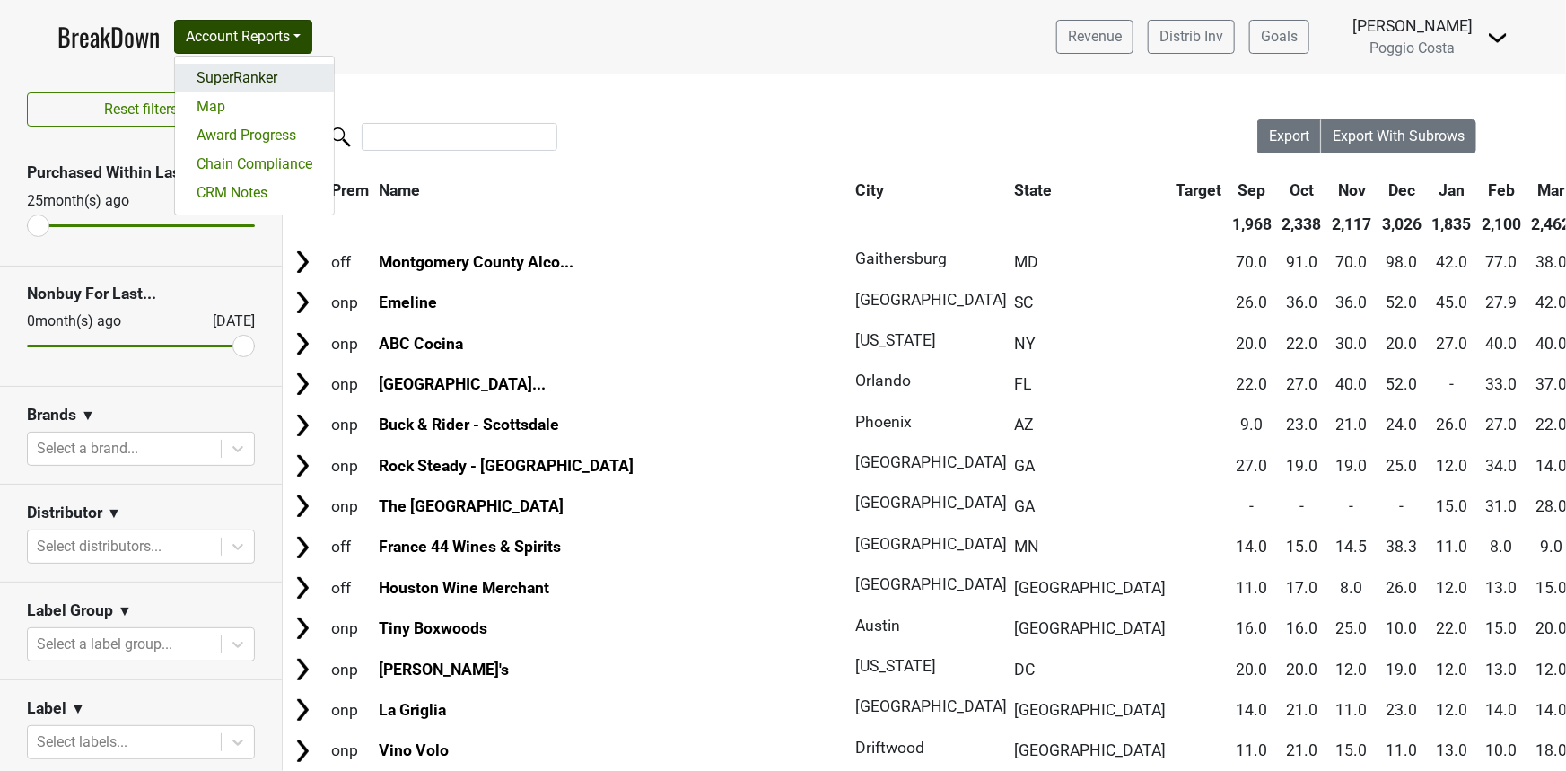
click at [256, 74] on link "SuperRanker" at bounding box center [254, 78] width 159 height 29
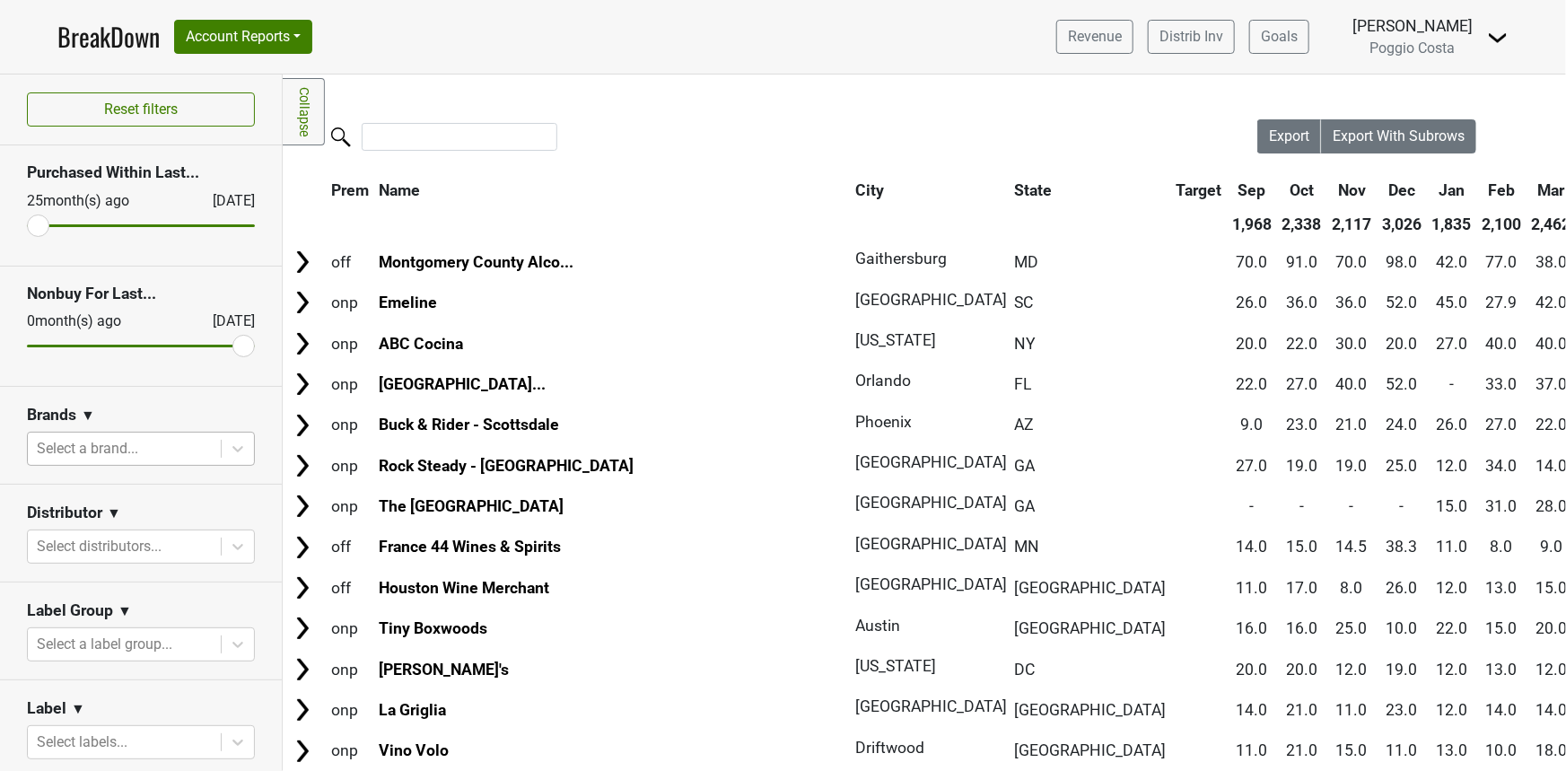
click at [153, 448] on div at bounding box center [124, 448] width 175 height 25
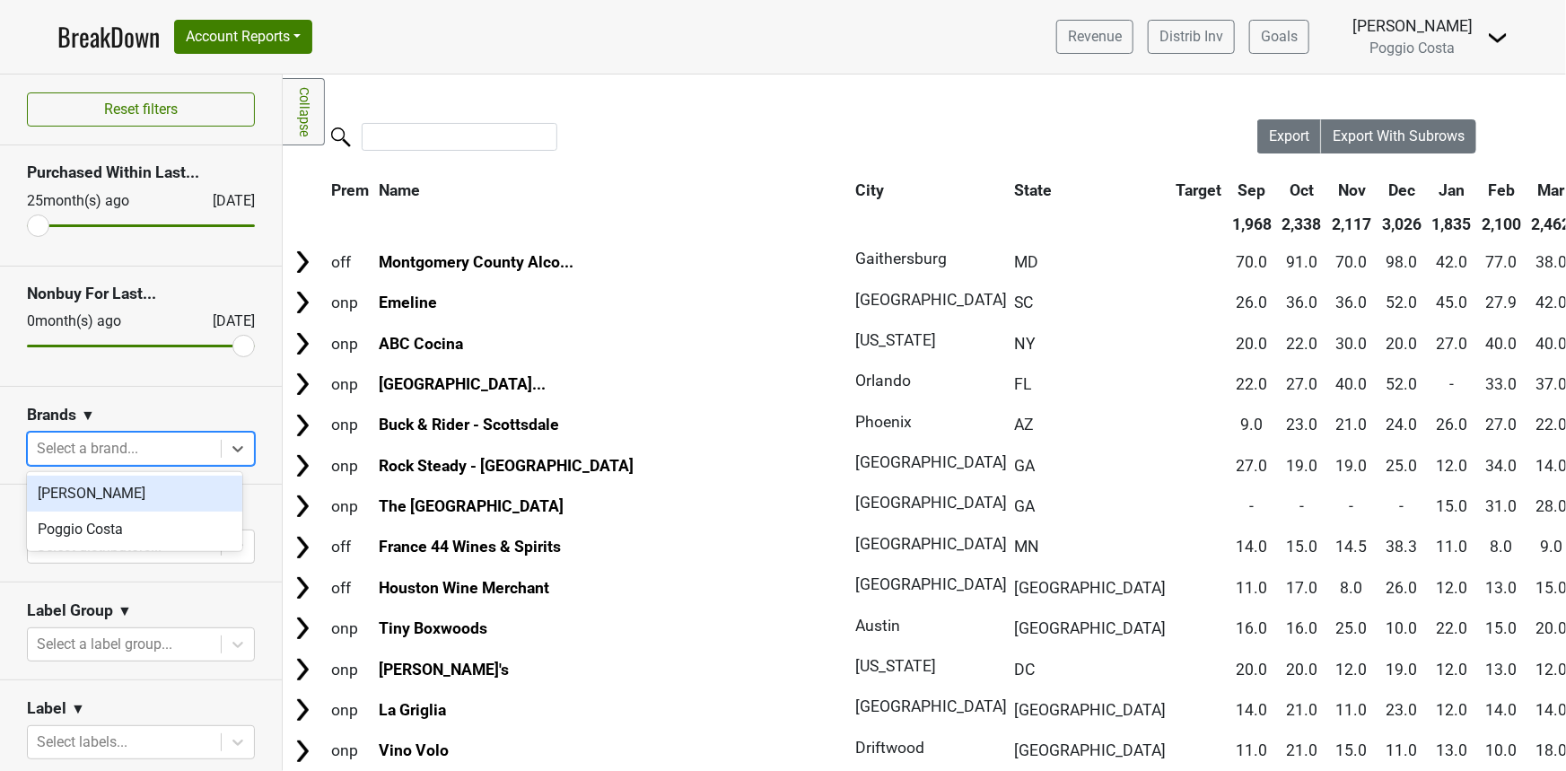
click at [153, 448] on div at bounding box center [124, 448] width 175 height 25
click at [100, 542] on div at bounding box center [124, 546] width 175 height 25
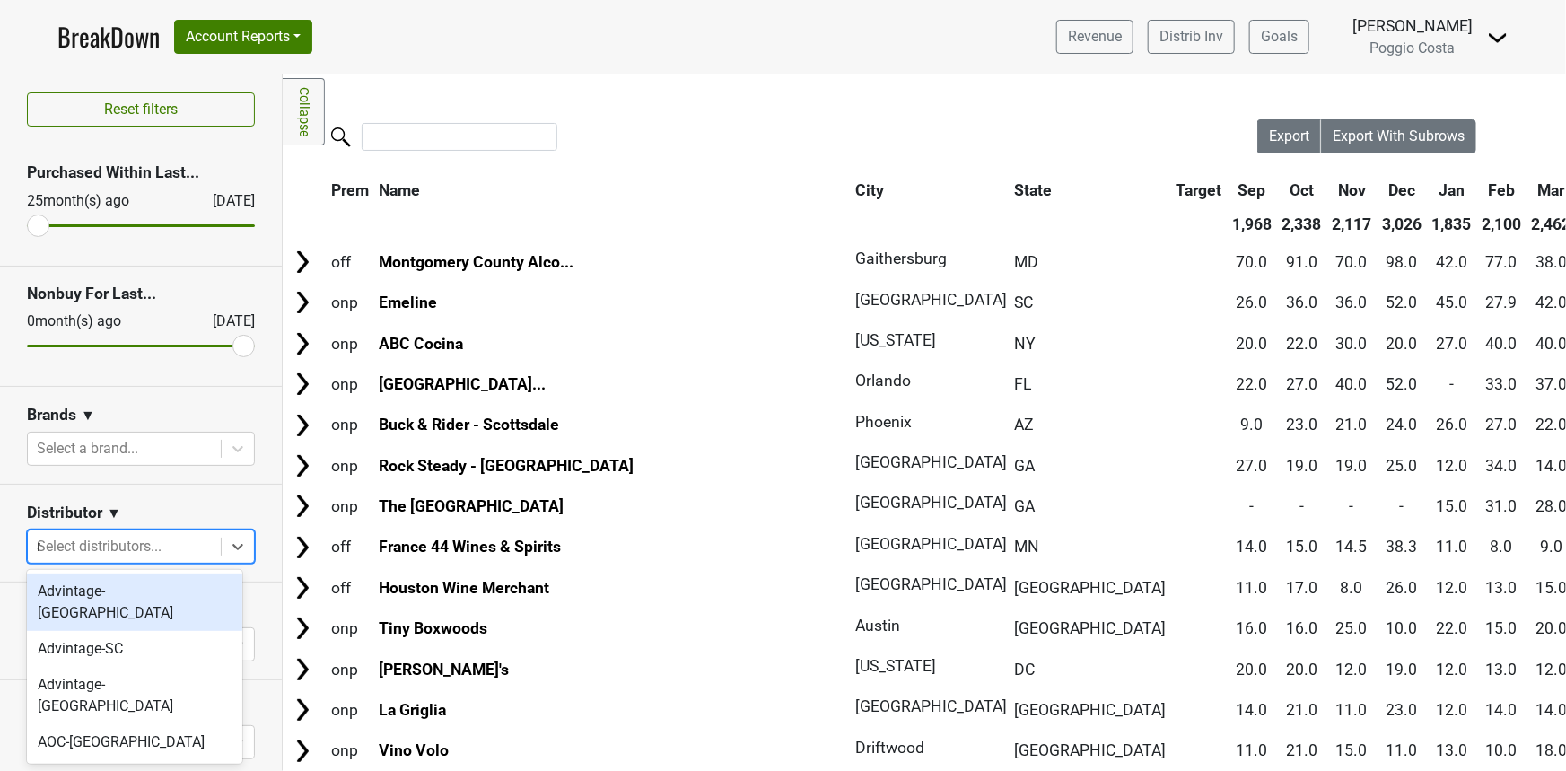
type input "ms"
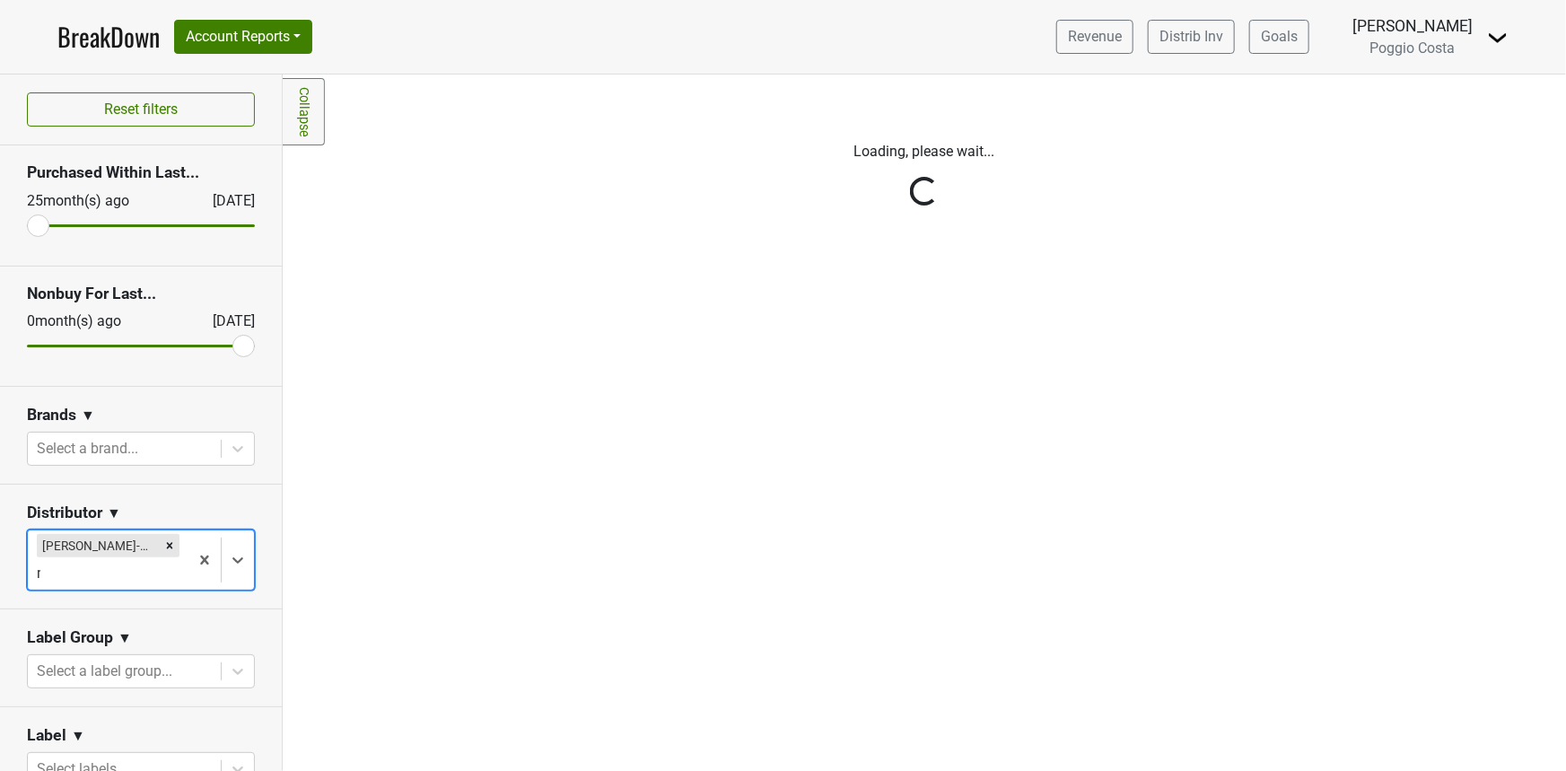
type input "ms"
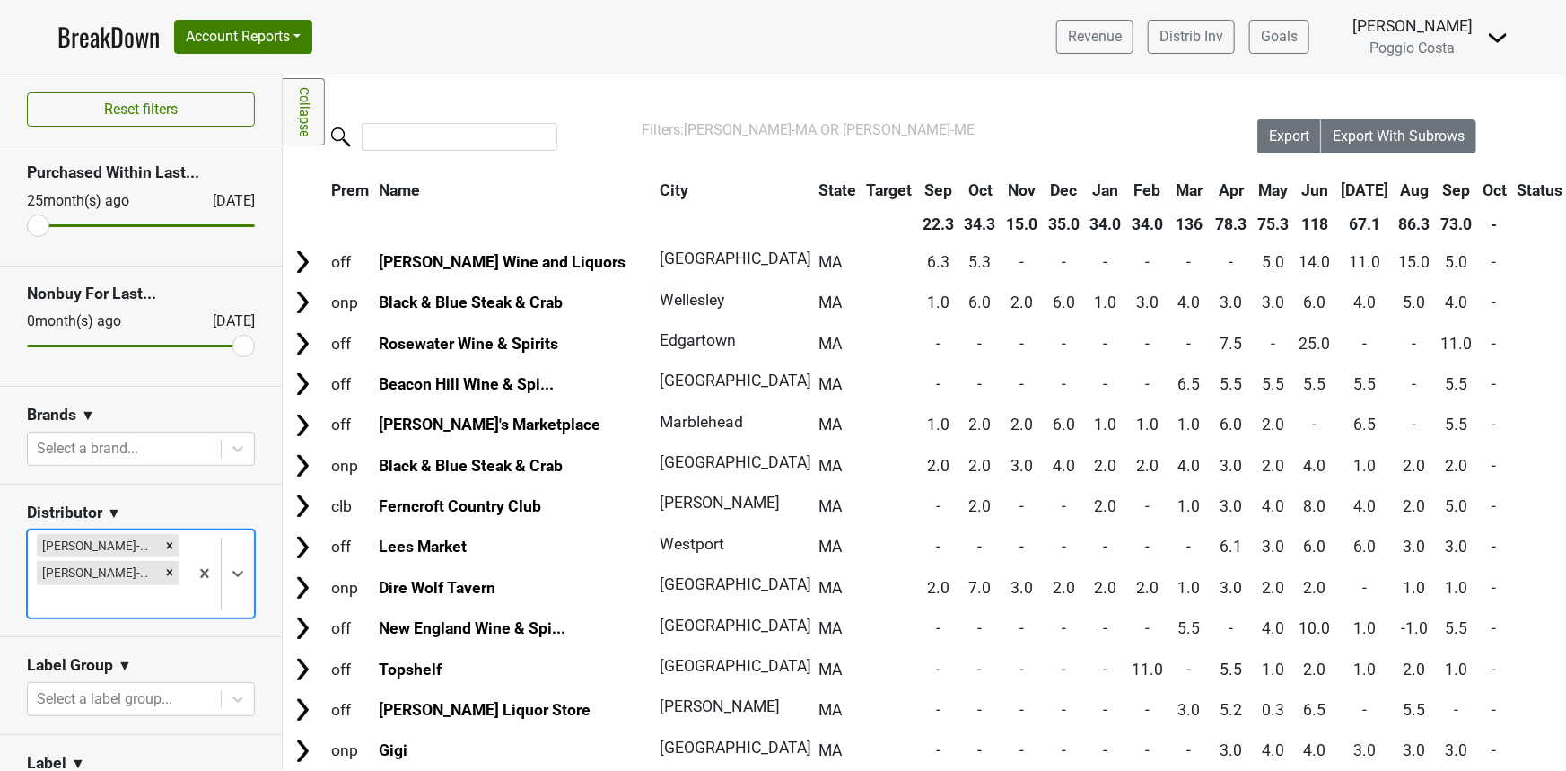
type input "s"
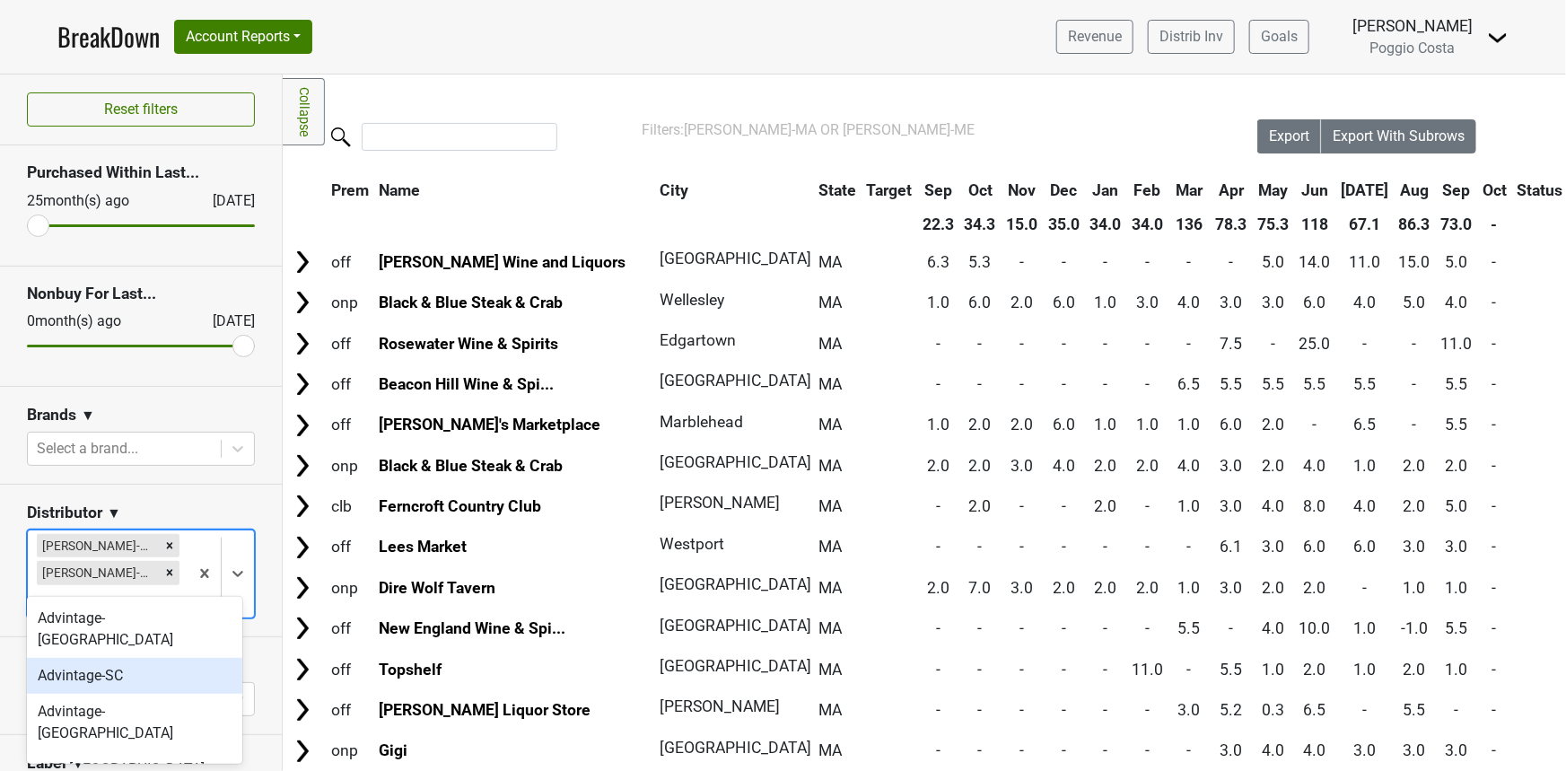
type input "ms"
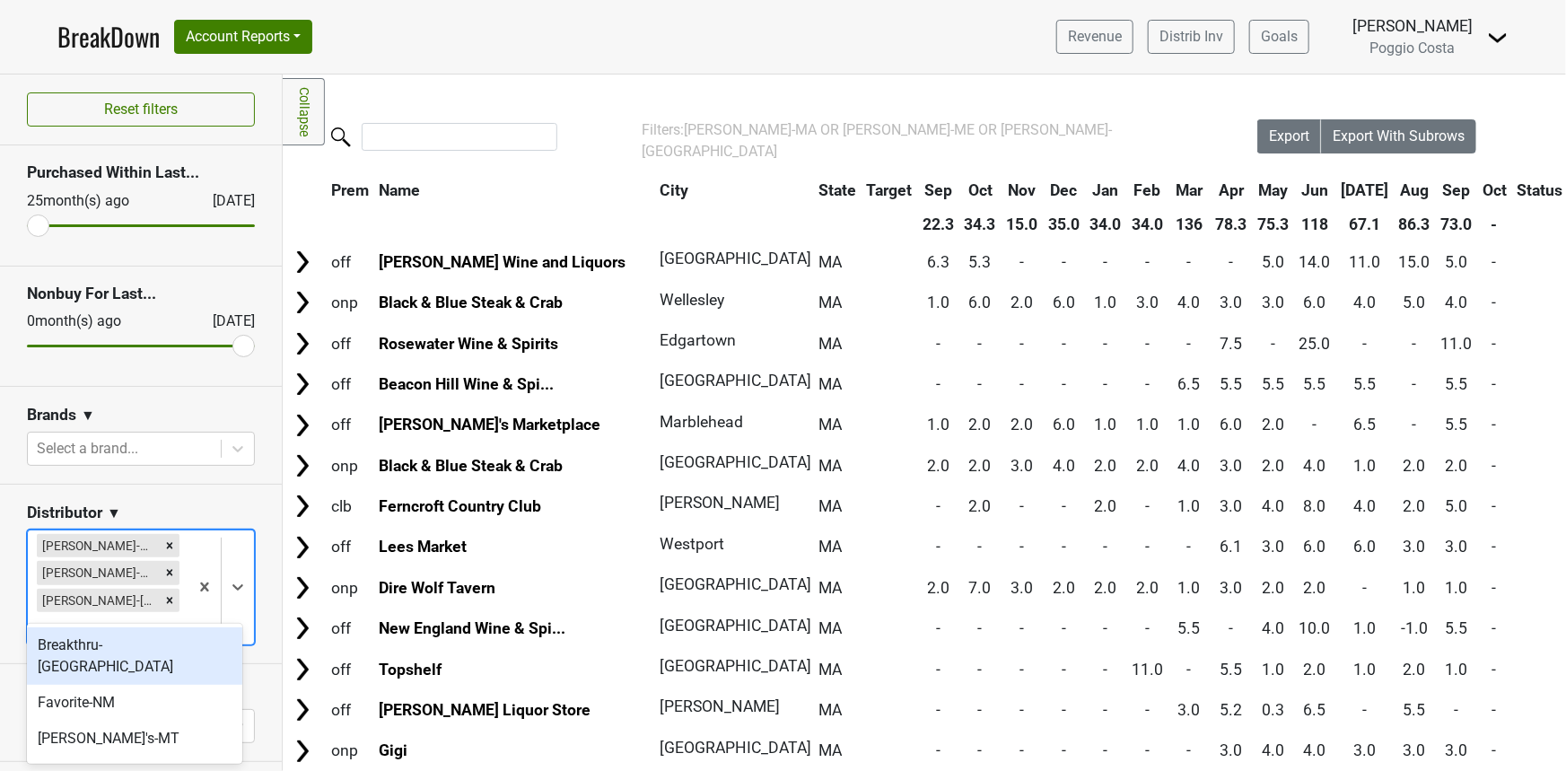
type input "ms"
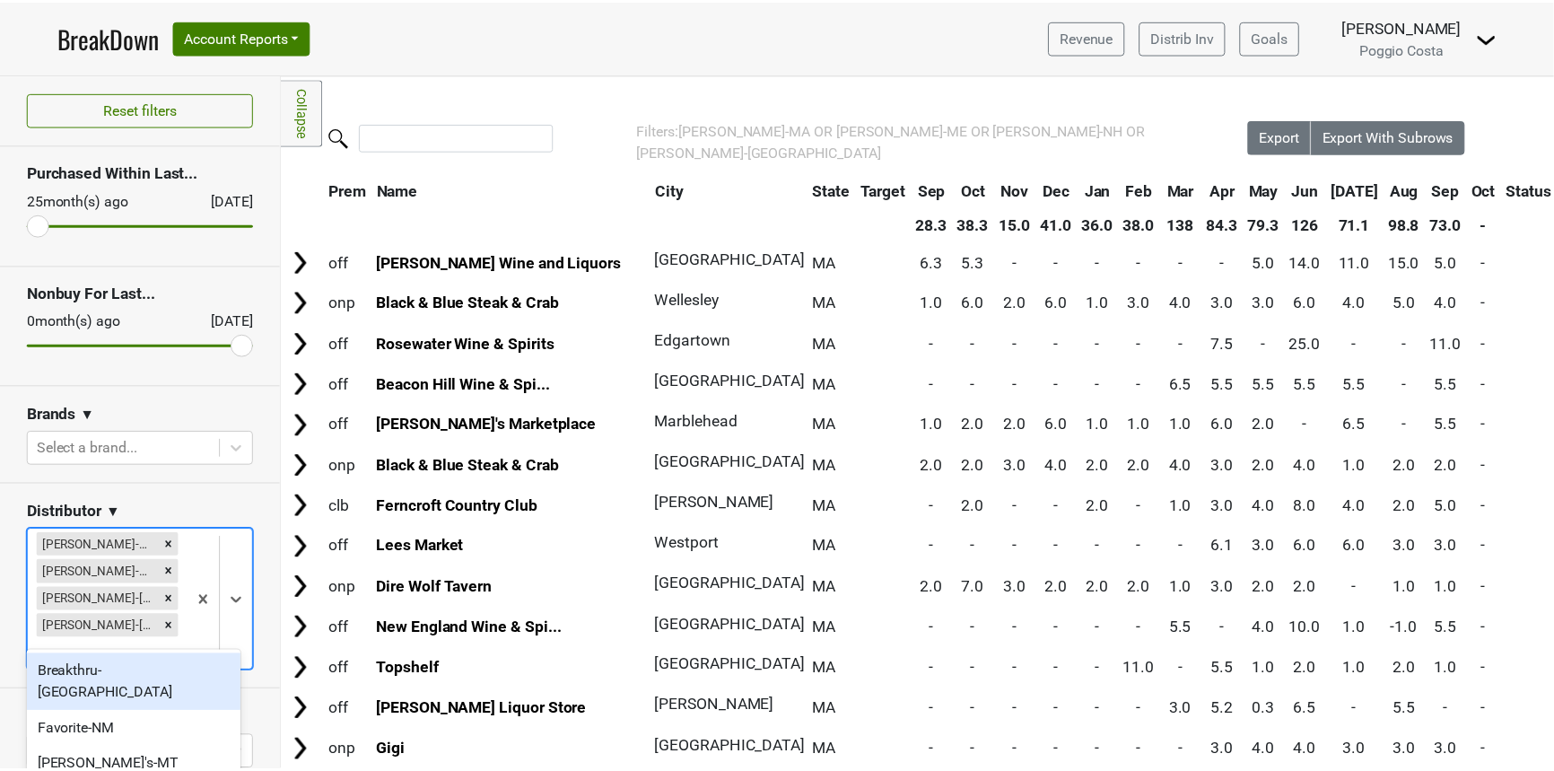
scroll to position [149, 0]
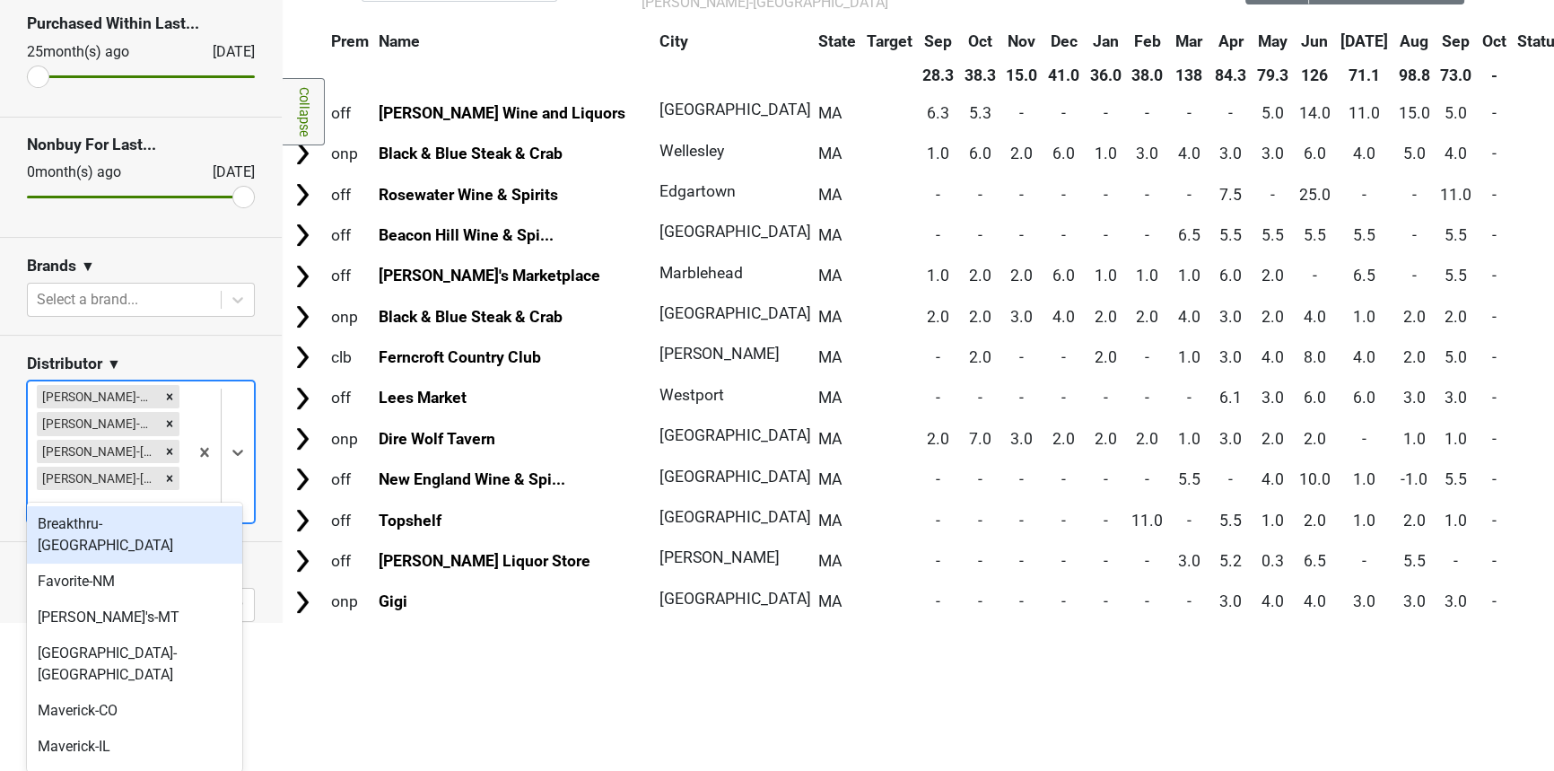
type input "ms"
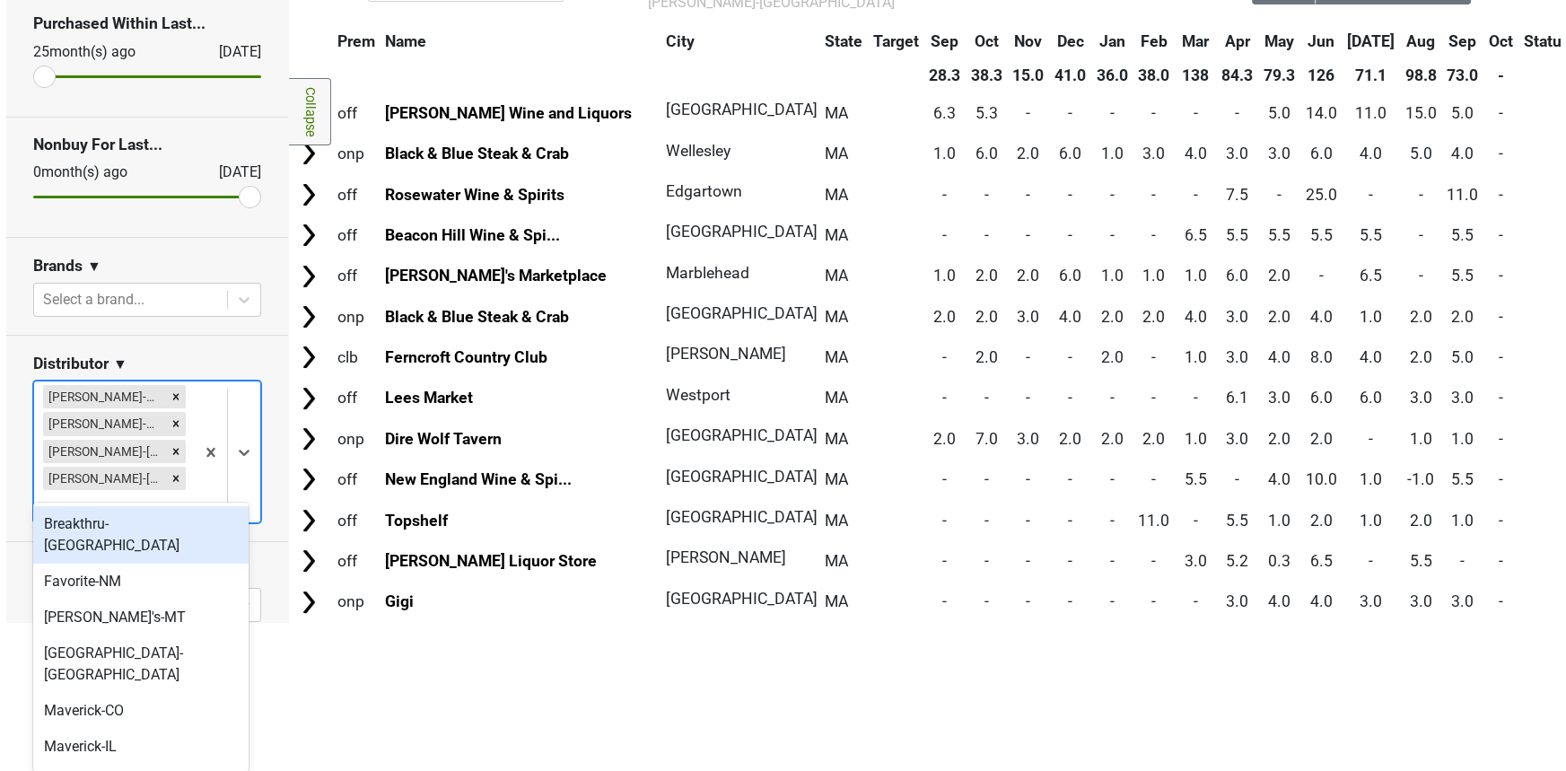
scroll to position [0, 0]
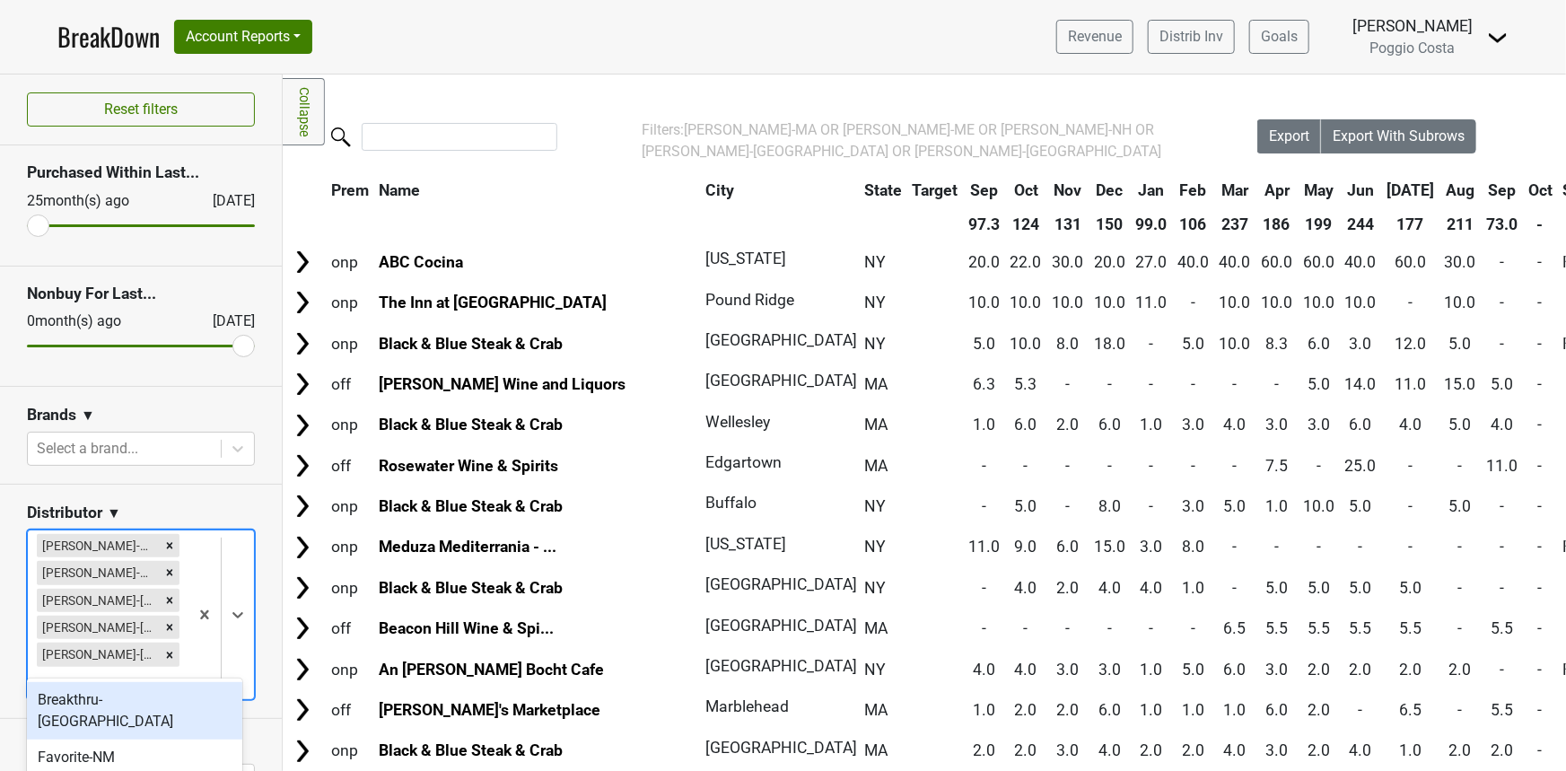
type input "ms"
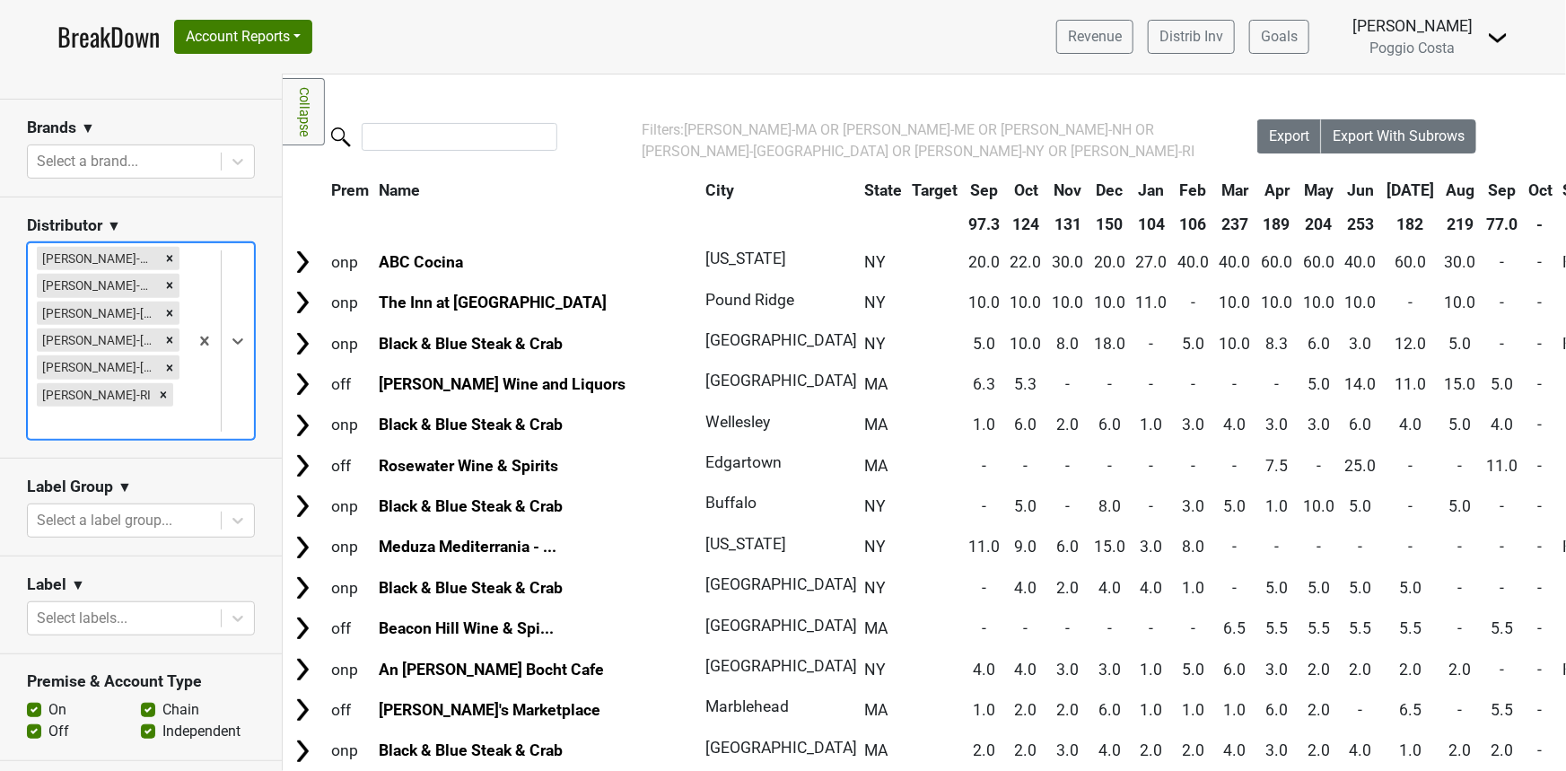
scroll to position [287, 0]
click at [48, 721] on label "Off" at bounding box center [58, 732] width 21 height 22
click at [31, 721] on input "Off" at bounding box center [34, 730] width 14 height 18
checkbox input "false"
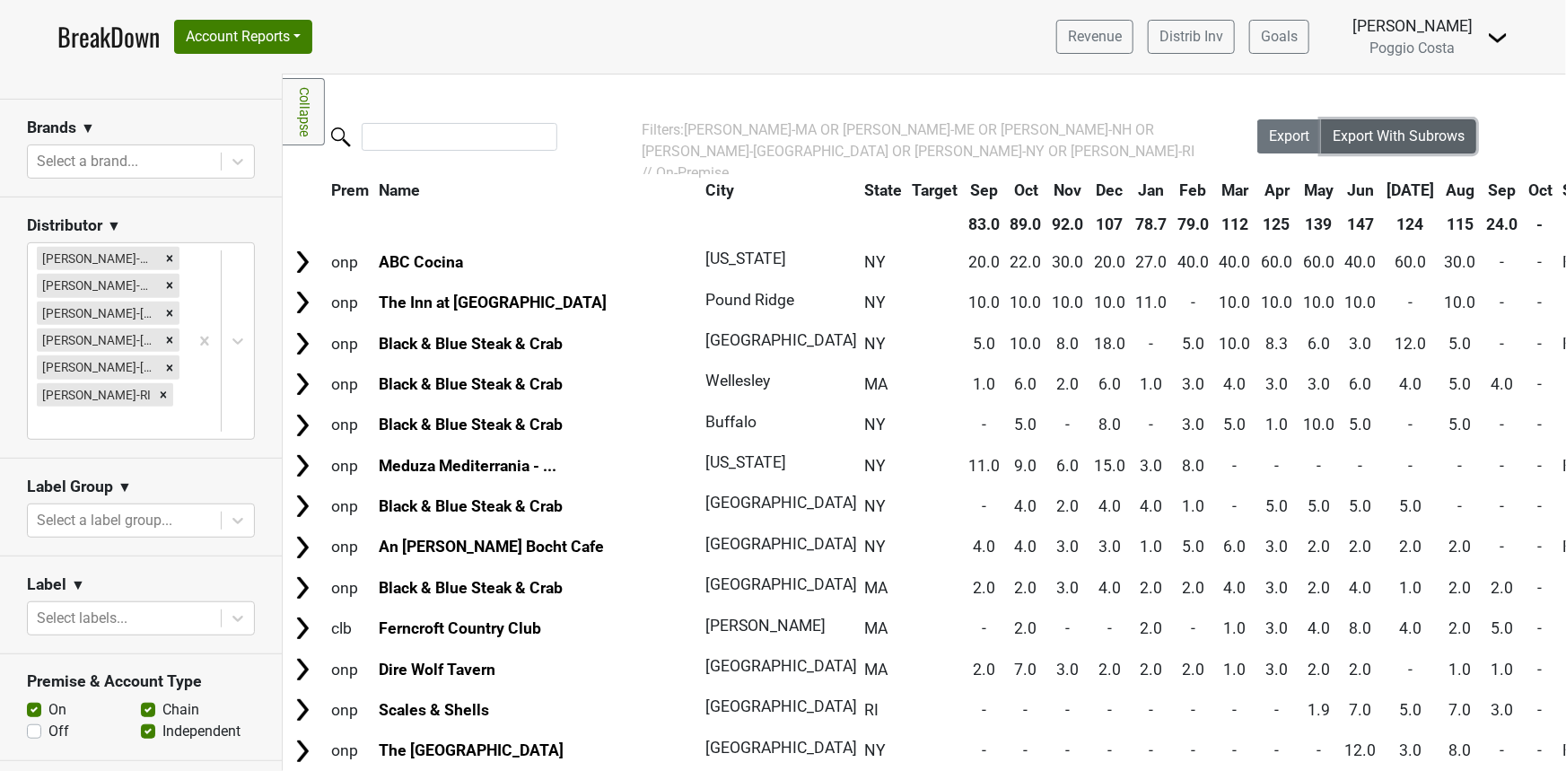
click at [1370, 136] on span "Export With Subrows" at bounding box center [1399, 135] width 132 height 17
click at [193, 200] on section "Distributor ▼ MS Walker-MA MS Walker-ME MS Walker-NH MS Walker-NJ MS Walker-NY …" at bounding box center [141, 327] width 282 height 261
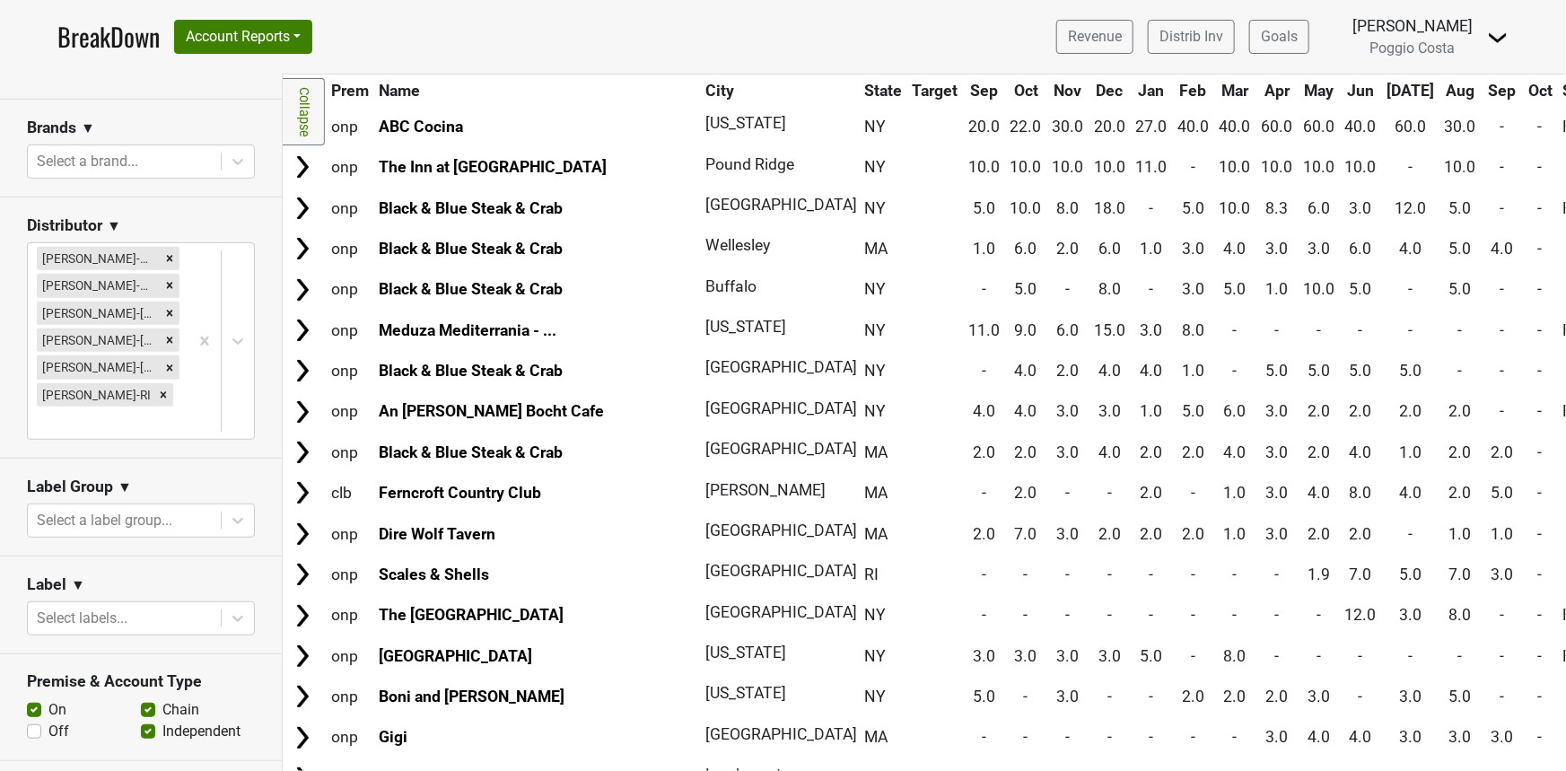
scroll to position [0, 0]
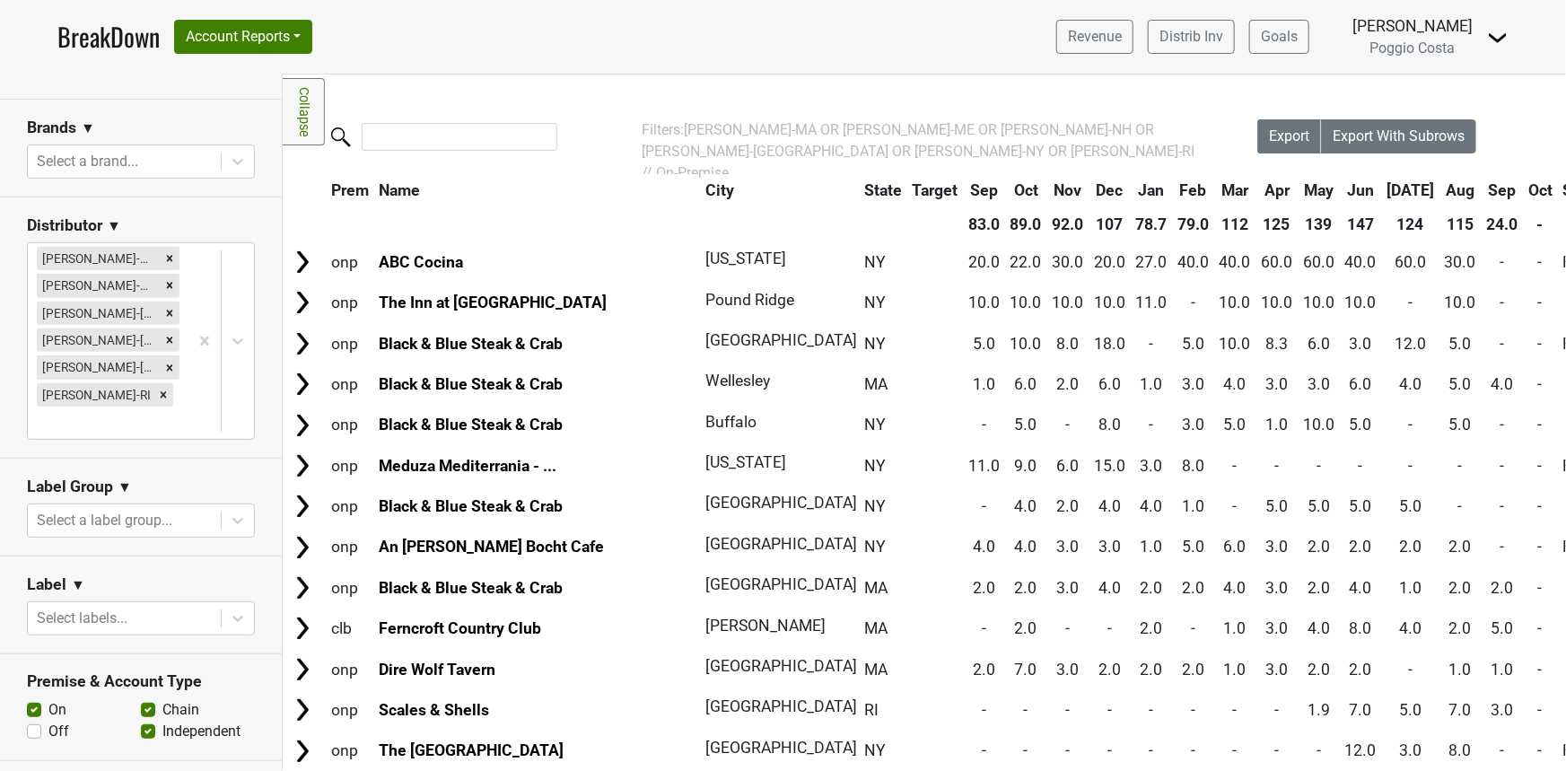
click at [120, 29] on link "BreakDown" at bounding box center [108, 37] width 102 height 38
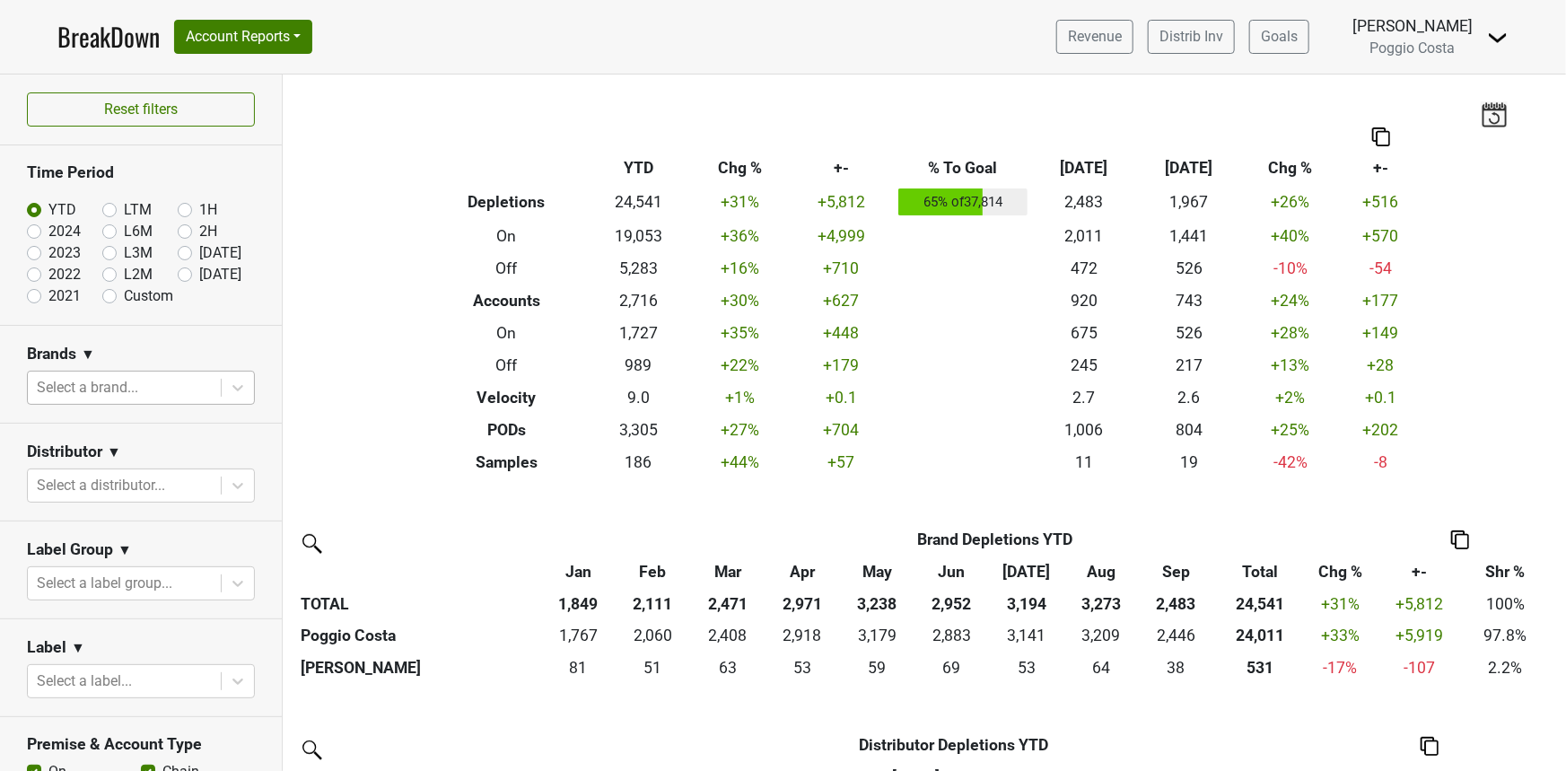
click at [140, 382] on div at bounding box center [124, 387] width 175 height 25
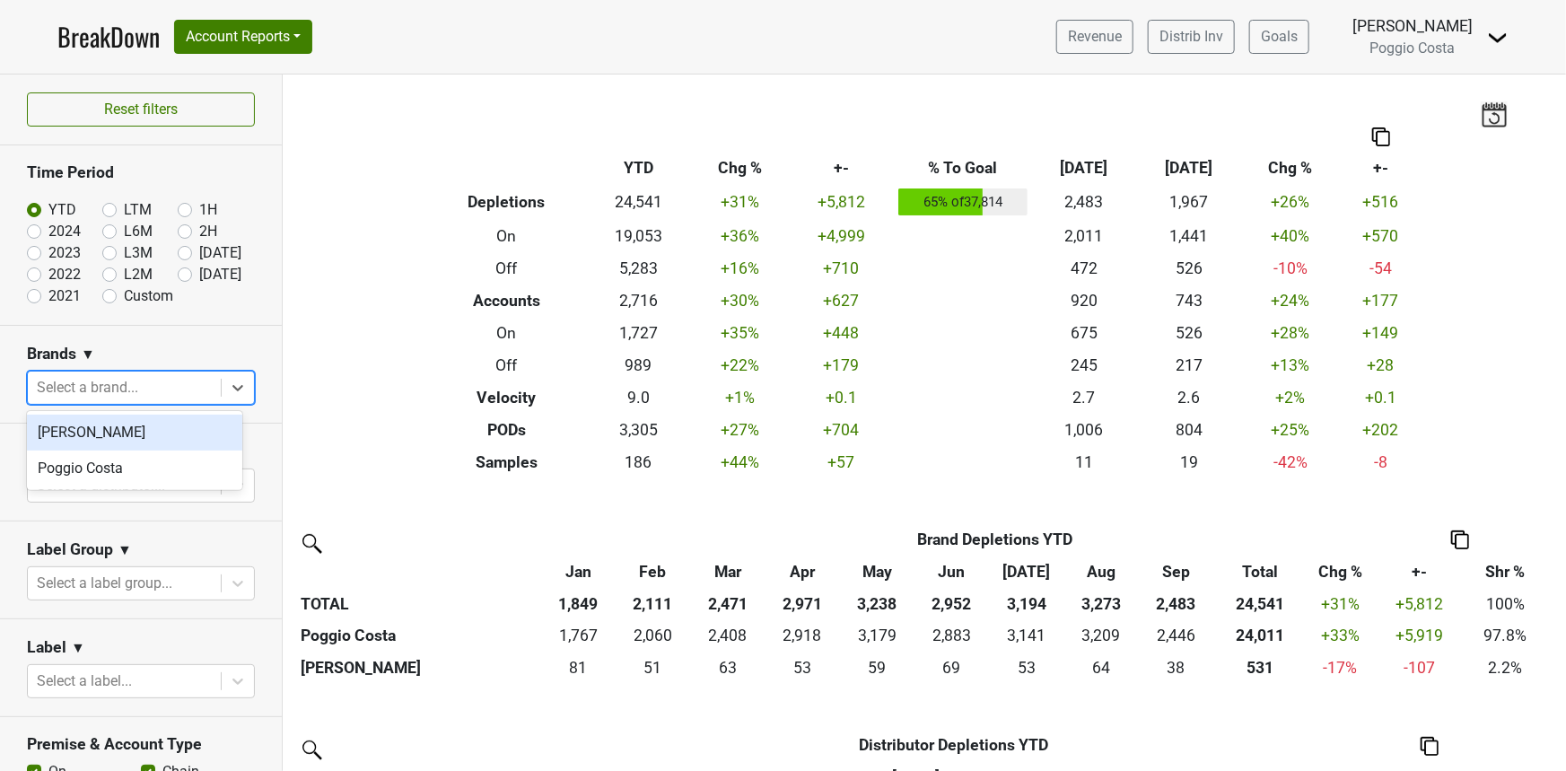
click at [138, 386] on div at bounding box center [124, 387] width 175 height 25
click at [109, 481] on div at bounding box center [124, 485] width 175 height 25
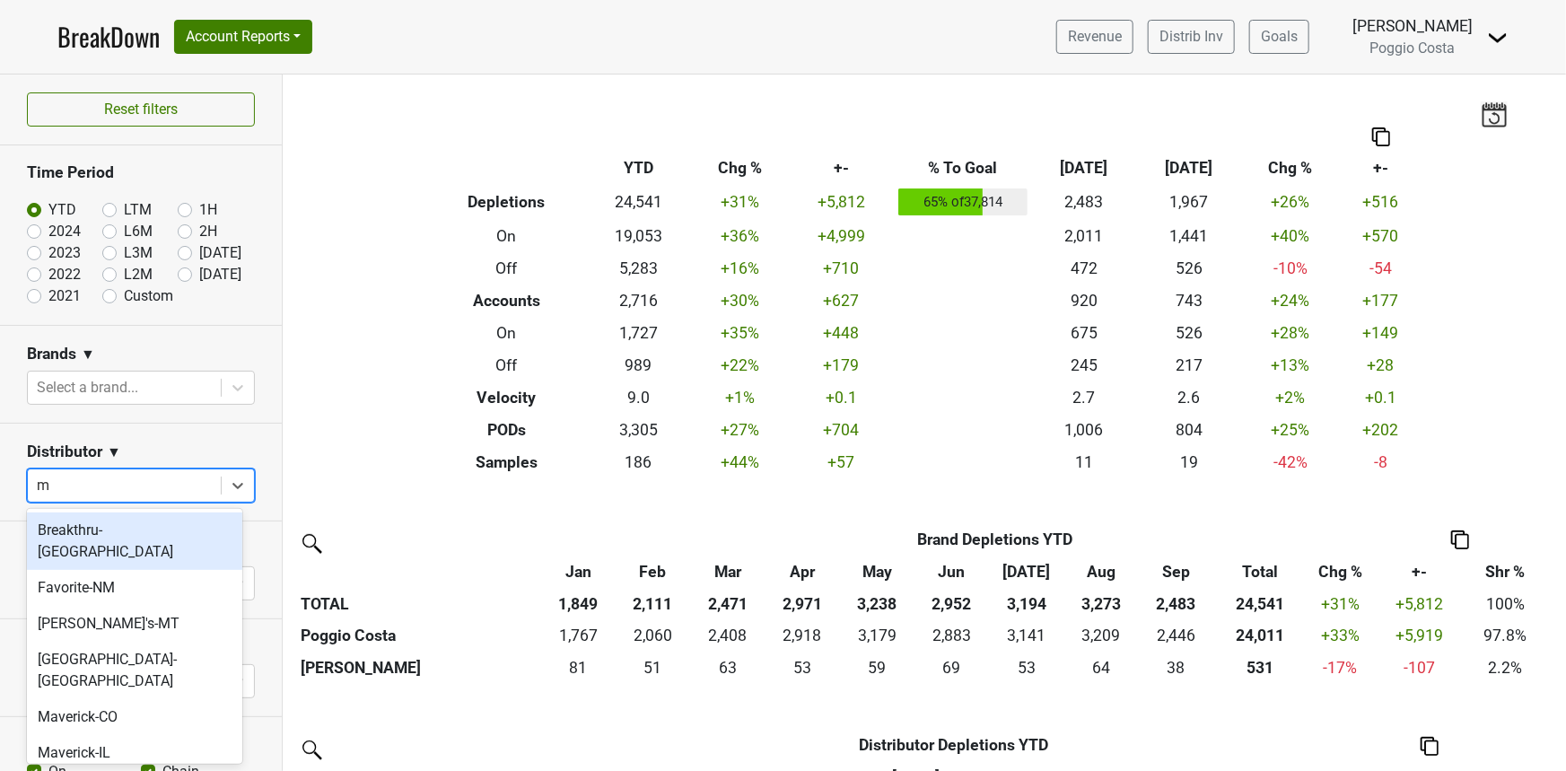
type input "ms"
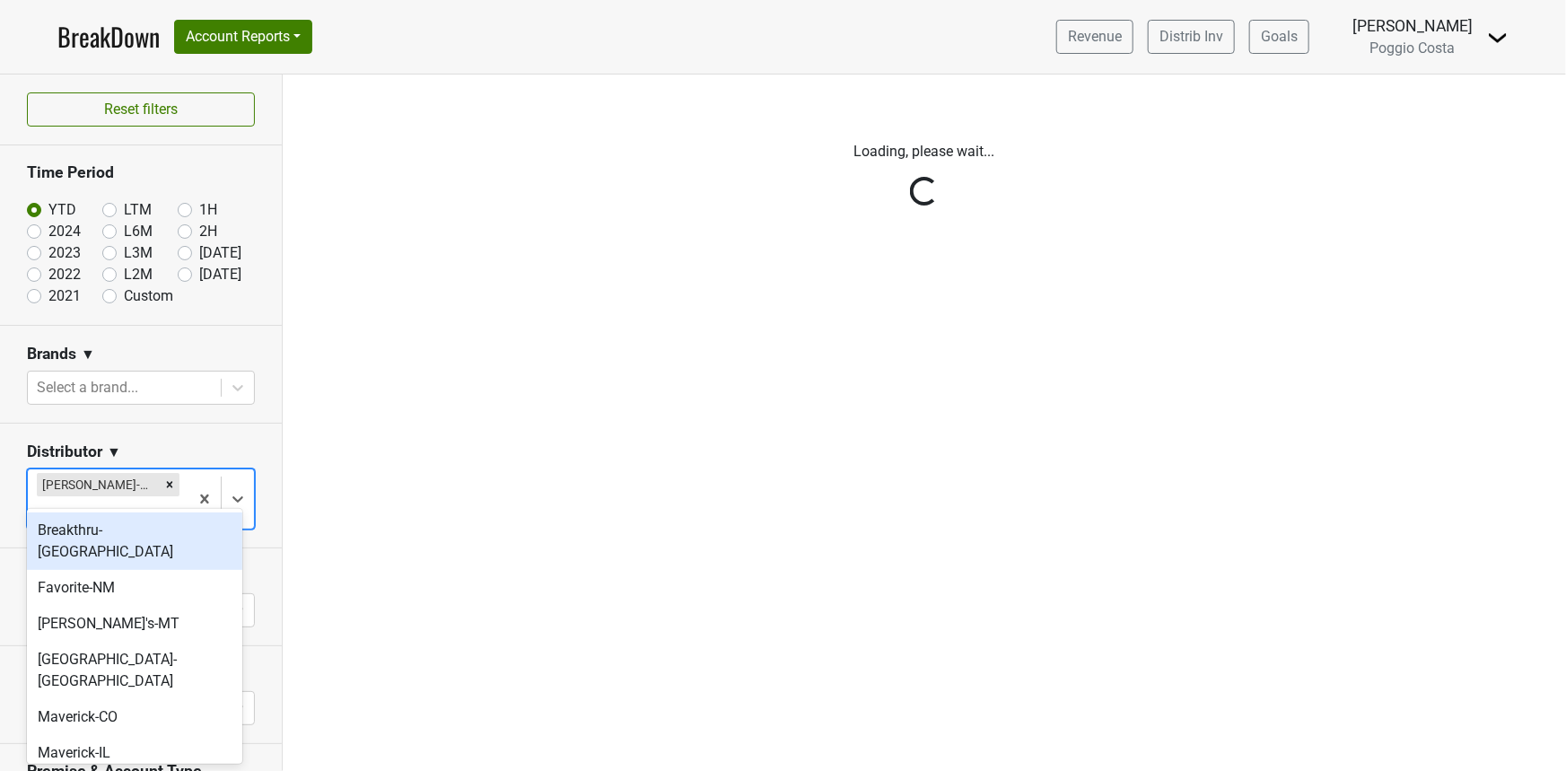
type input "ms"
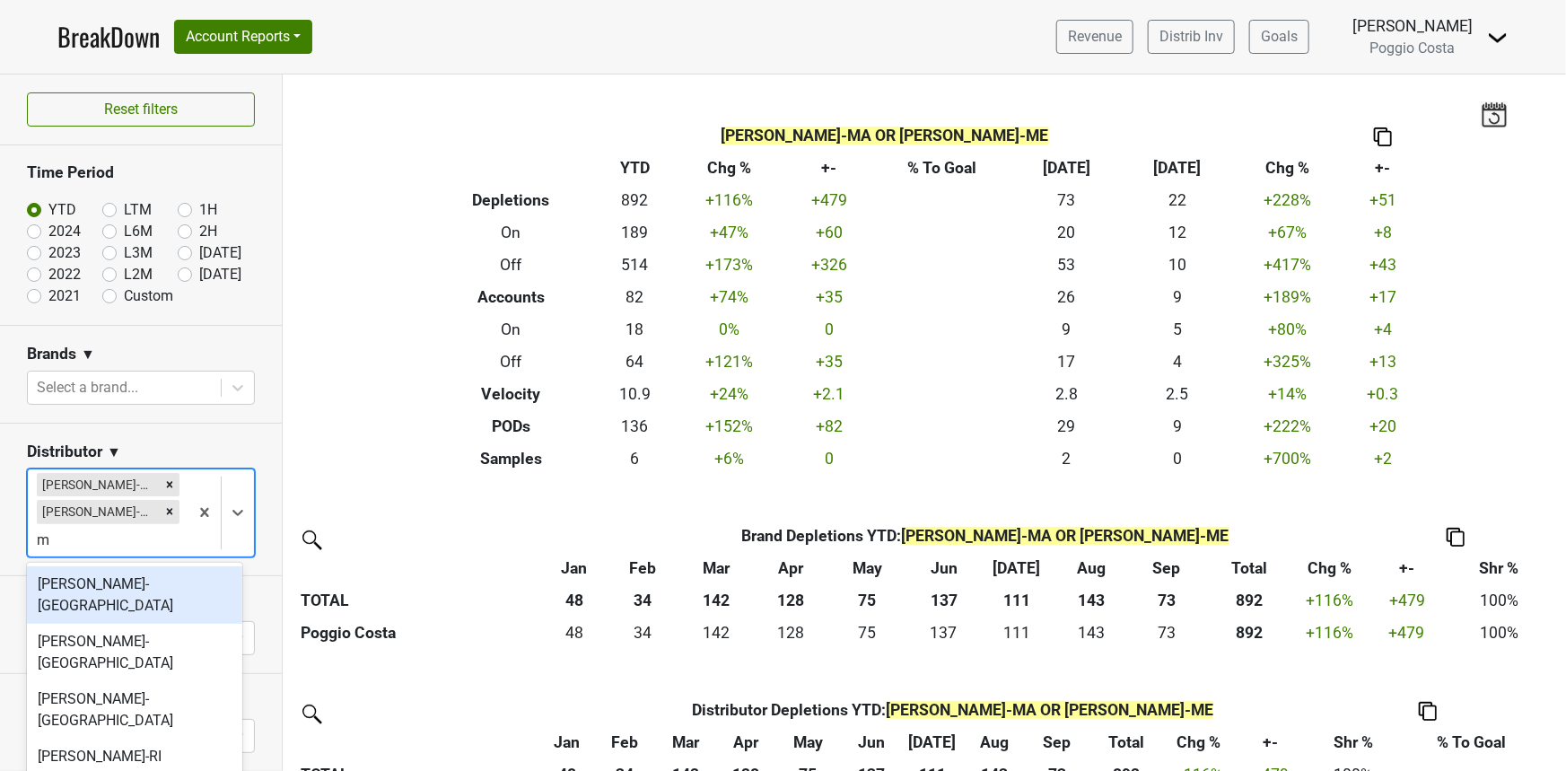
type input "ms"
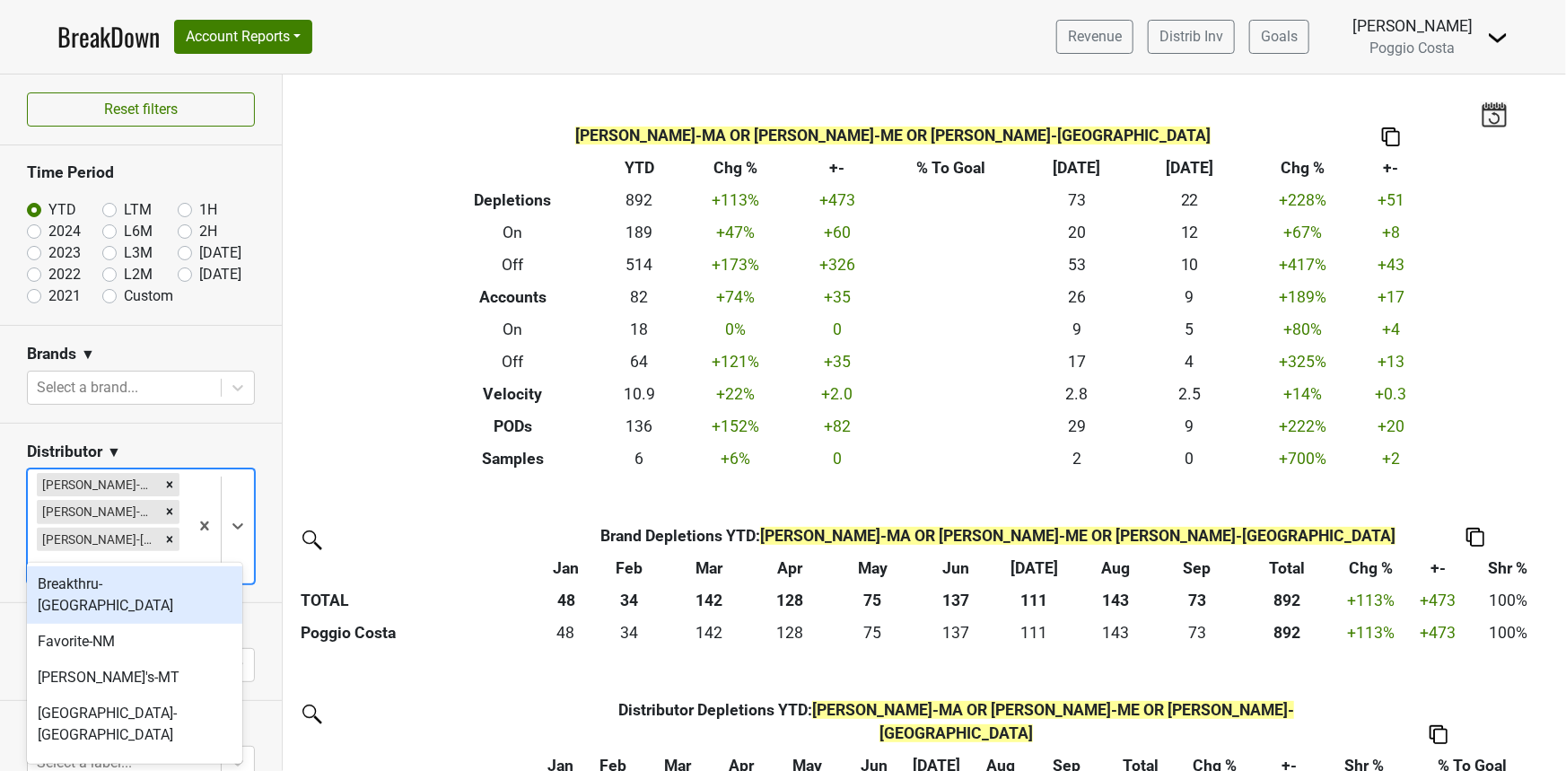
type input "ms"
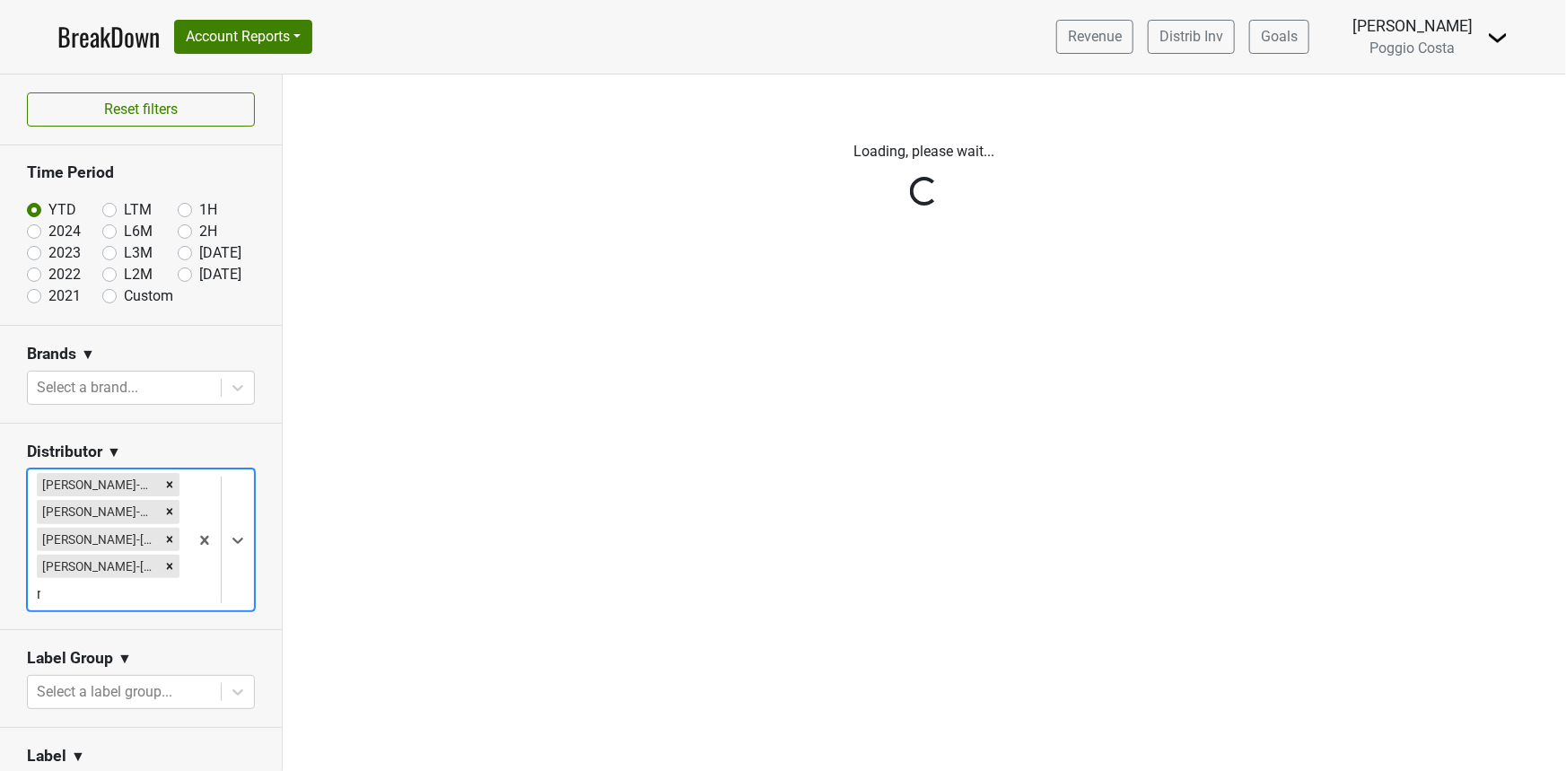
type input "ms"
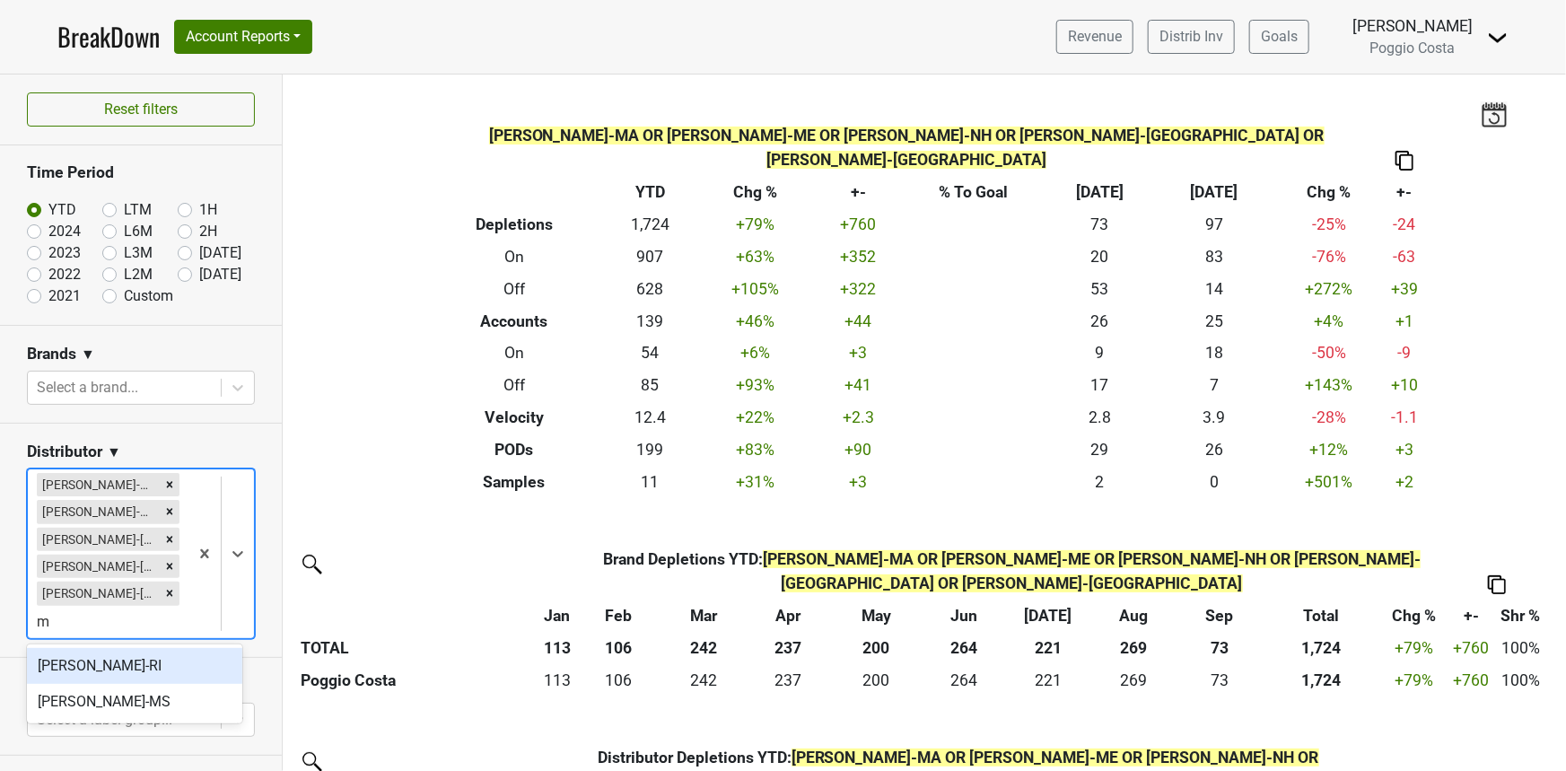
type input "ms"
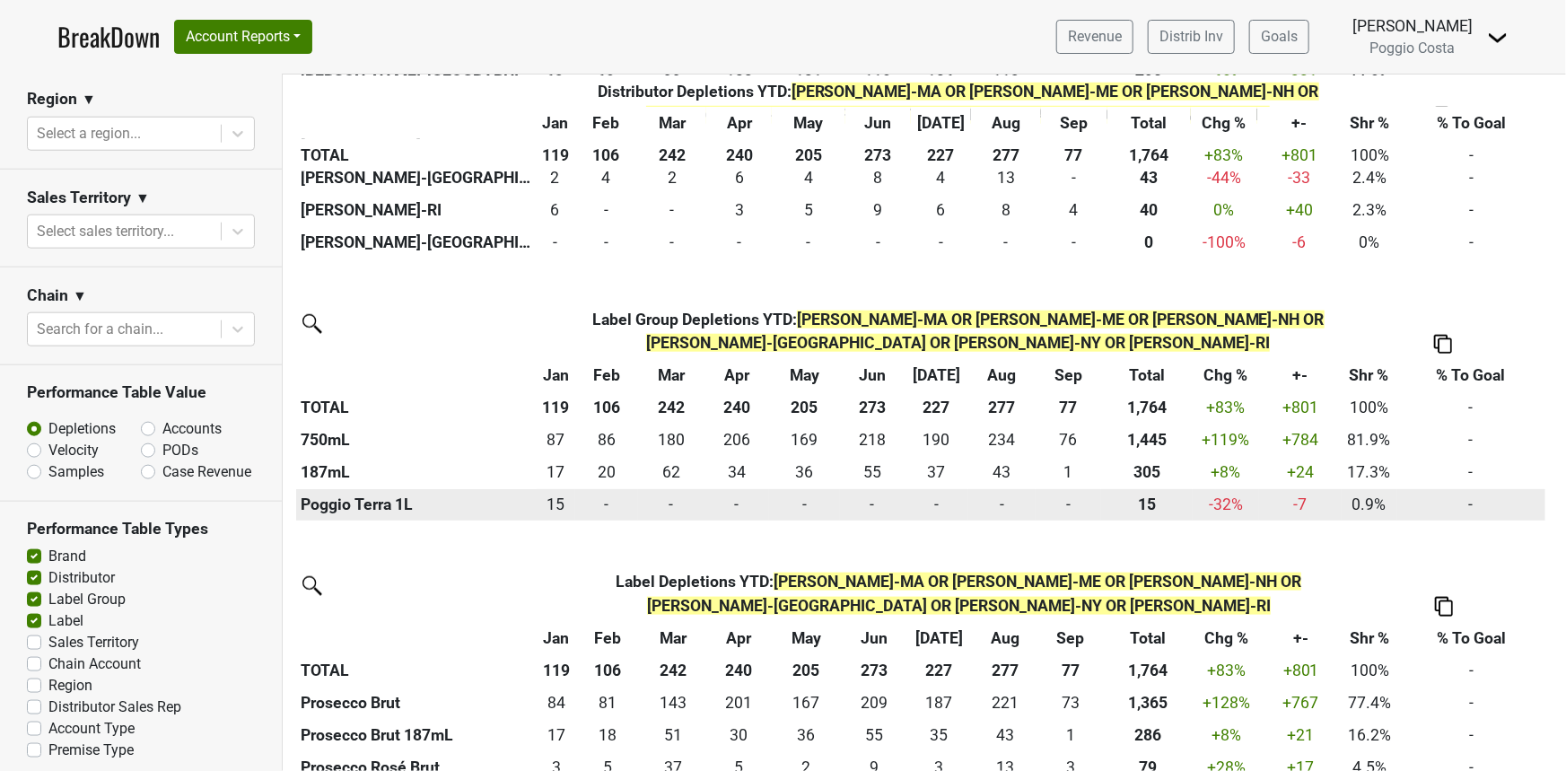
scroll to position [863, 0]
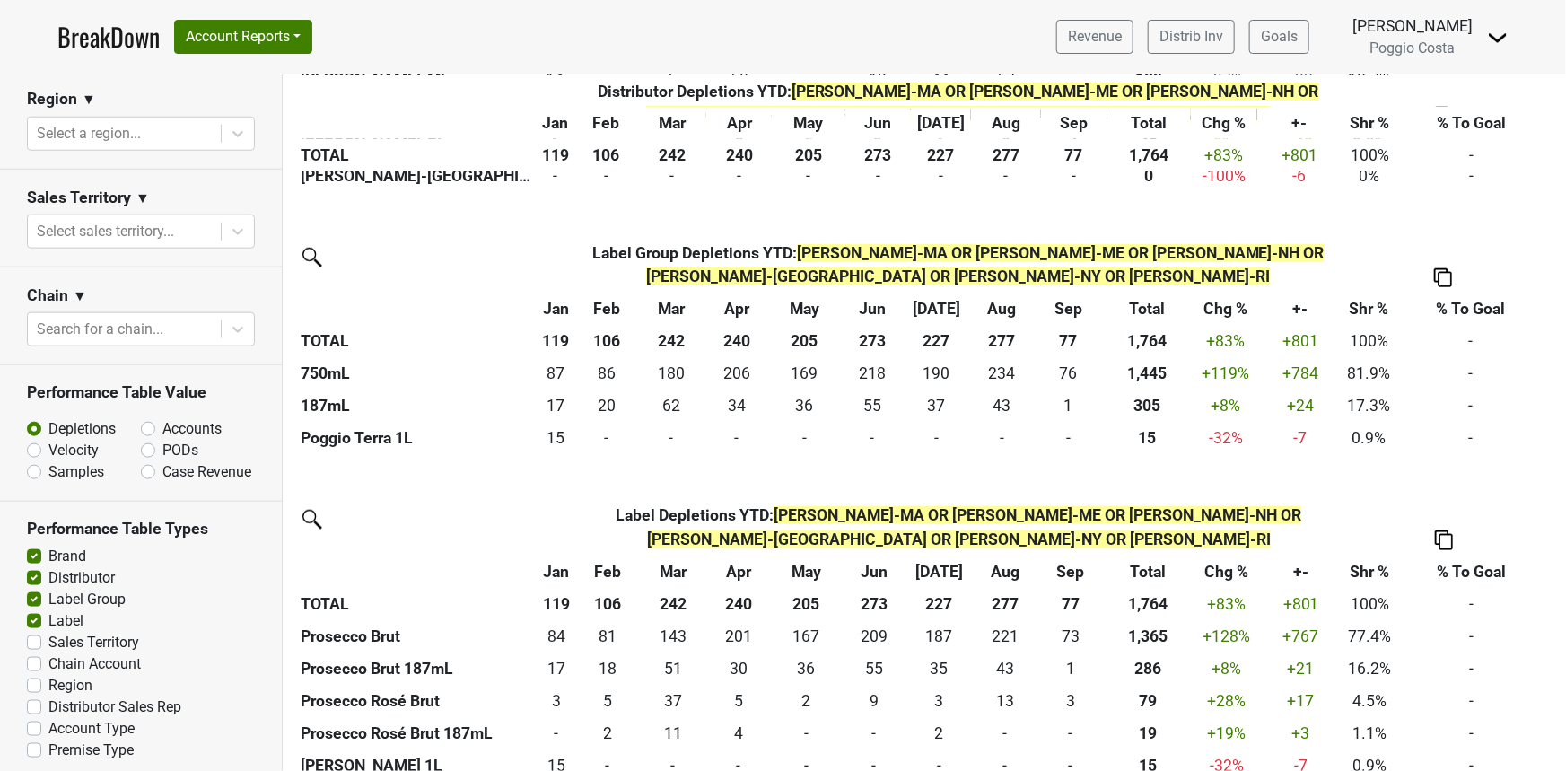
click at [162, 440] on label "PODs" at bounding box center [180, 451] width 36 height 22
click at [141, 440] on input "PODs" at bounding box center [195, 449] width 109 height 18
radio input "true"
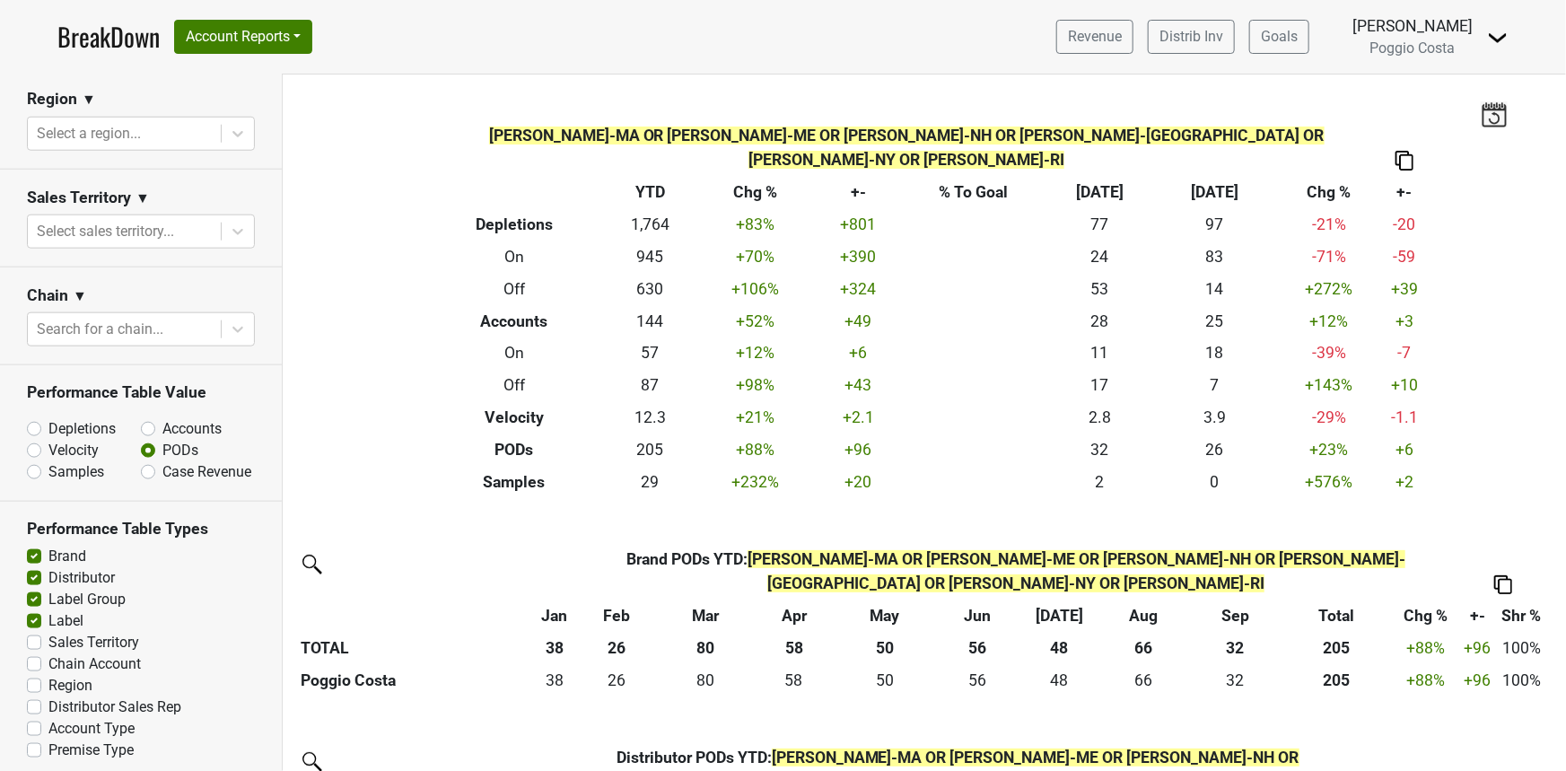
click at [162, 461] on label "Case Revenue" at bounding box center [206, 472] width 89 height 22
click at [143, 461] on input "Case Revenue" at bounding box center [195, 470] width 109 height 18
radio input "true"
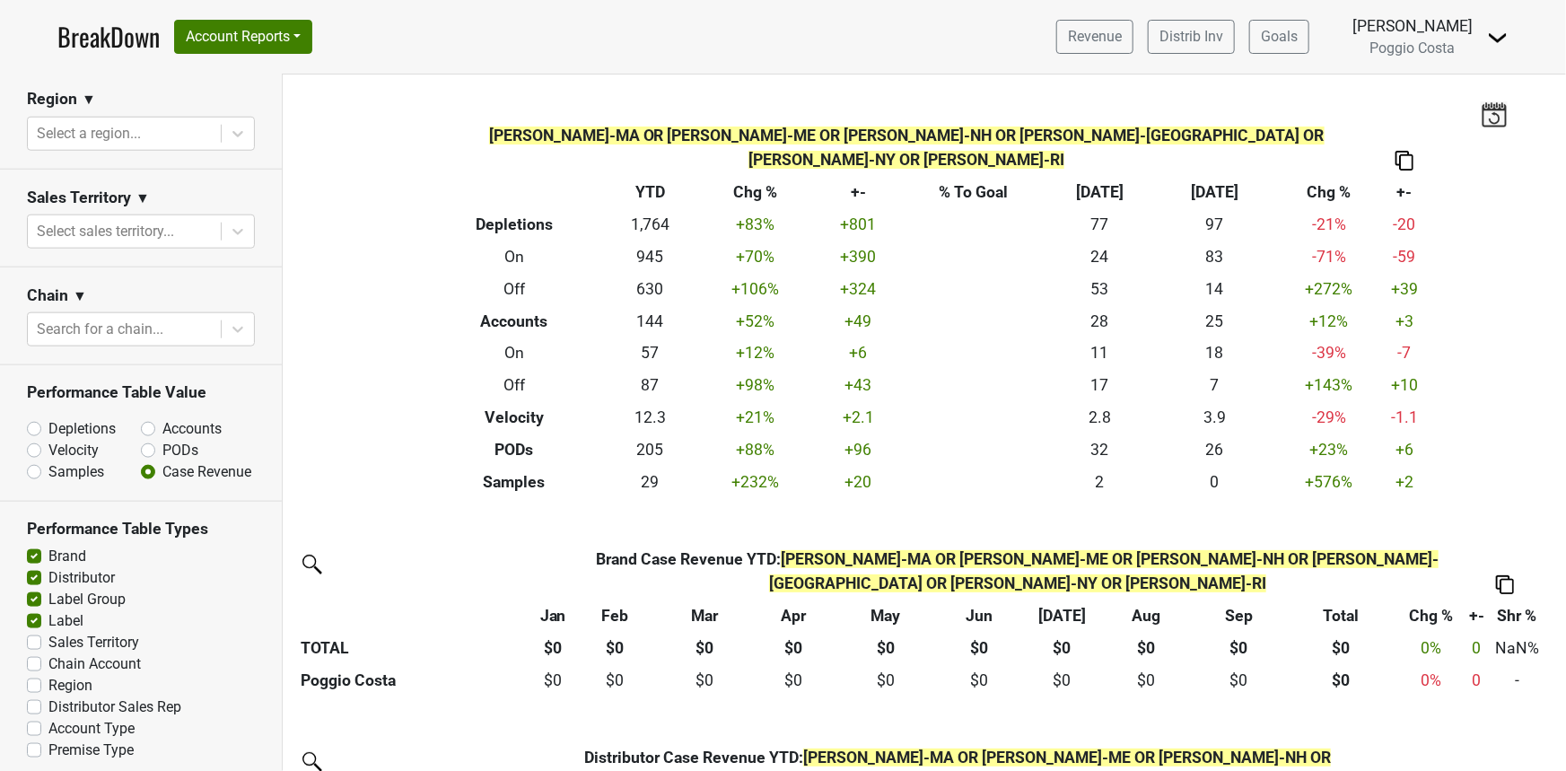
click at [162, 440] on label "PODs" at bounding box center [180, 451] width 36 height 22
click at [143, 440] on input "PODs" at bounding box center [195, 449] width 109 height 18
radio input "true"
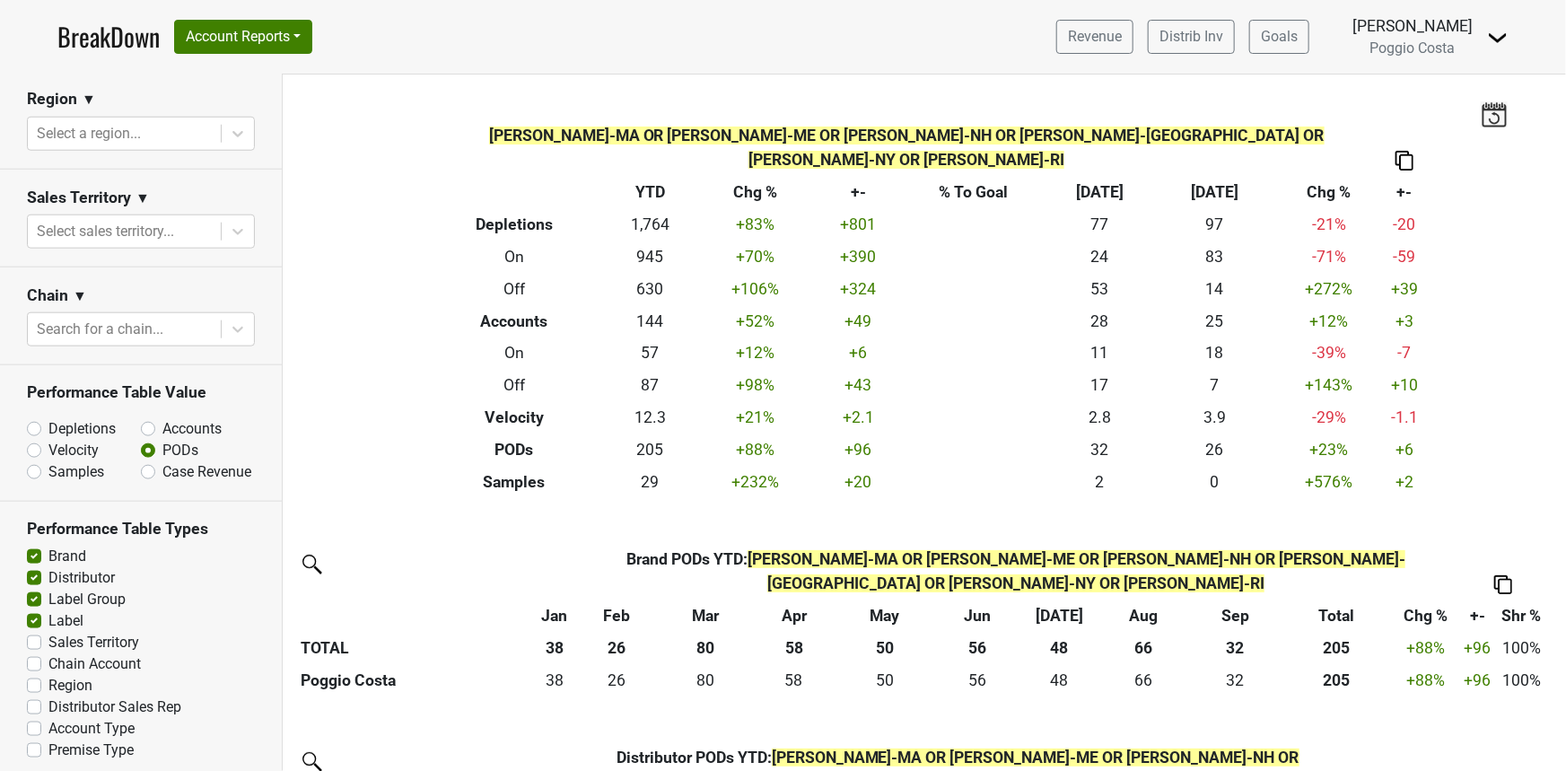
click at [162, 418] on label "Accounts" at bounding box center [191, 429] width 59 height 22
click at [146, 418] on input "Accounts" at bounding box center [195, 427] width 109 height 18
radio input "true"
click at [162, 440] on label "PODs" at bounding box center [180, 451] width 36 height 22
click at [141, 440] on input "PODs" at bounding box center [195, 449] width 109 height 18
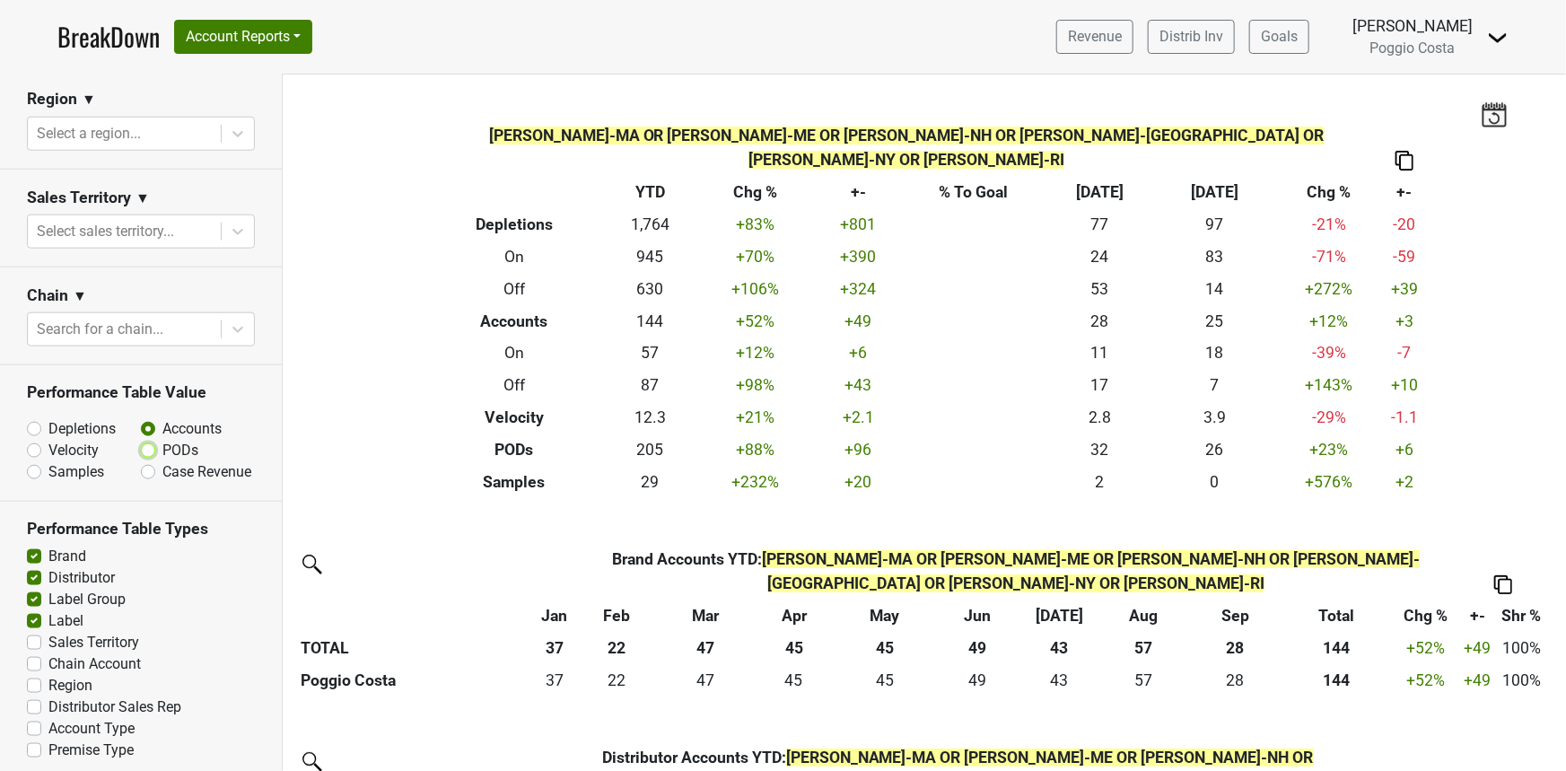
radio input "true"
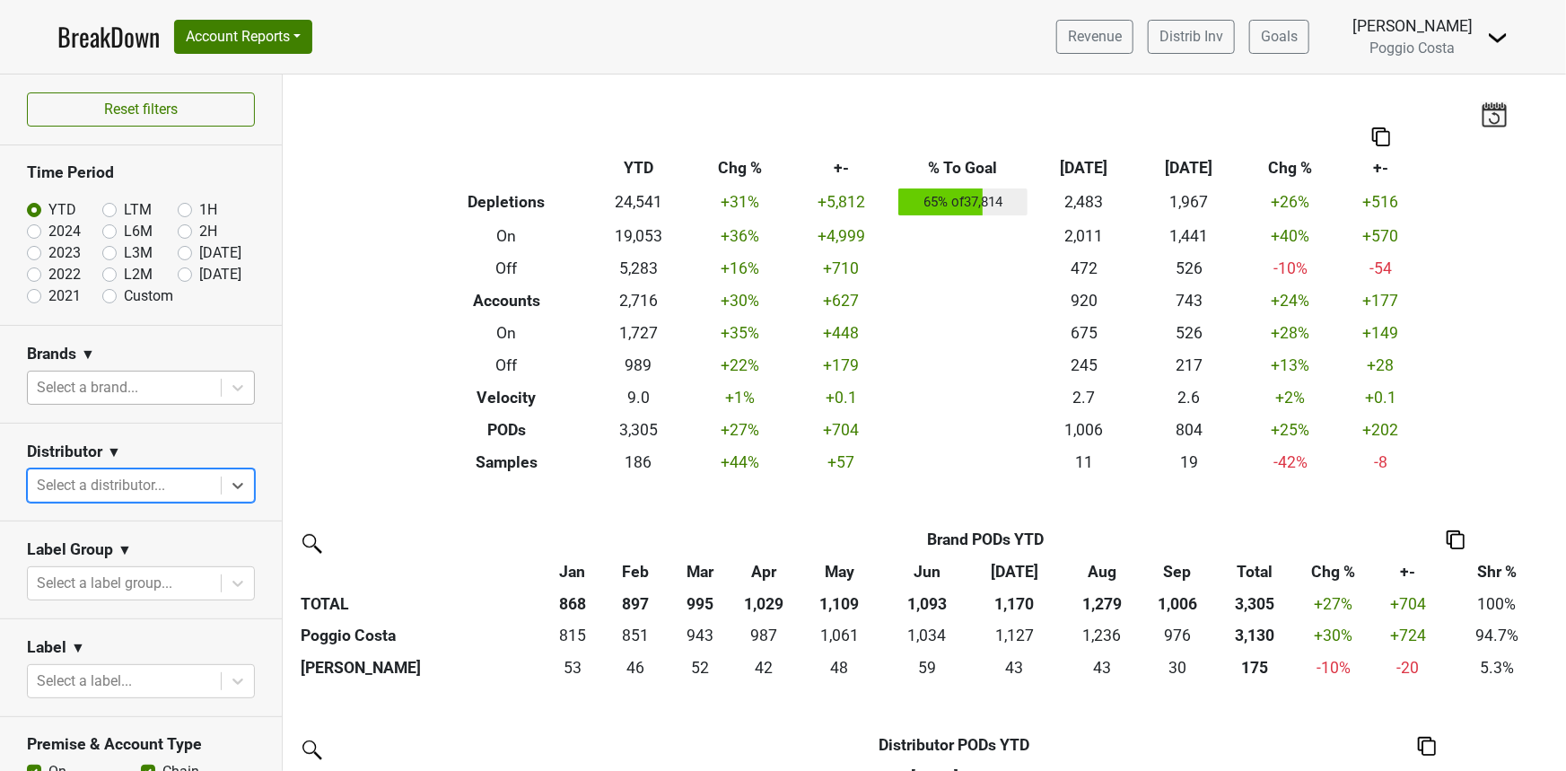
click at [122, 380] on div at bounding box center [124, 387] width 175 height 25
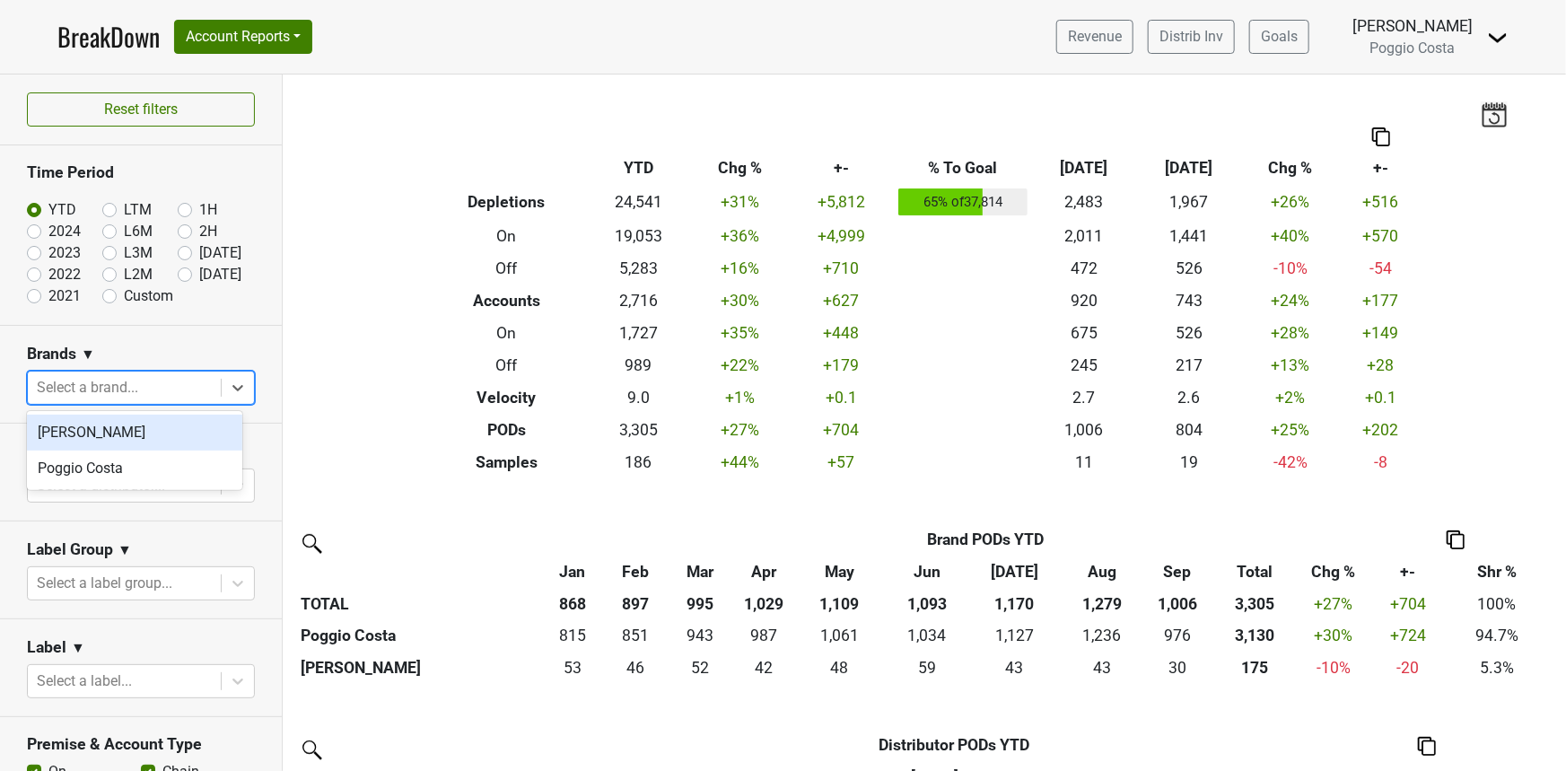
click at [117, 391] on div at bounding box center [124, 387] width 175 height 25
click at [72, 498] on div "Select a distributor..." at bounding box center [124, 485] width 193 height 32
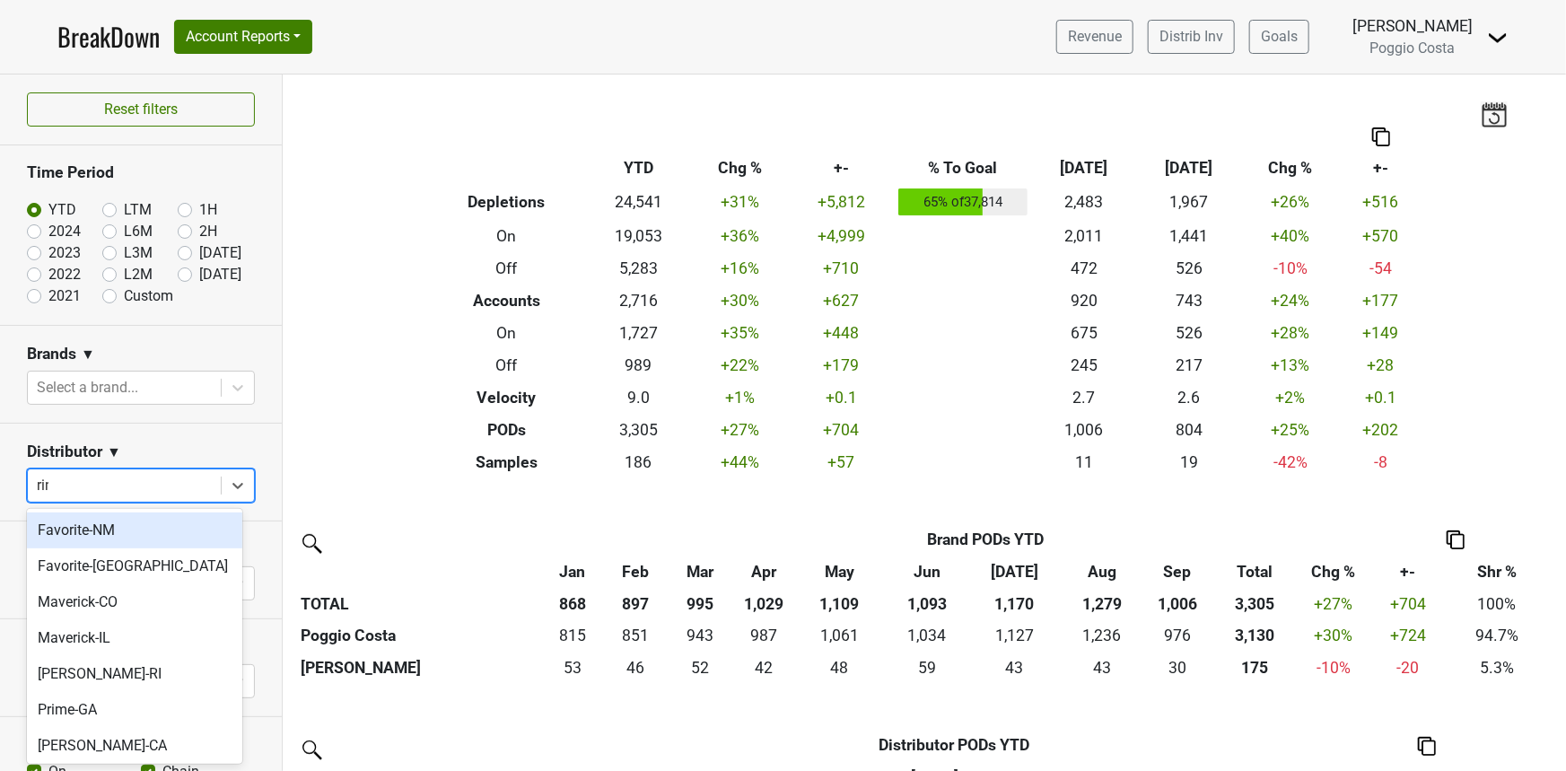
type input "rinc"
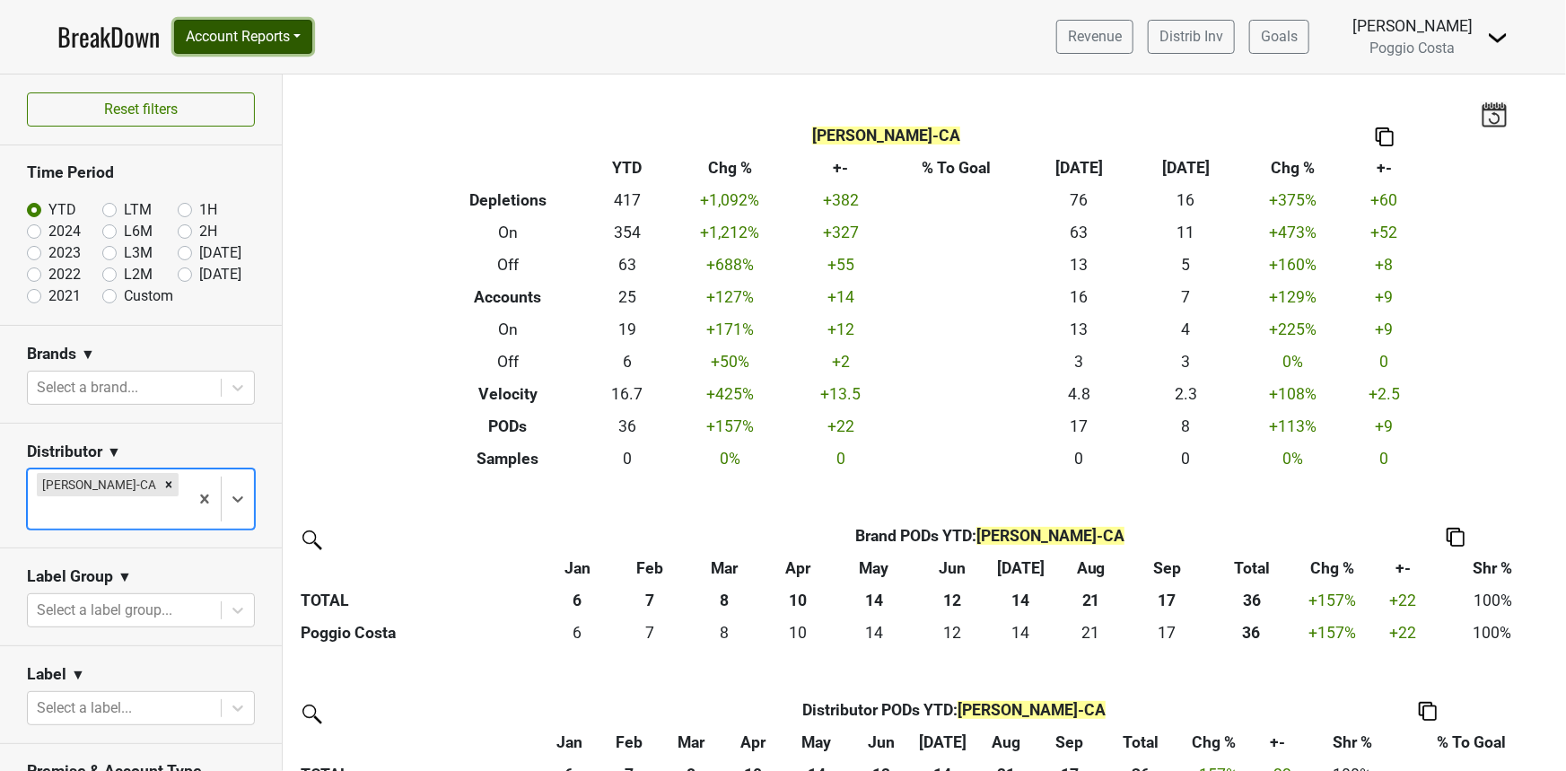
click at [230, 51] on button "Account Reports" at bounding box center [243, 37] width 138 height 34
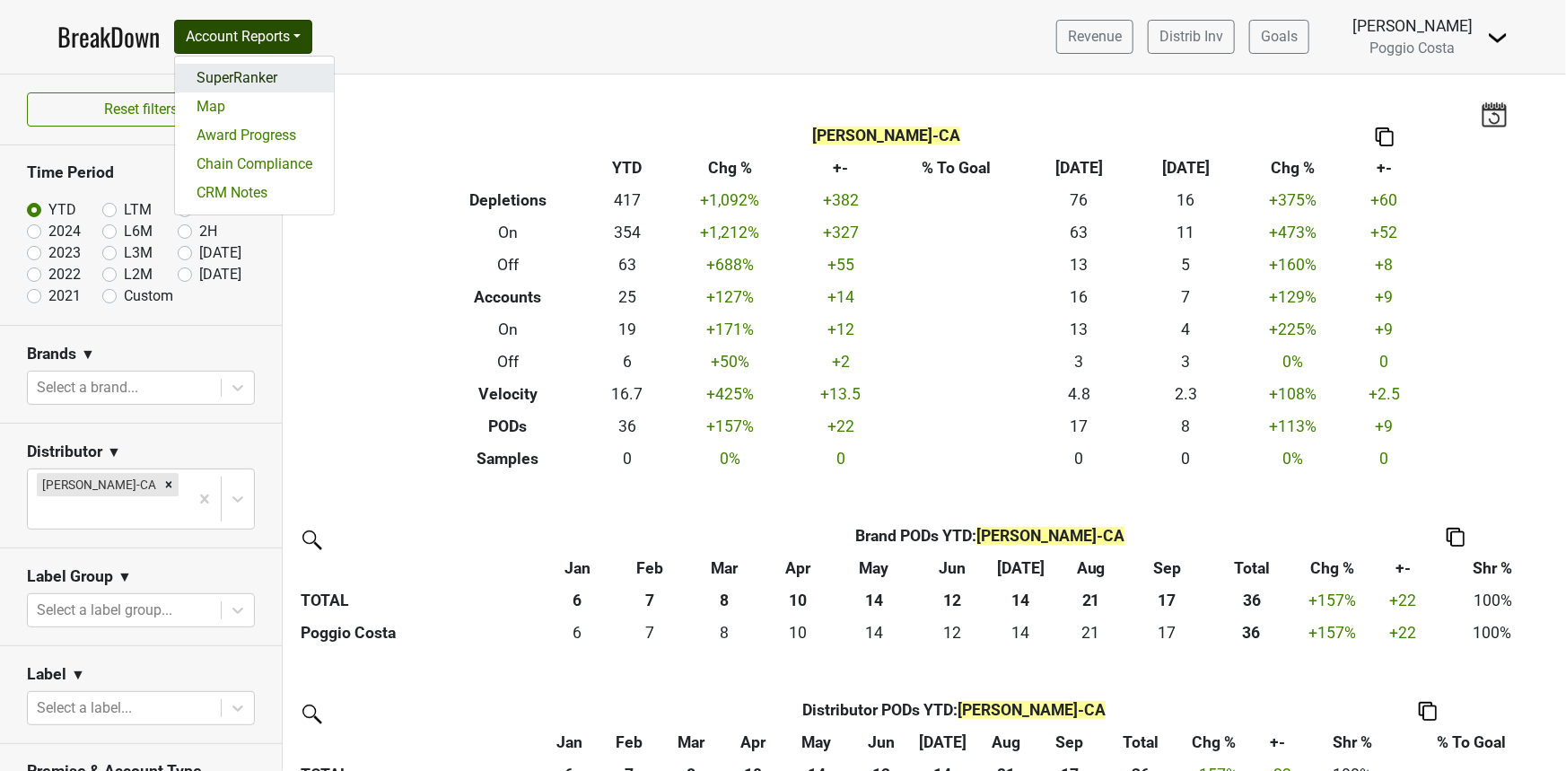
click at [230, 85] on link "SuperRanker" at bounding box center [254, 78] width 159 height 29
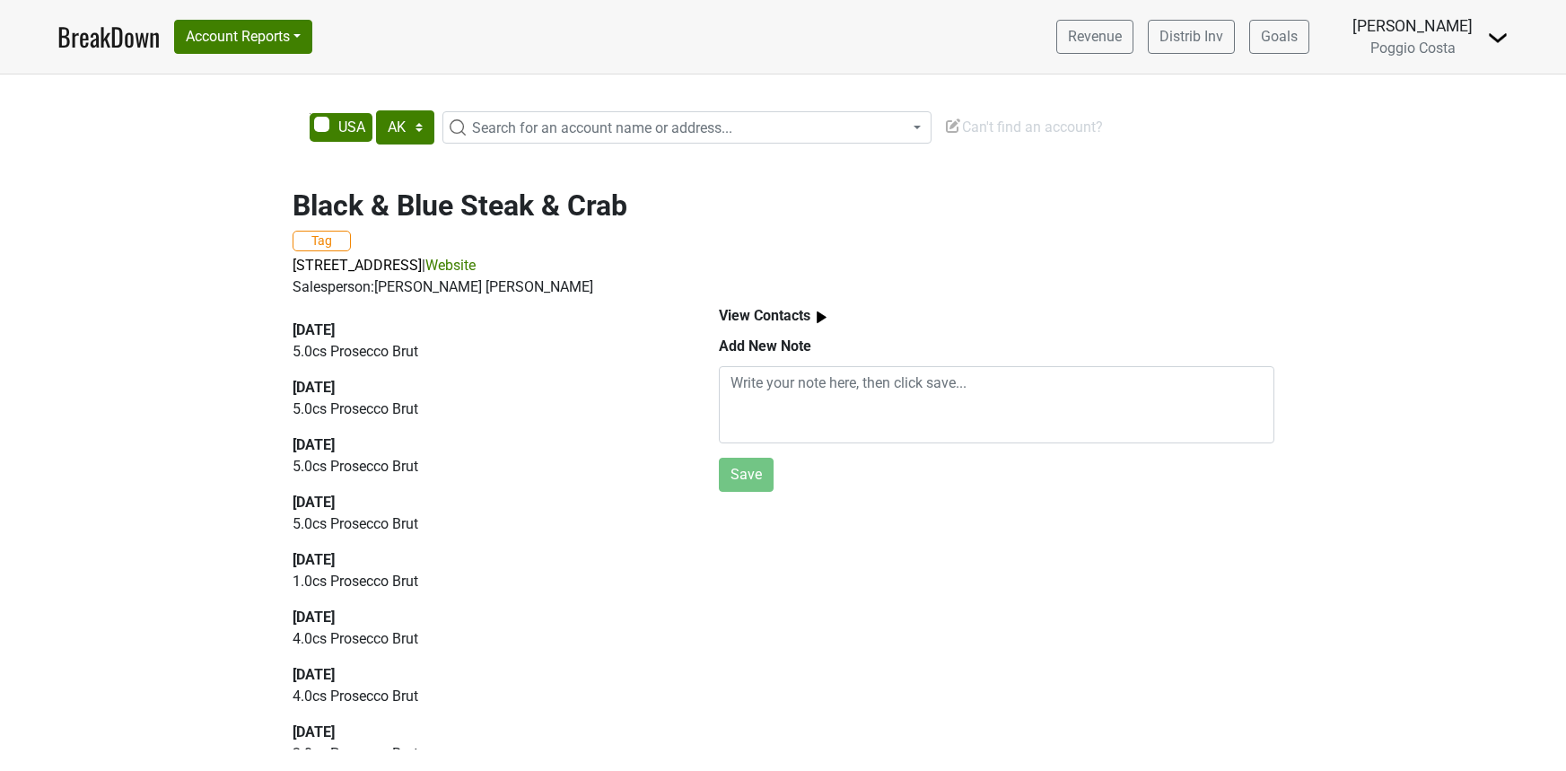
select select "[GEOGRAPHIC_DATA]"
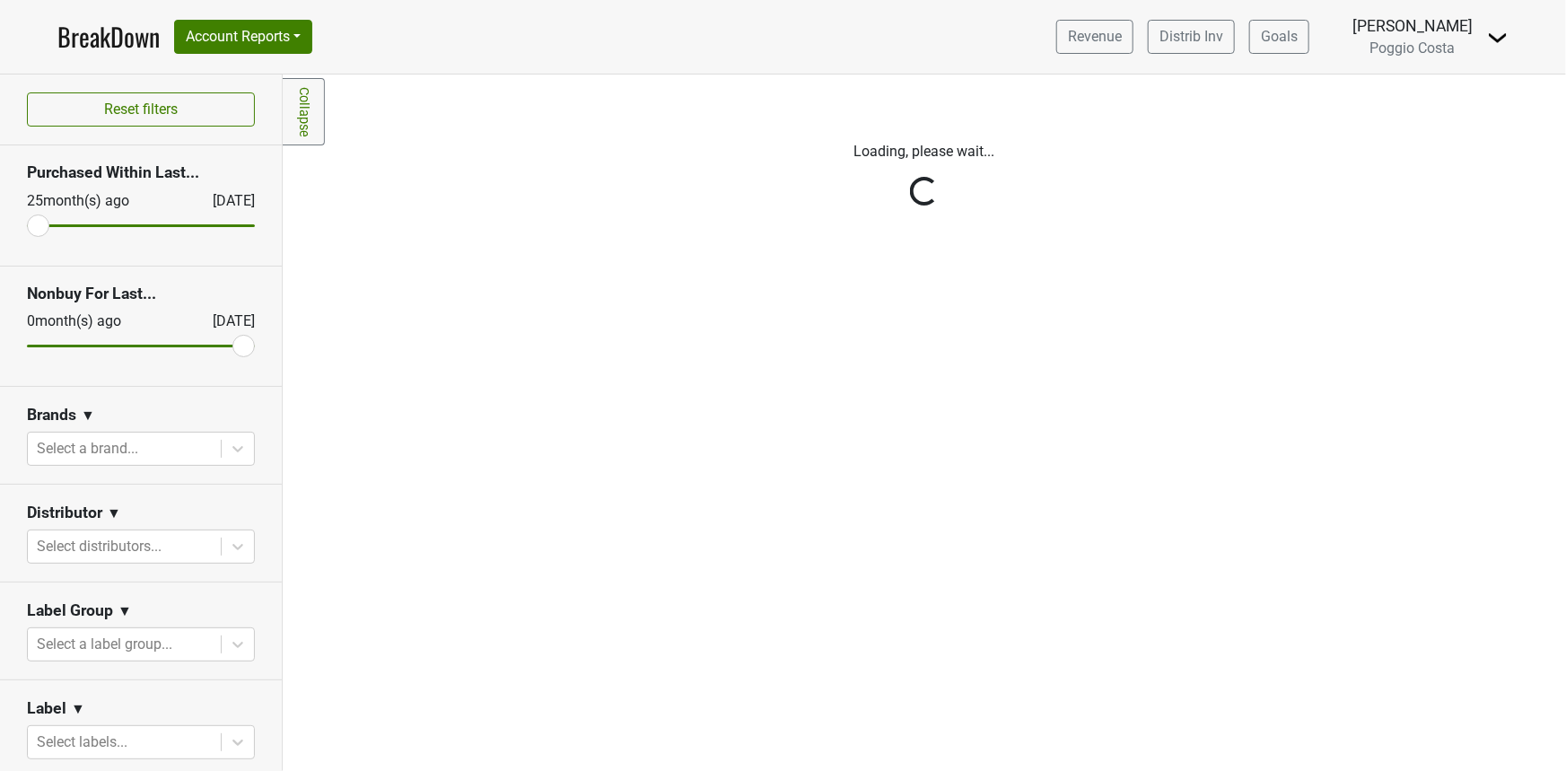
click at [119, 460] on div "Reset filters Purchased Within Last... [DATE] [DATE] Nonbuy For Last... [DATE] …" at bounding box center [141, 422] width 283 height 696
click at [104, 544] on div at bounding box center [124, 546] width 175 height 25
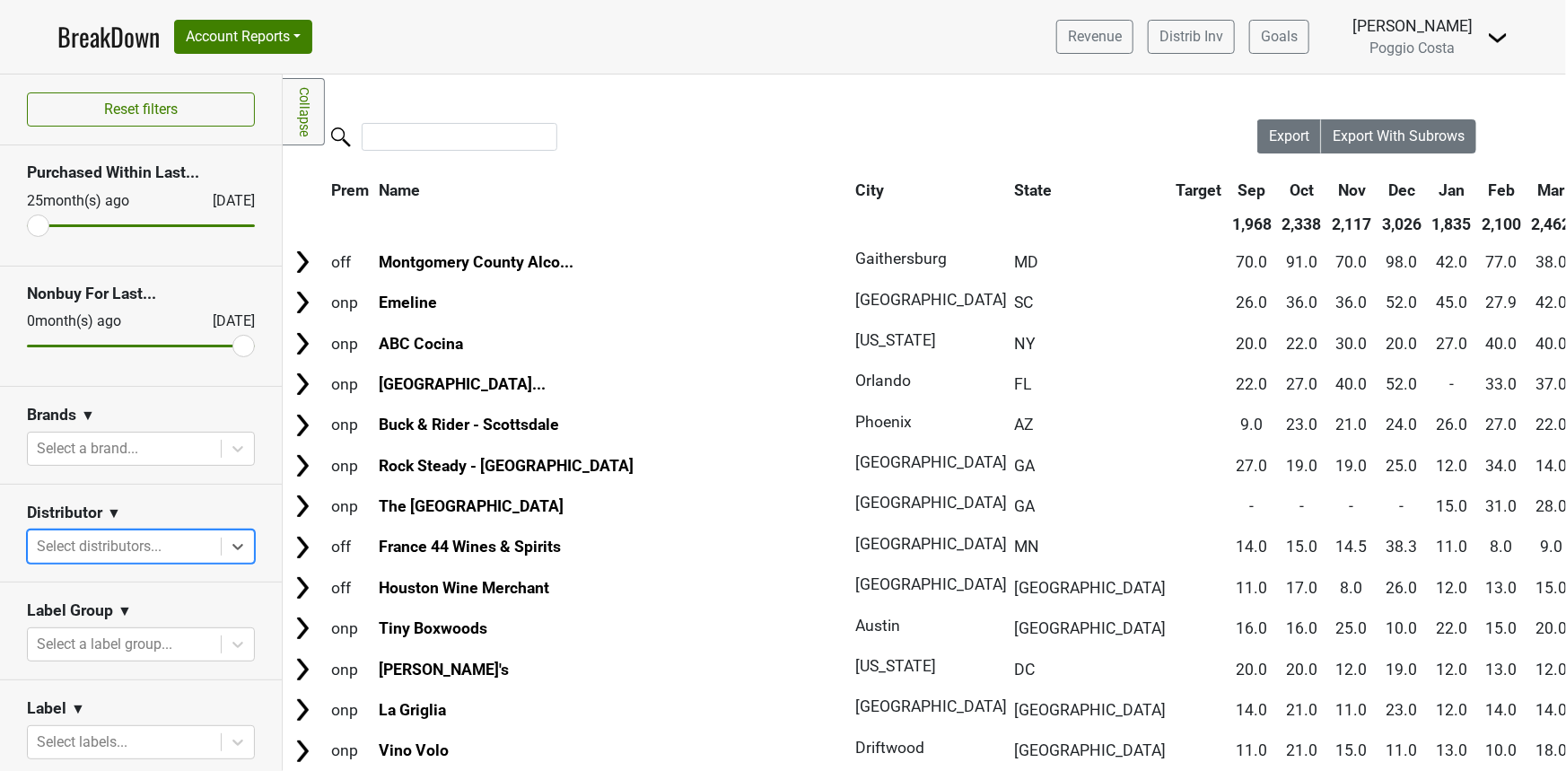
click at [107, 538] on div at bounding box center [124, 546] width 175 height 25
click at [147, 459] on div at bounding box center [124, 448] width 175 height 25
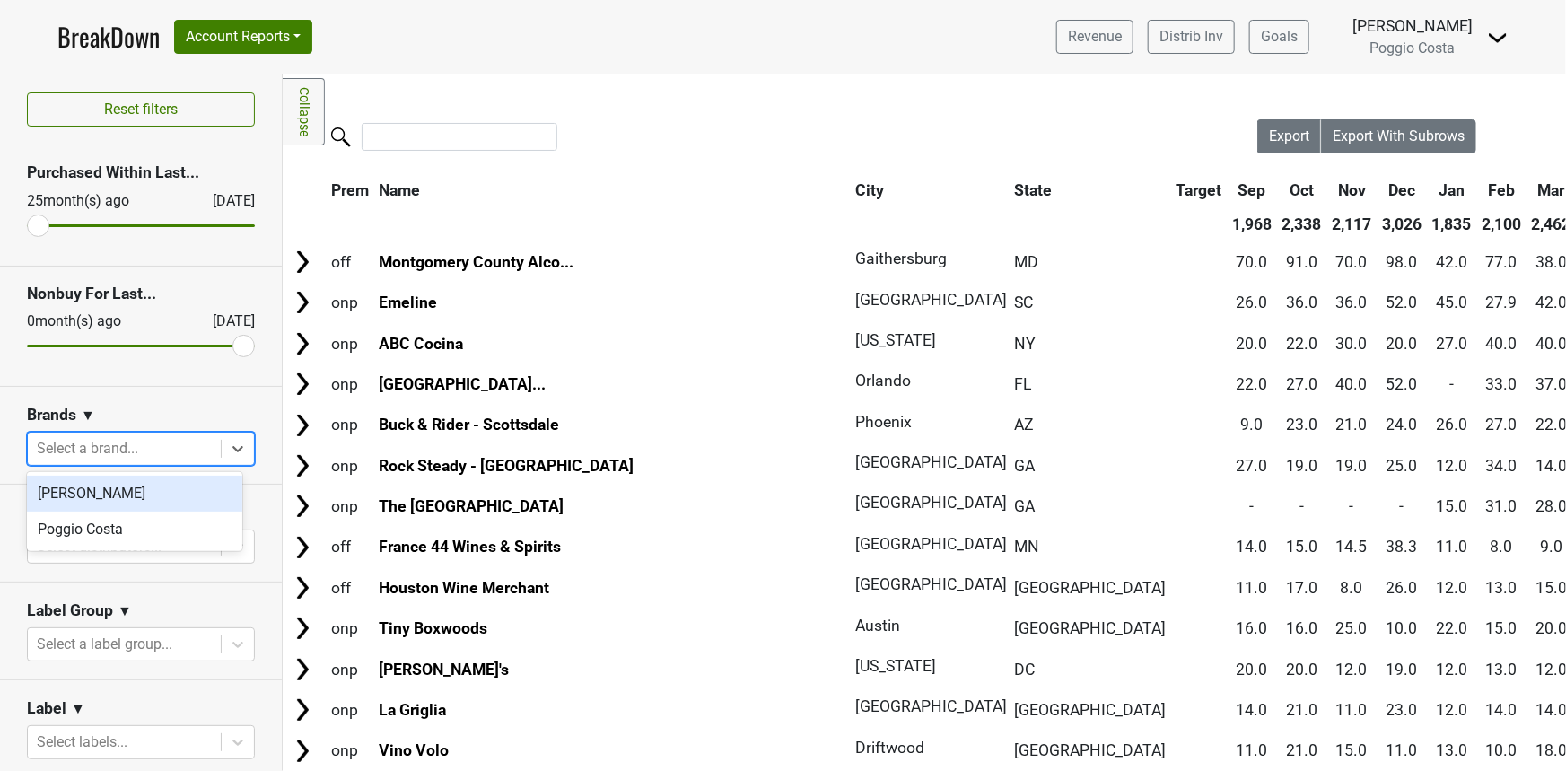
click at [142, 391] on section "Brands ▼ option [PERSON_NAME] focused, 1 of 2. 2 results available. Use Up and …" at bounding box center [141, 436] width 282 height 98
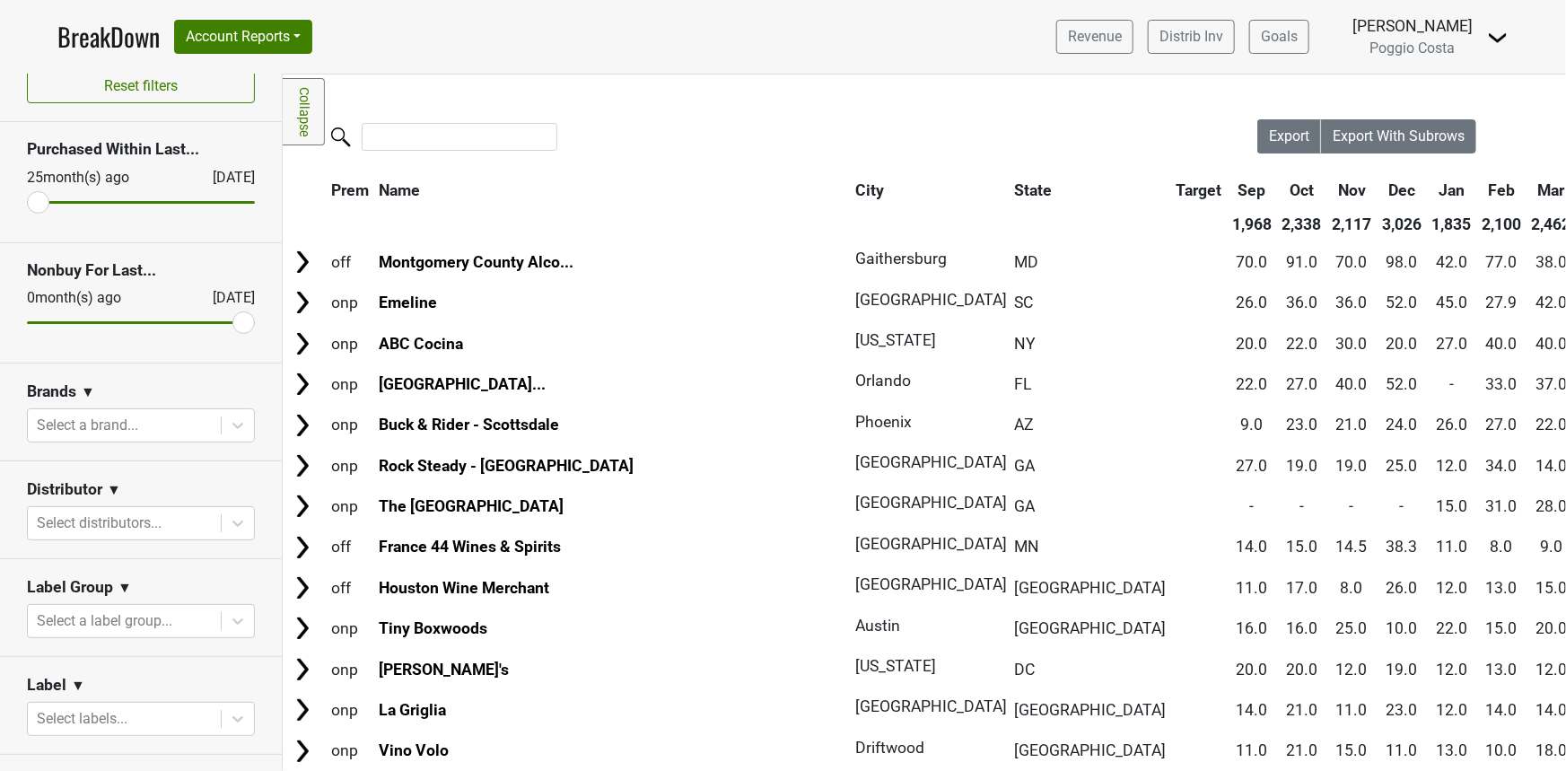
scroll to position [52, 0]
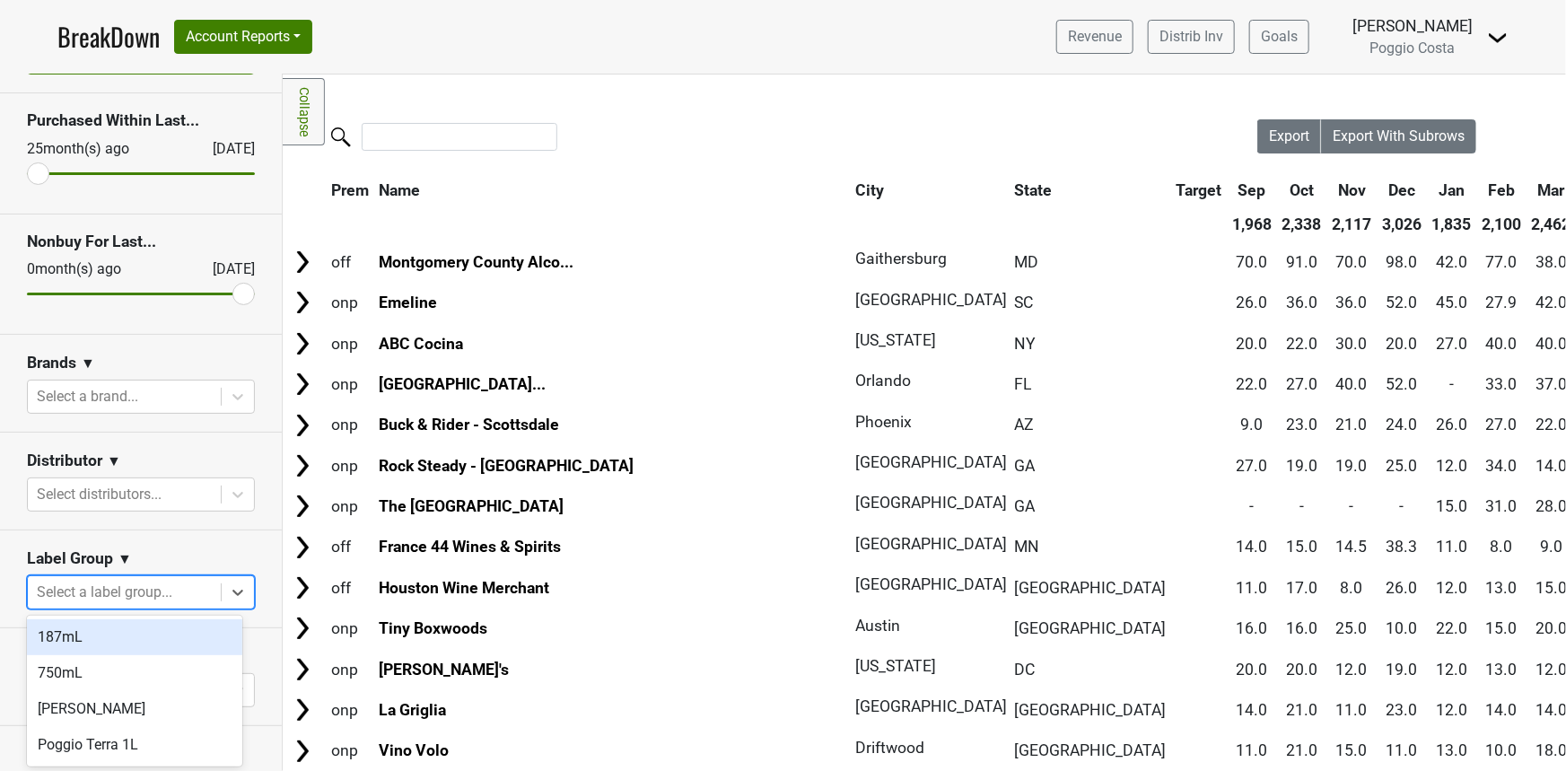
click at [98, 591] on div at bounding box center [124, 592] width 175 height 25
click at [83, 584] on div at bounding box center [124, 592] width 175 height 25
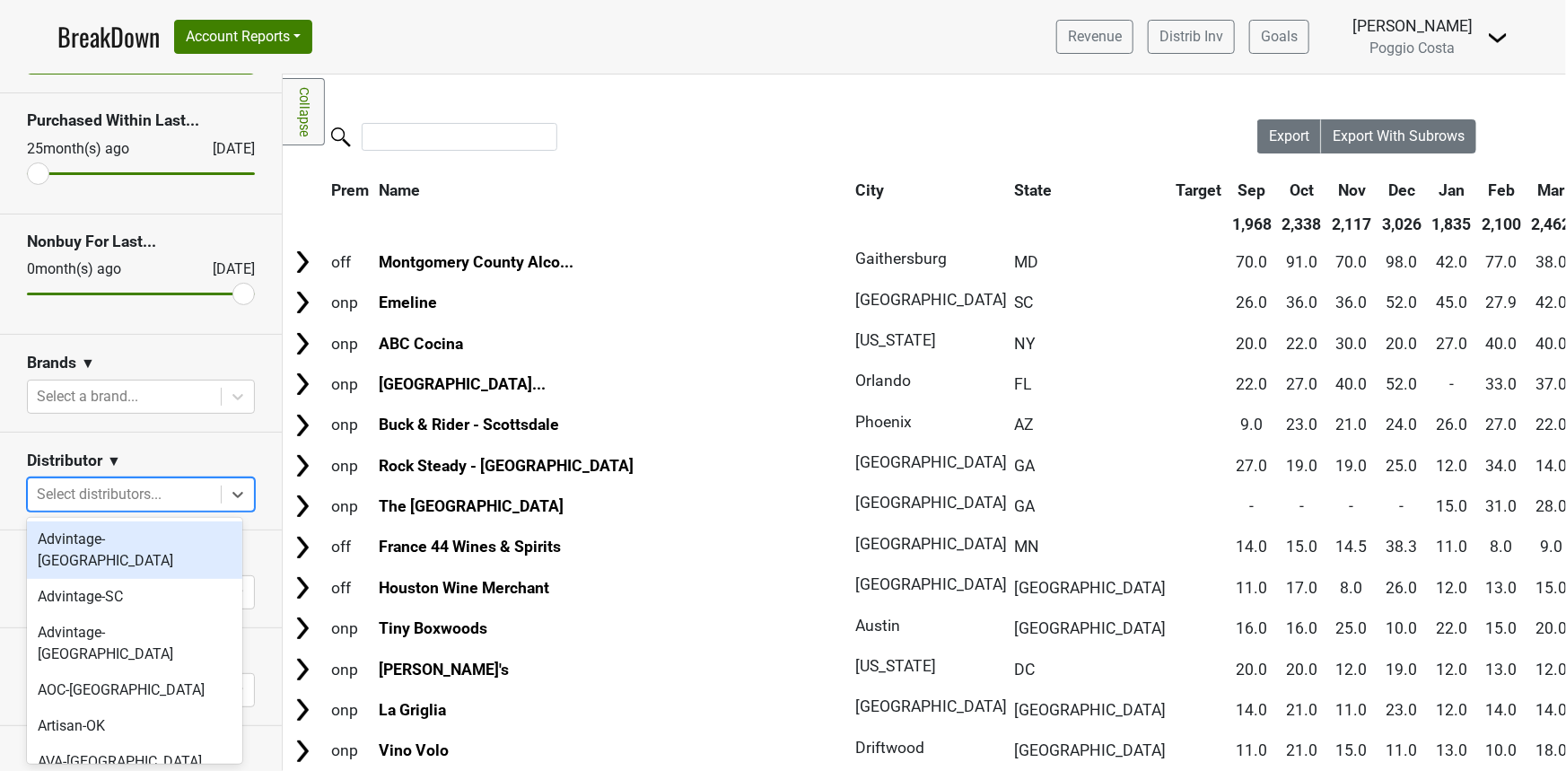
click at [96, 493] on div at bounding box center [124, 494] width 175 height 25
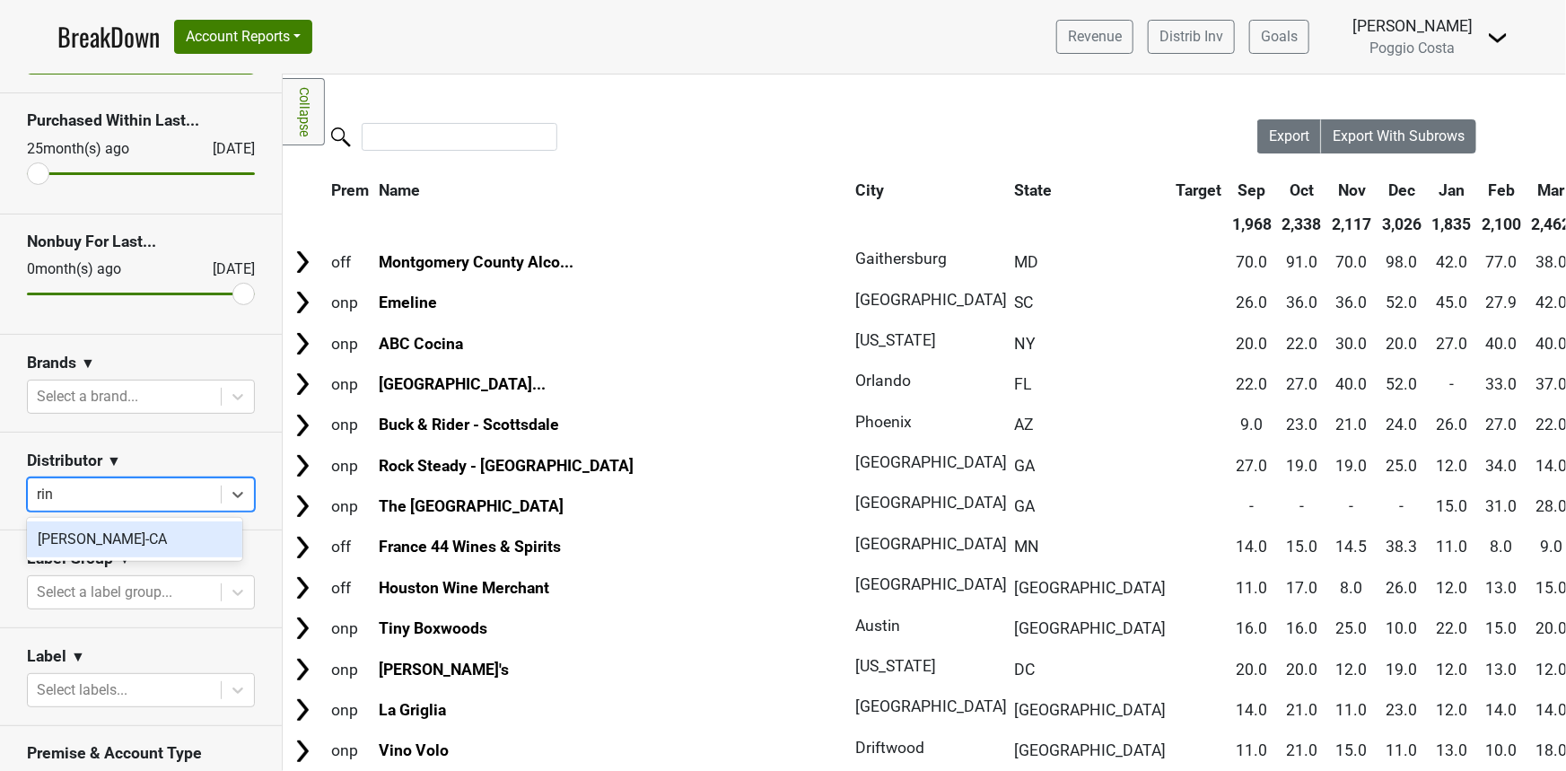
type input "rinc"
click at [135, 538] on div "[PERSON_NAME]-CA" at bounding box center [134, 539] width 215 height 36
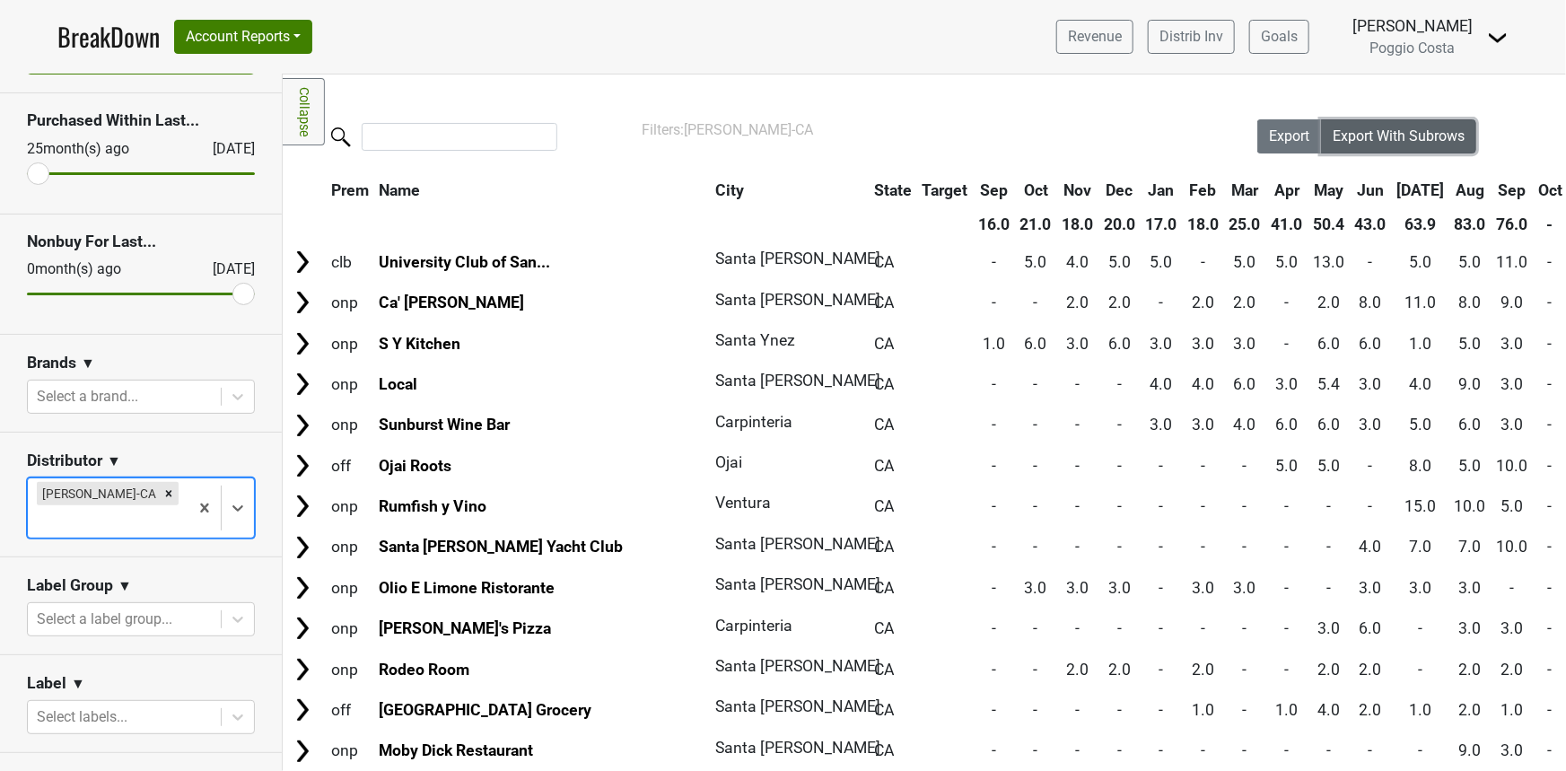
click at [1372, 135] on span "Export With Subrows" at bounding box center [1399, 135] width 132 height 17
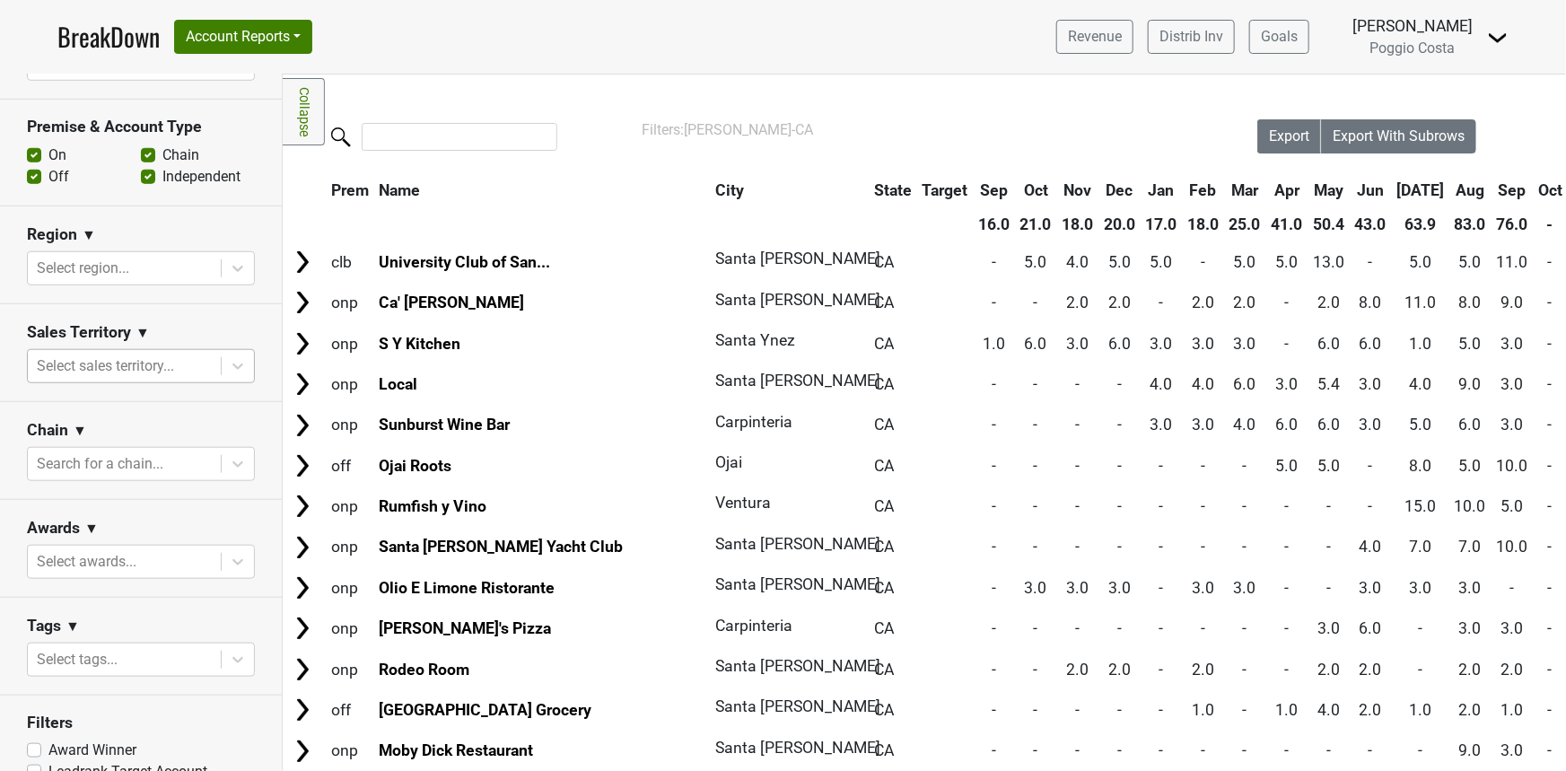
scroll to position [727, 0]
